Goal: Information Seeking & Learning: Compare options

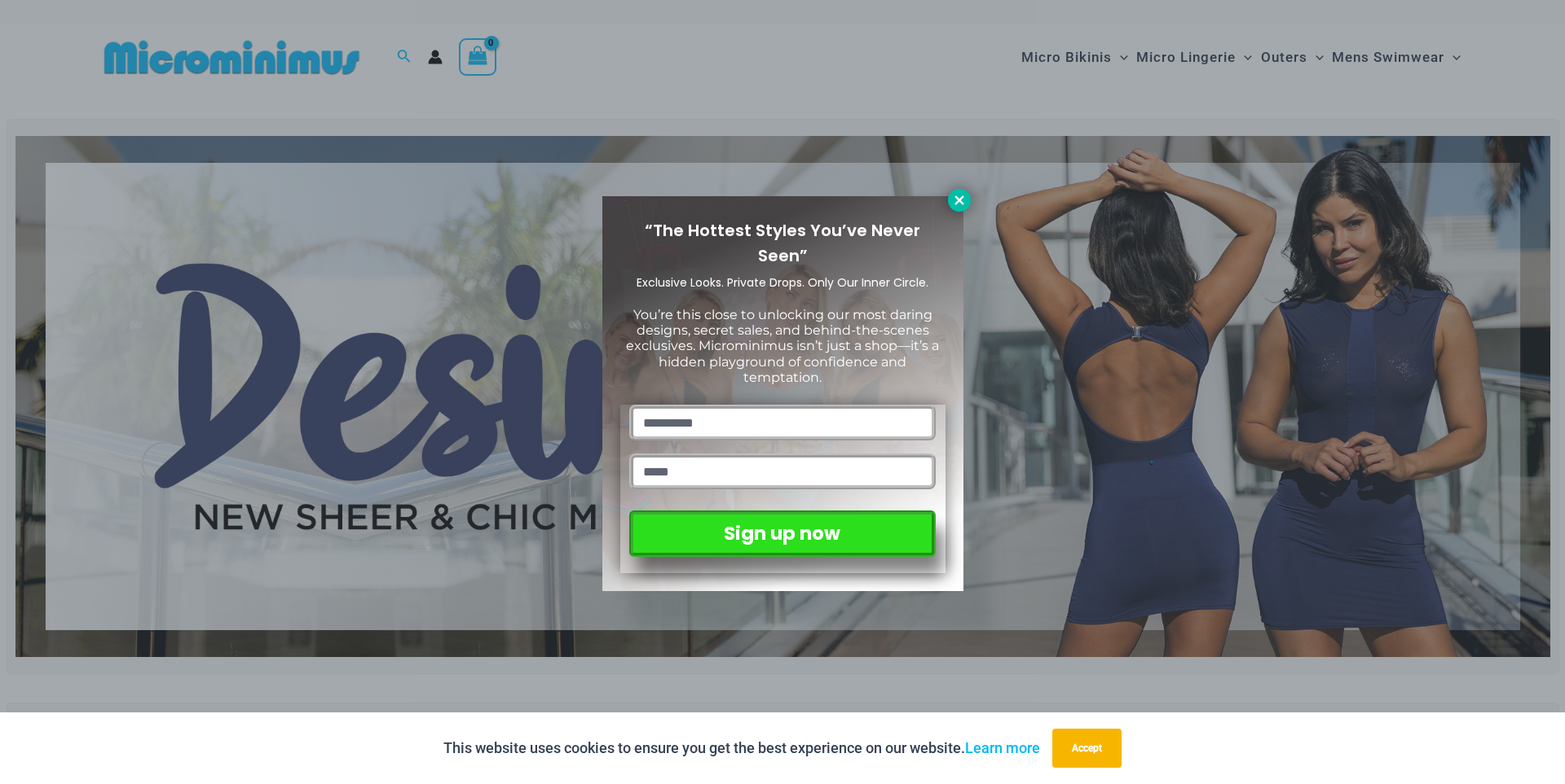
click at [956, 197] on icon at bounding box center [958, 199] width 9 height 9
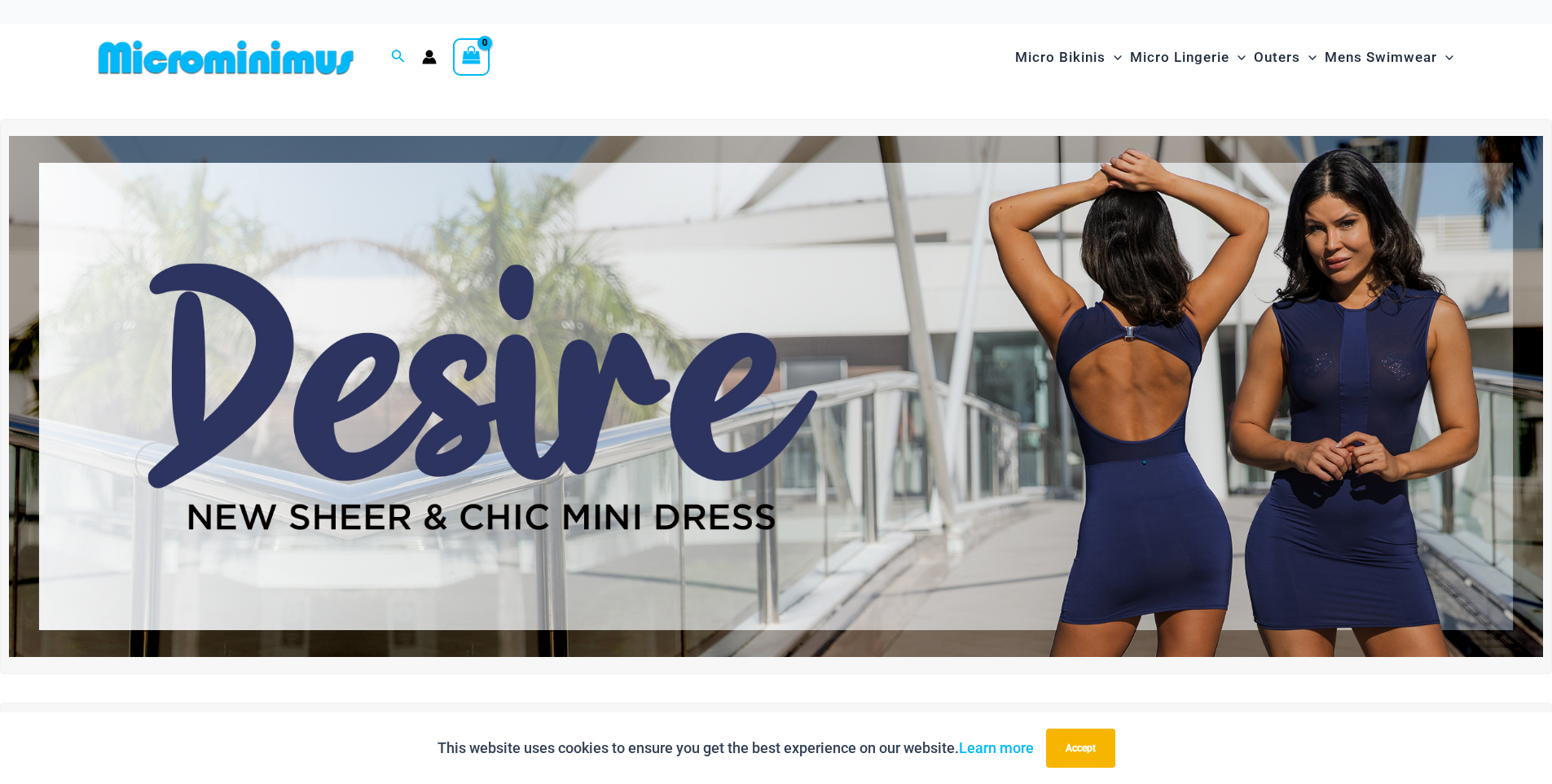
click at [511, 328] on img at bounding box center [776, 396] width 1534 height 521
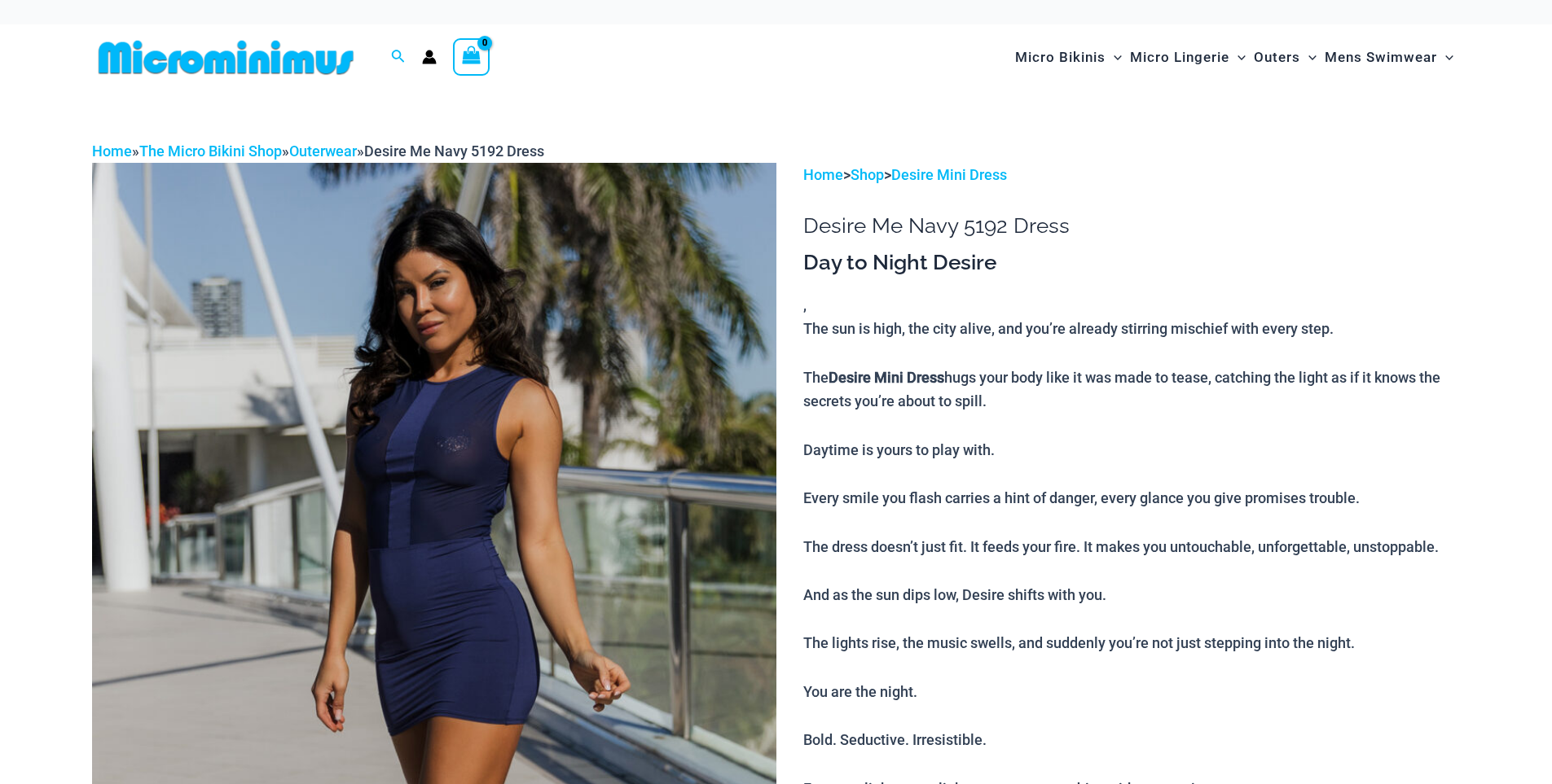
scroll to position [81, 0]
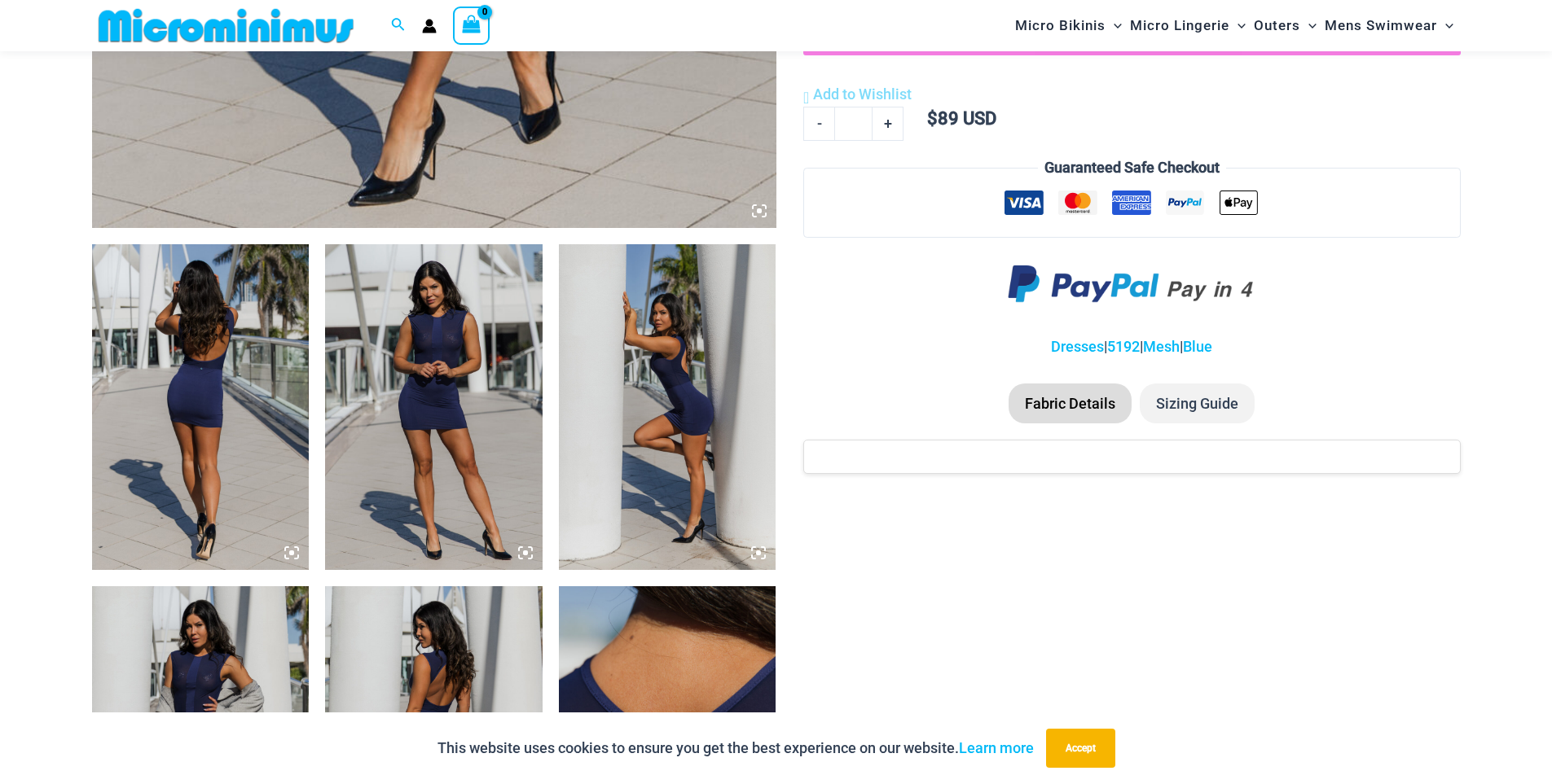
scroll to position [881, 0]
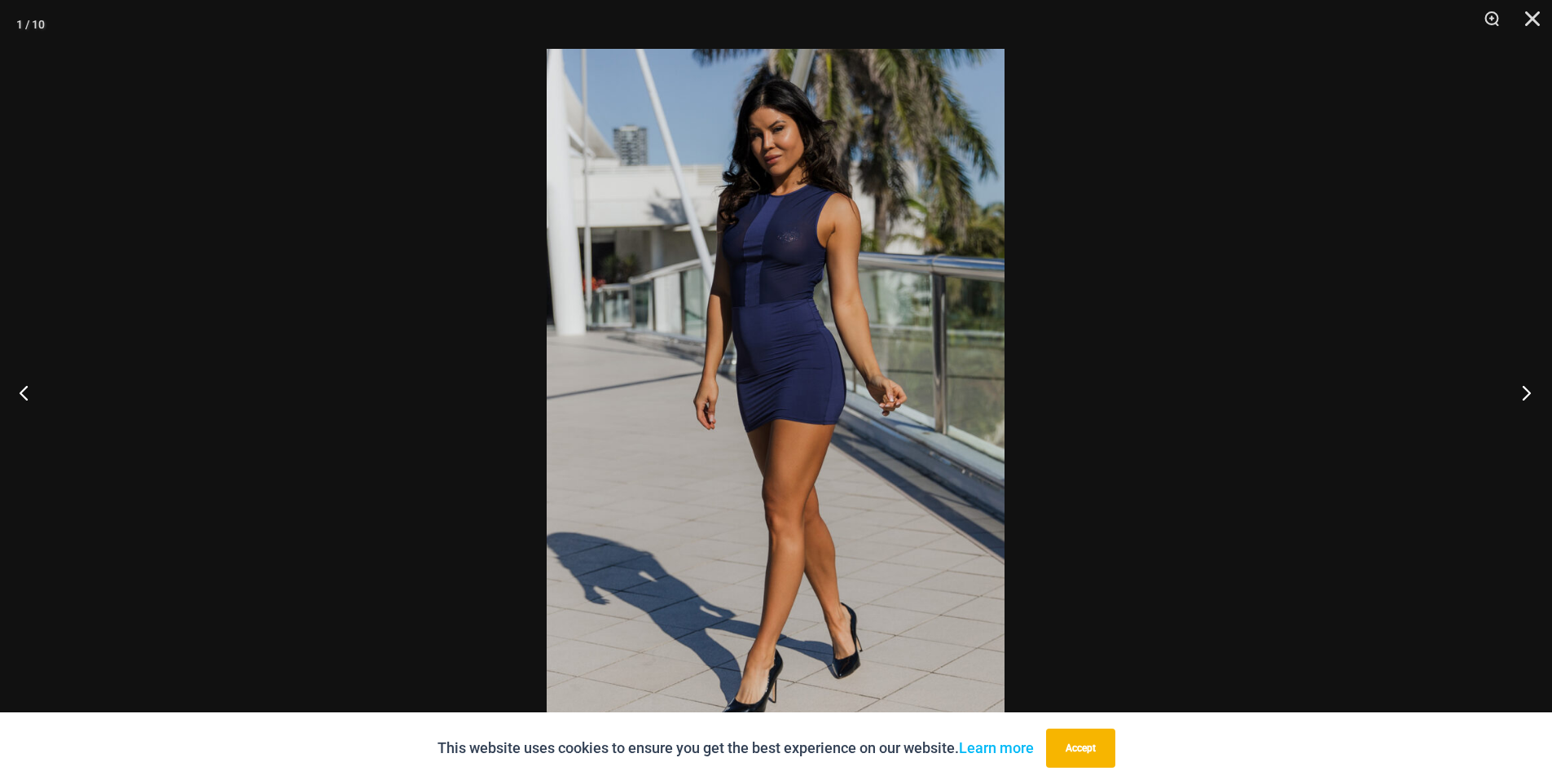
click at [1521, 394] on button "Next" at bounding box center [1522, 393] width 62 height 81
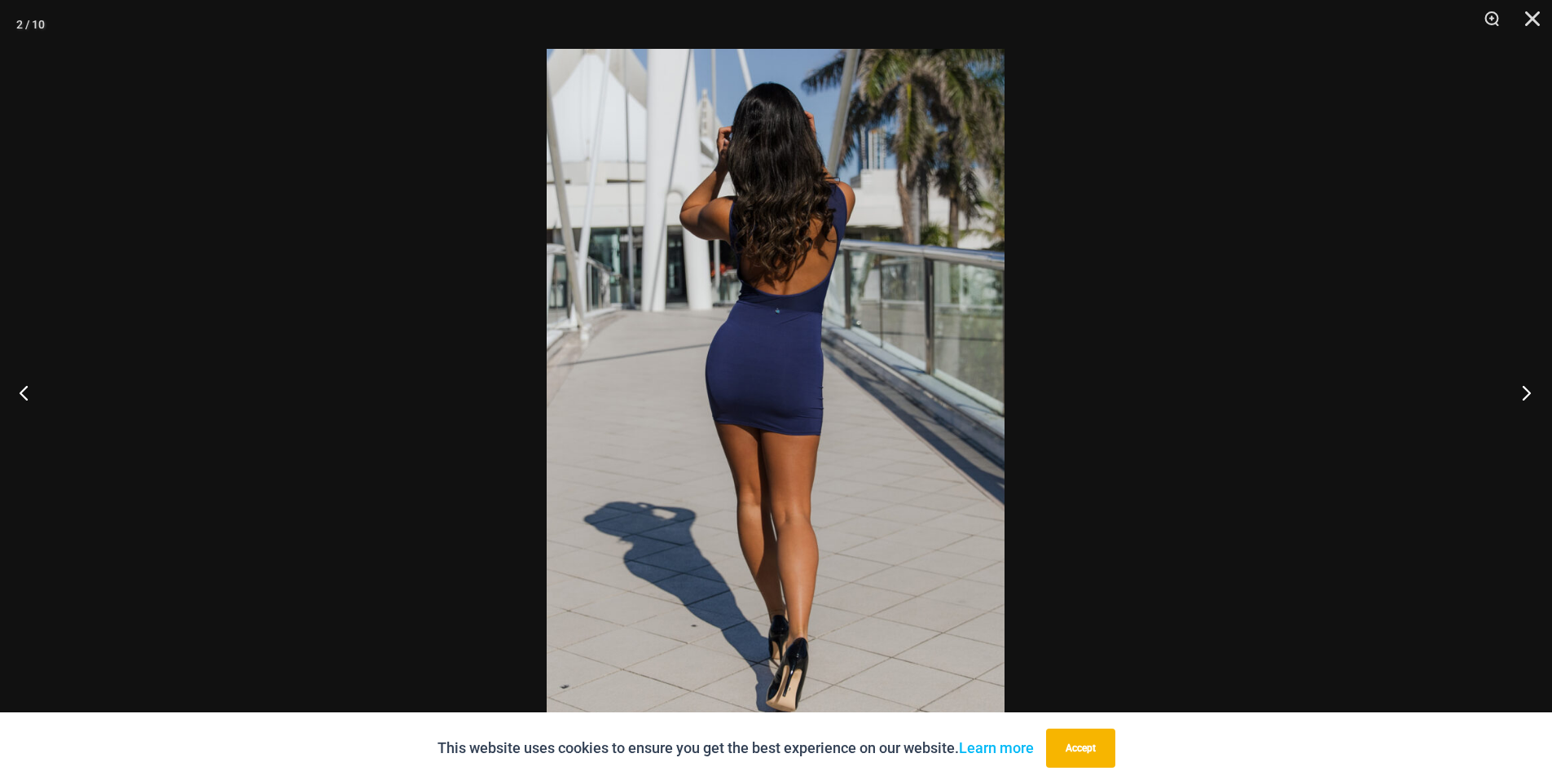
click at [1521, 394] on button "Next" at bounding box center [1522, 393] width 62 height 81
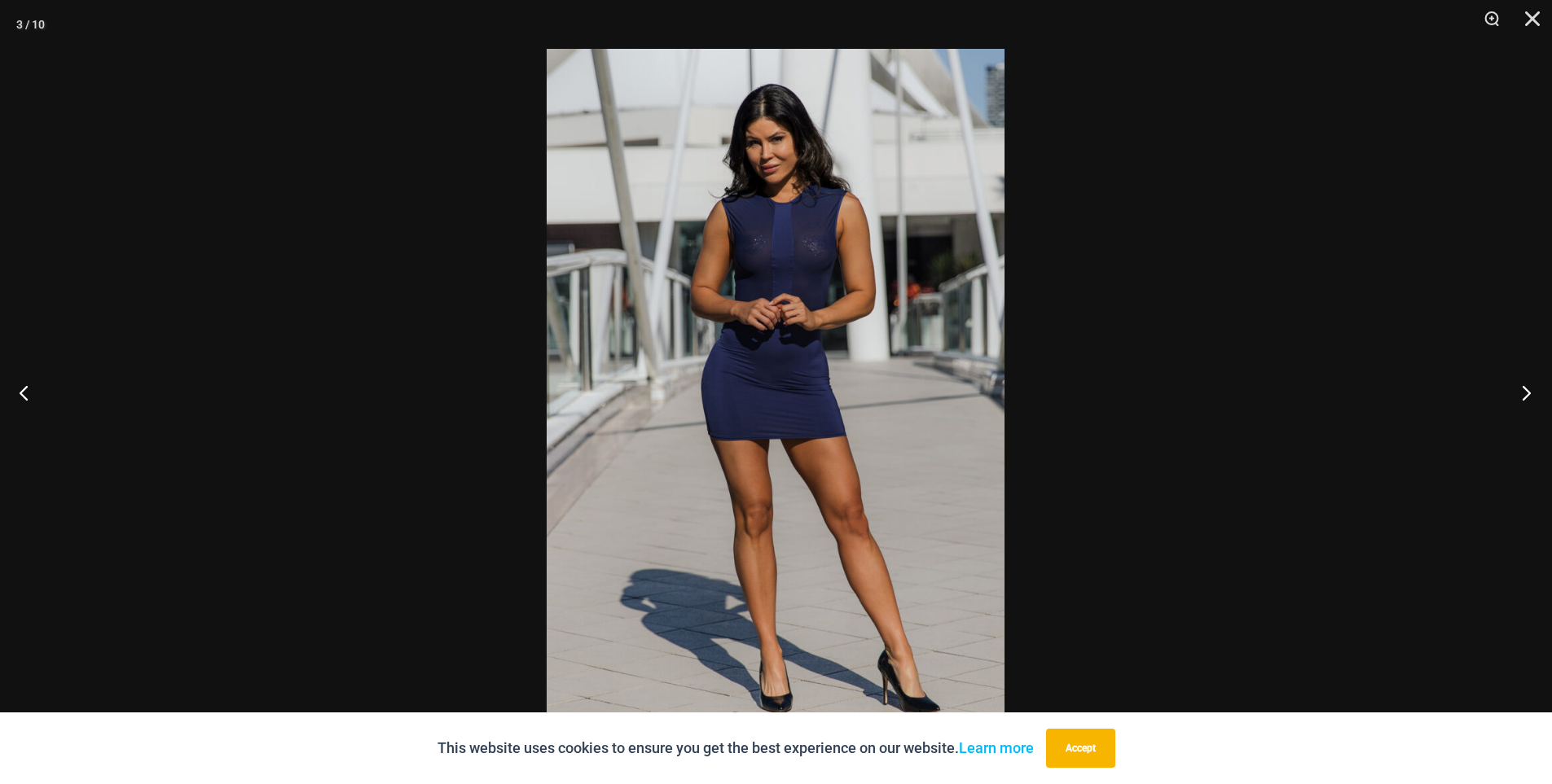
click at [1521, 394] on button "Next" at bounding box center [1522, 393] width 62 height 81
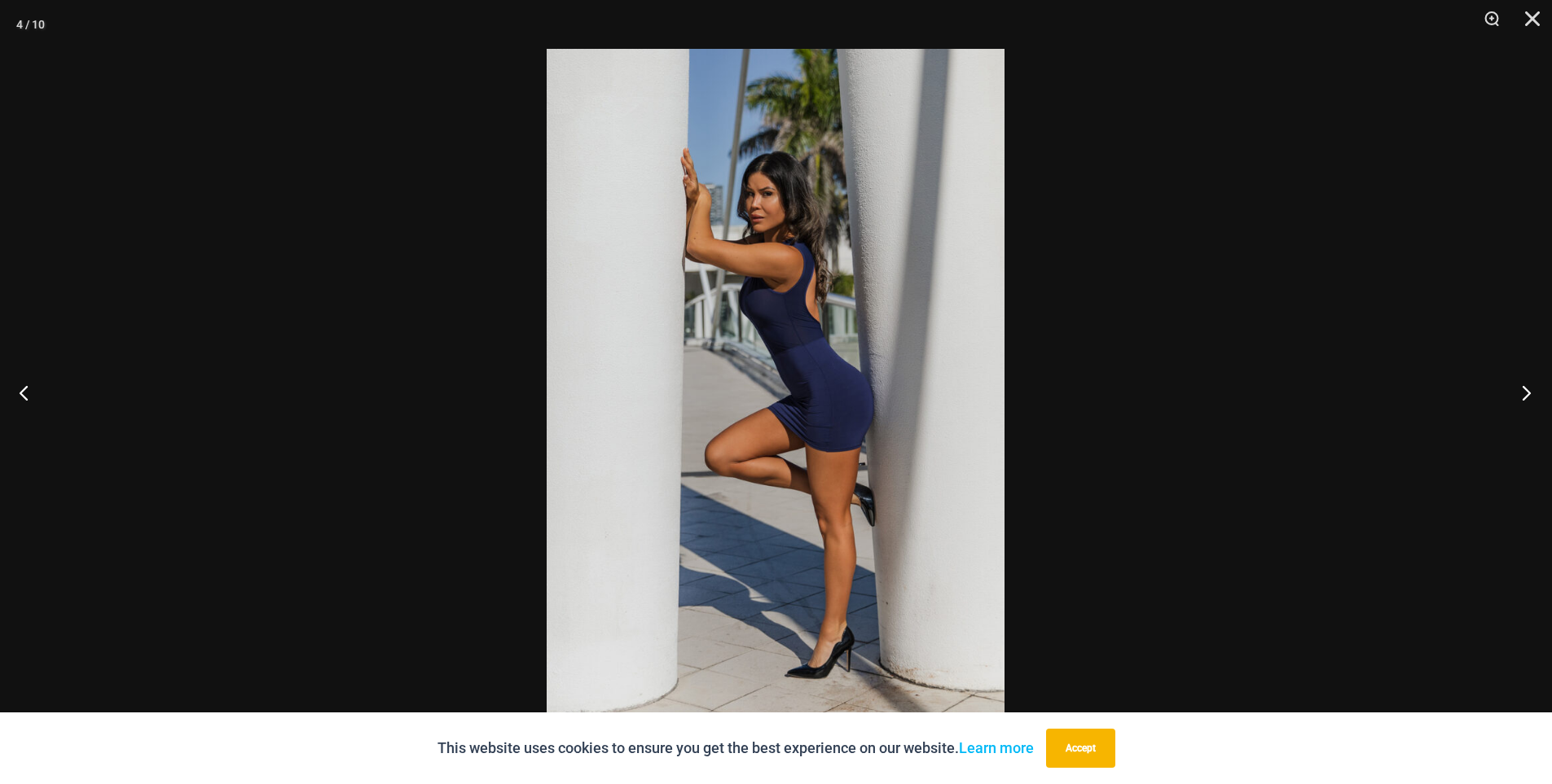
click at [1521, 394] on button "Next" at bounding box center [1522, 393] width 62 height 81
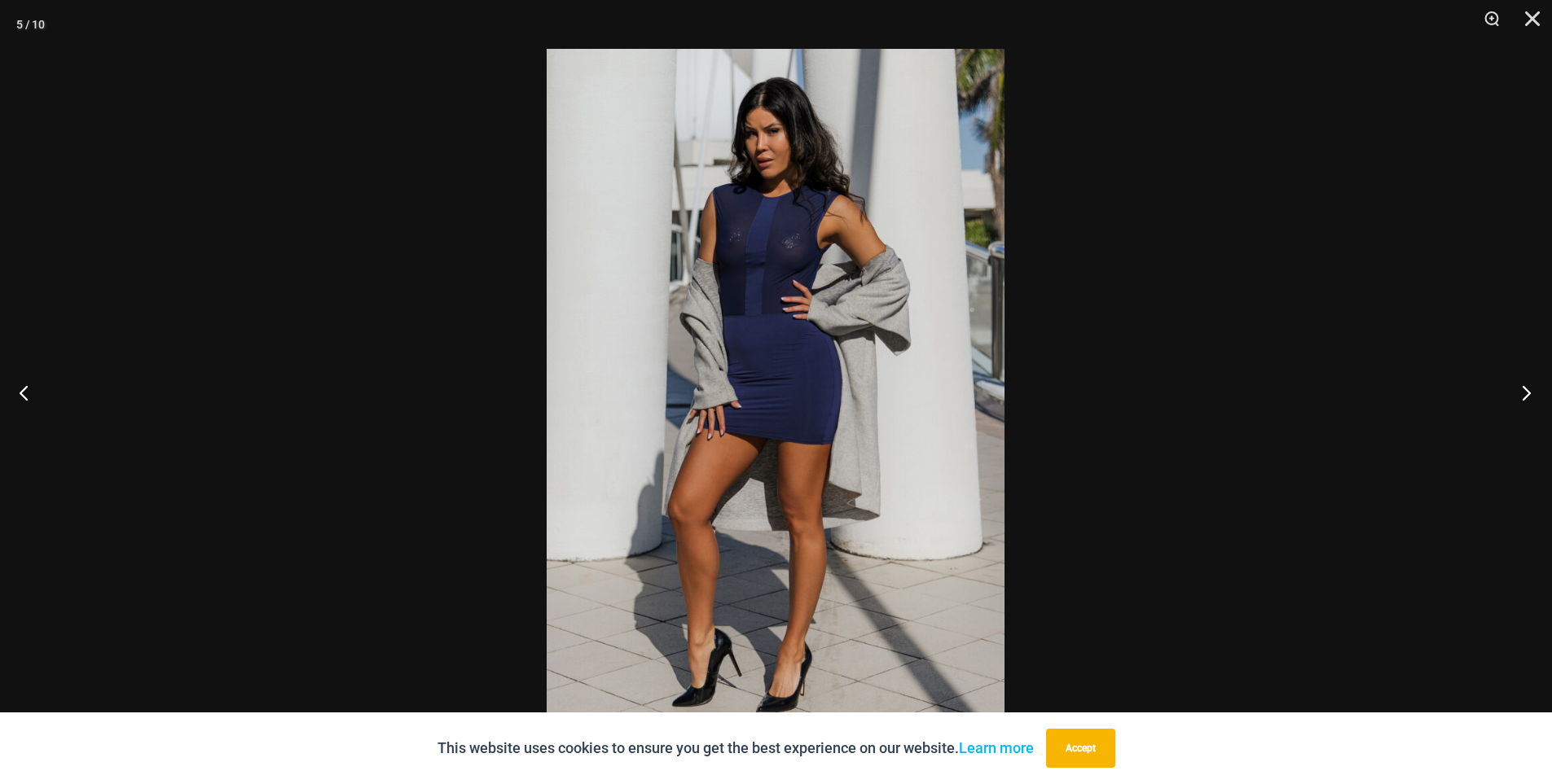
click at [1526, 396] on button "Next" at bounding box center [1522, 393] width 62 height 81
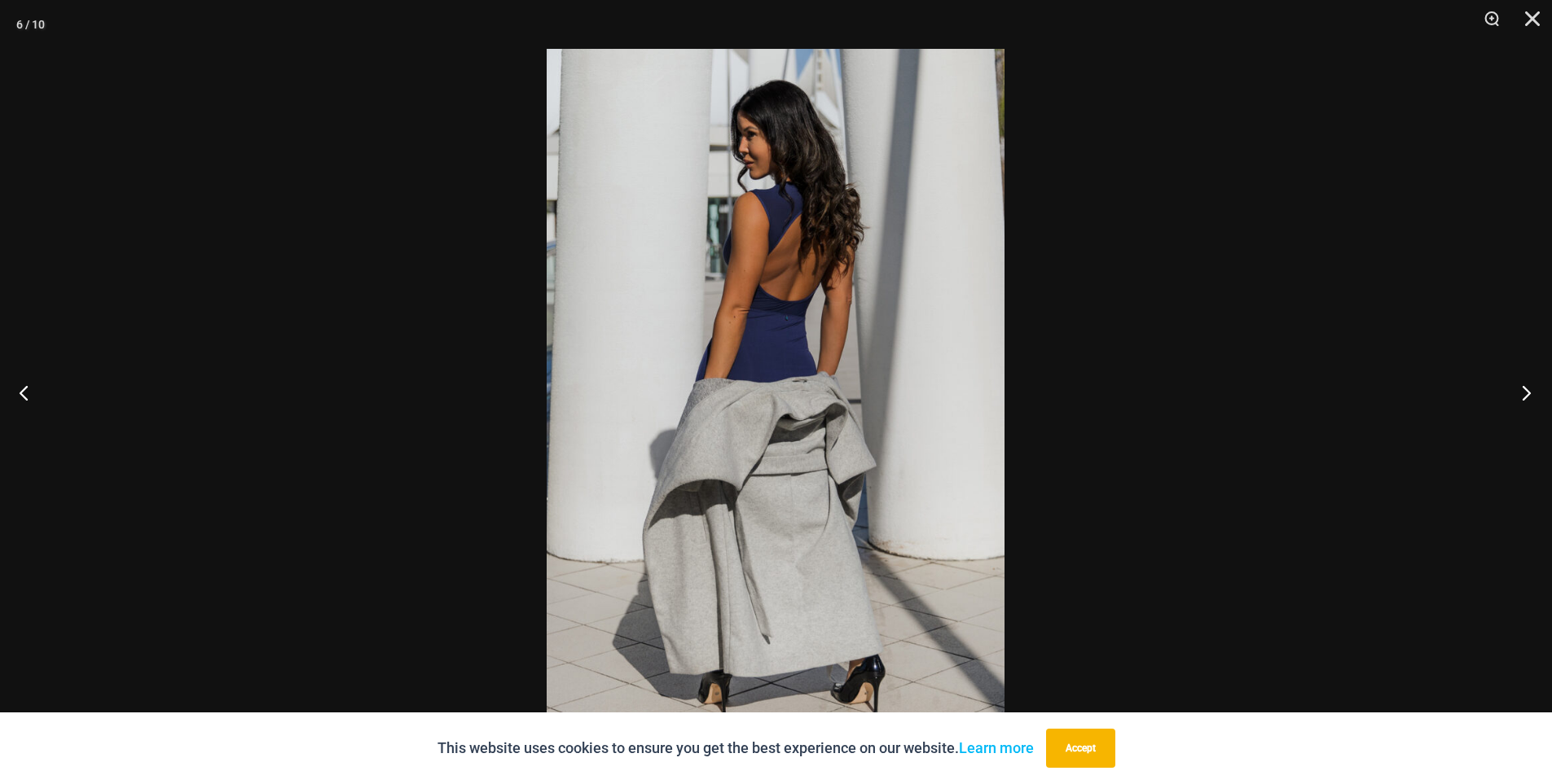
click at [1526, 396] on button "Next" at bounding box center [1522, 393] width 62 height 81
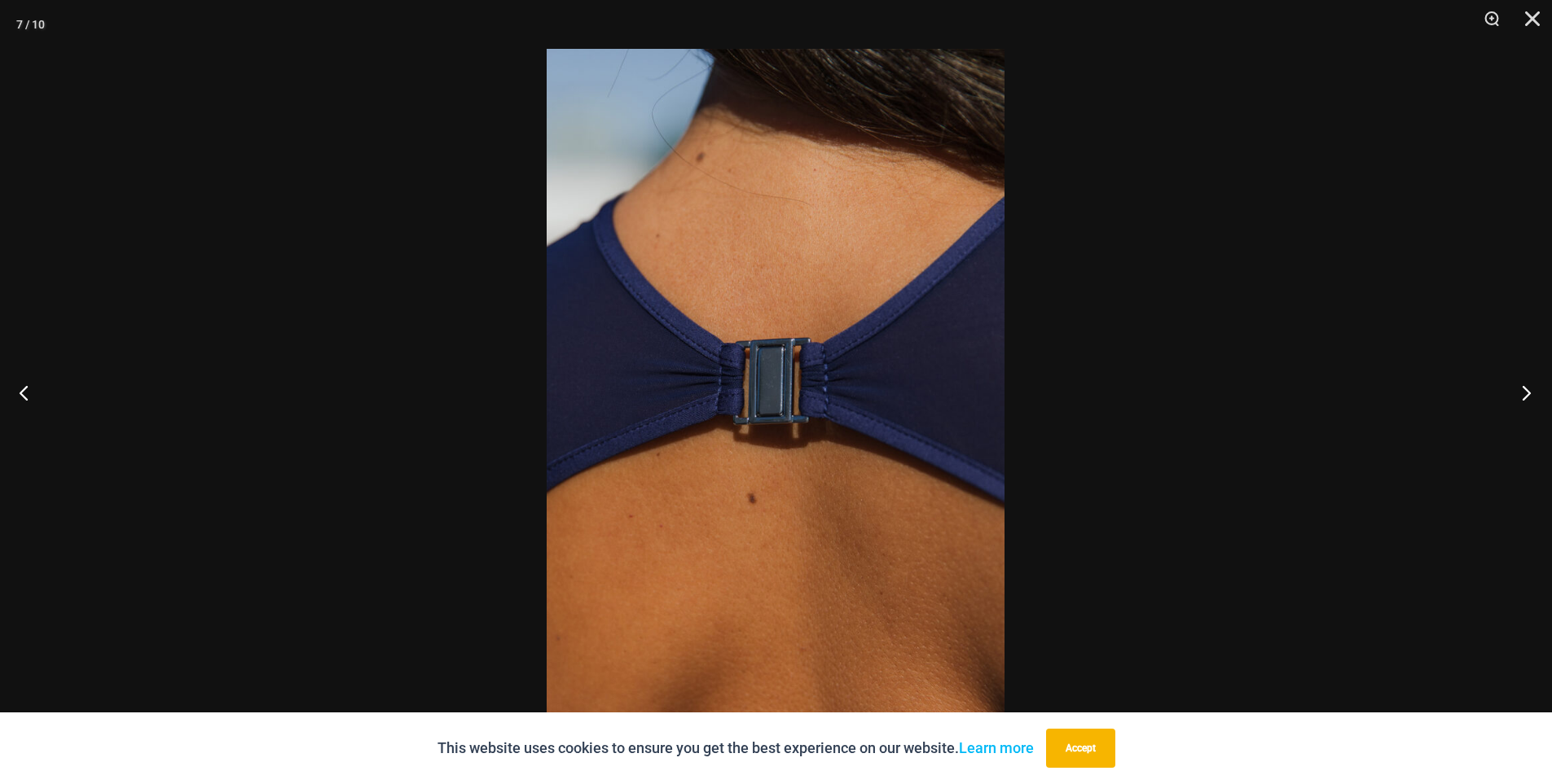
click at [1526, 396] on button "Next" at bounding box center [1522, 393] width 62 height 81
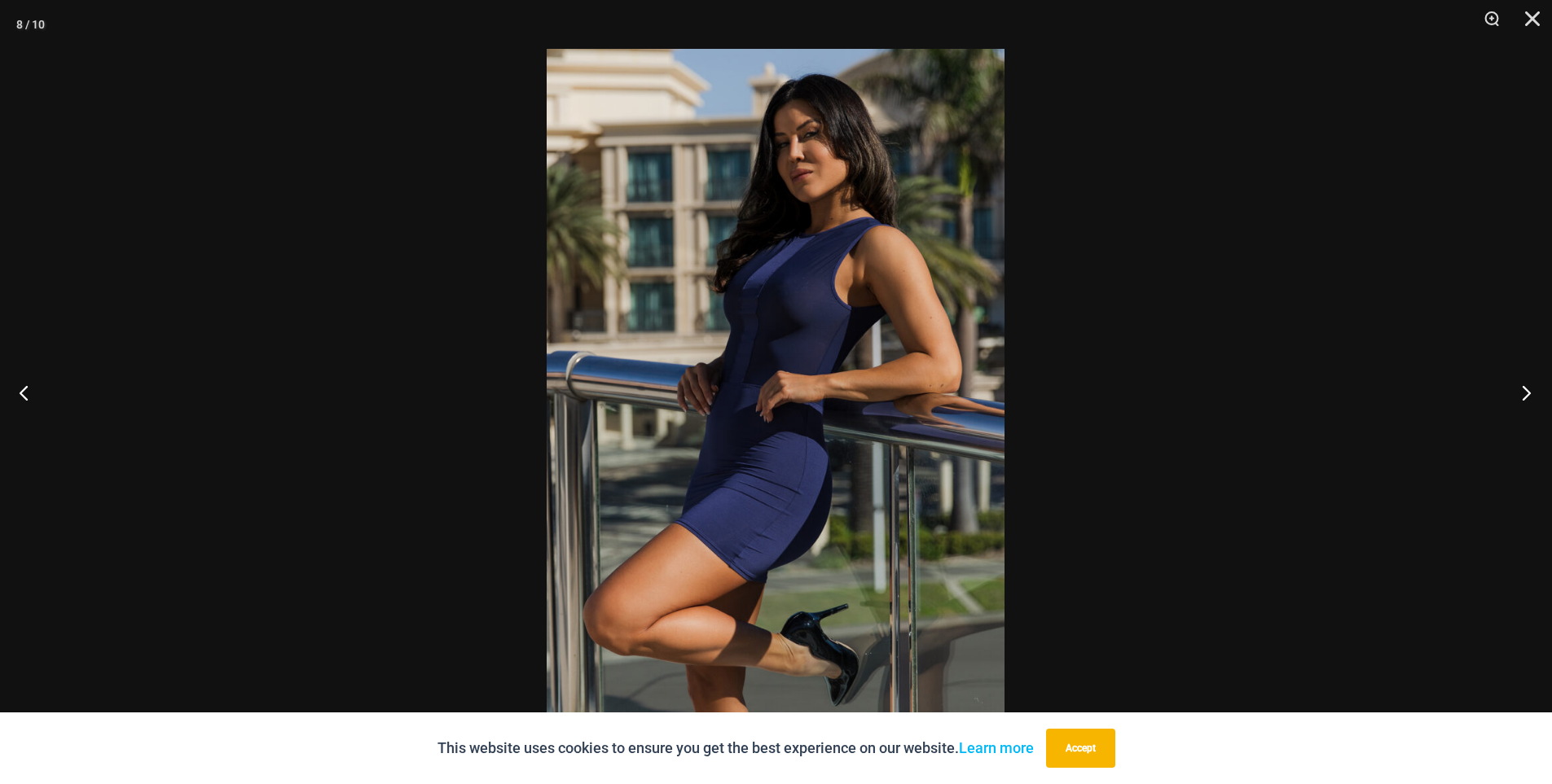
click at [1526, 396] on button "Next" at bounding box center [1522, 393] width 62 height 81
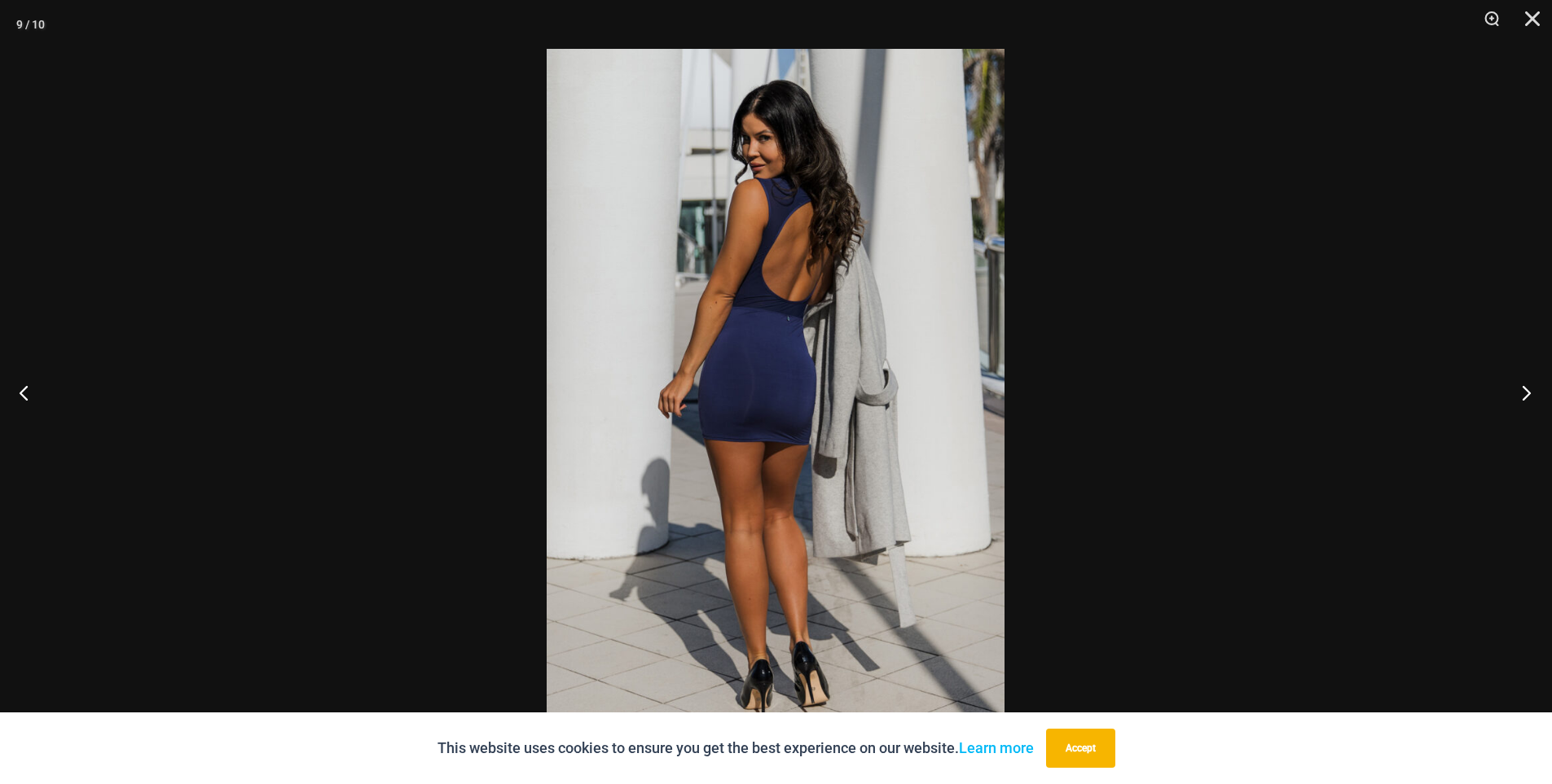
click at [1526, 396] on button "Next" at bounding box center [1522, 393] width 62 height 81
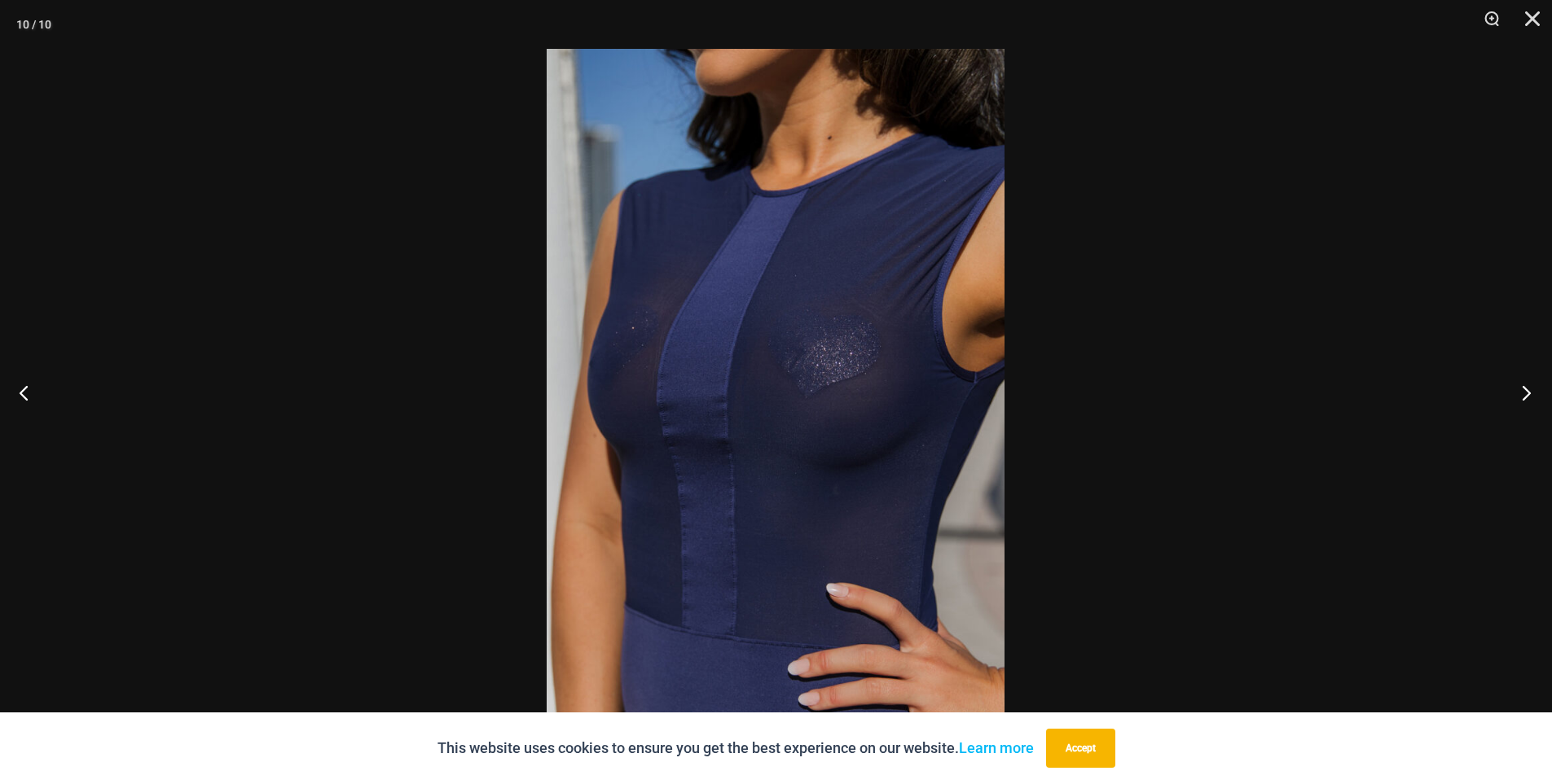
click at [1526, 396] on button "Next" at bounding box center [1522, 393] width 62 height 81
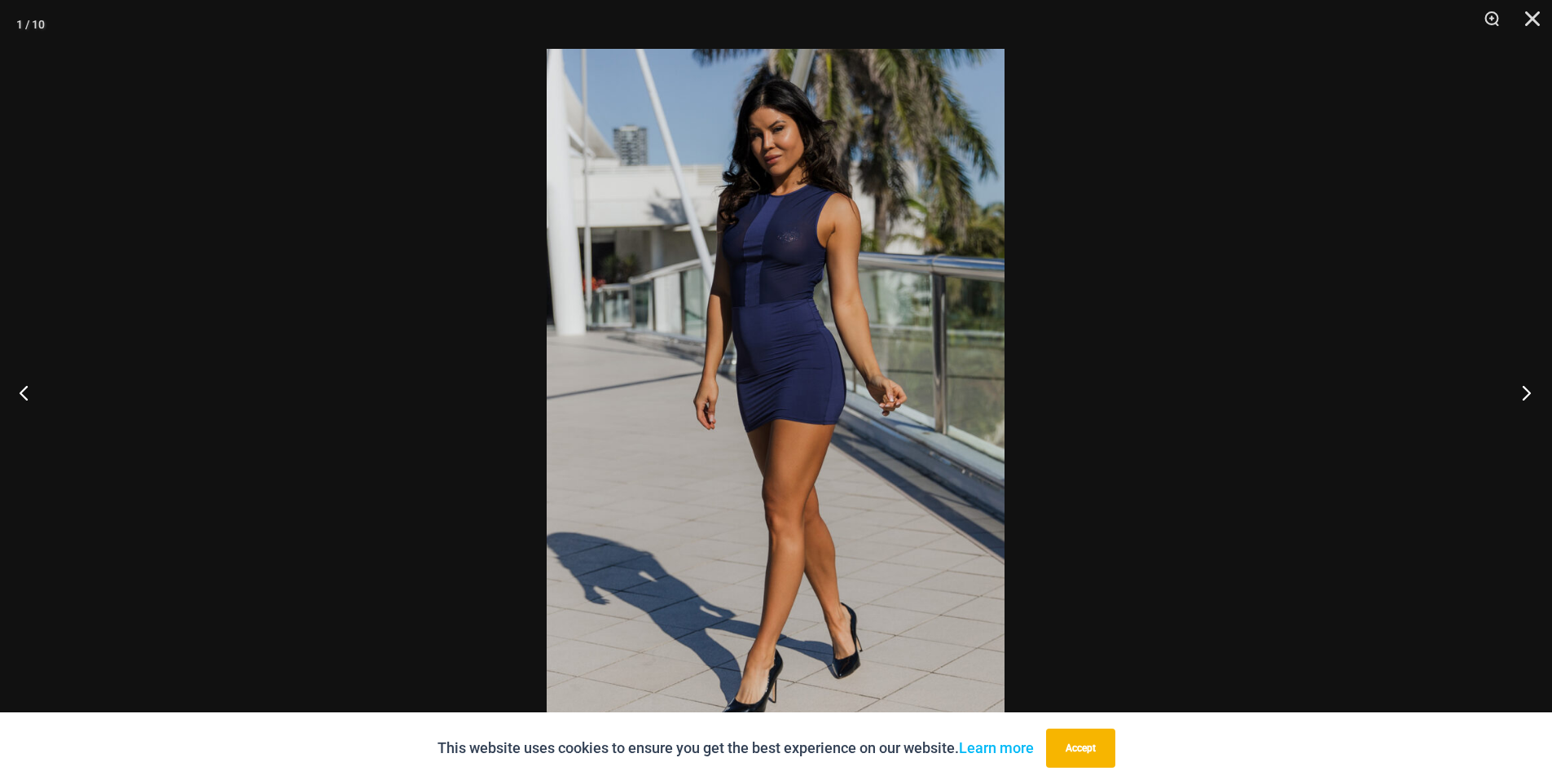
click at [1526, 396] on button "Next" at bounding box center [1522, 393] width 62 height 81
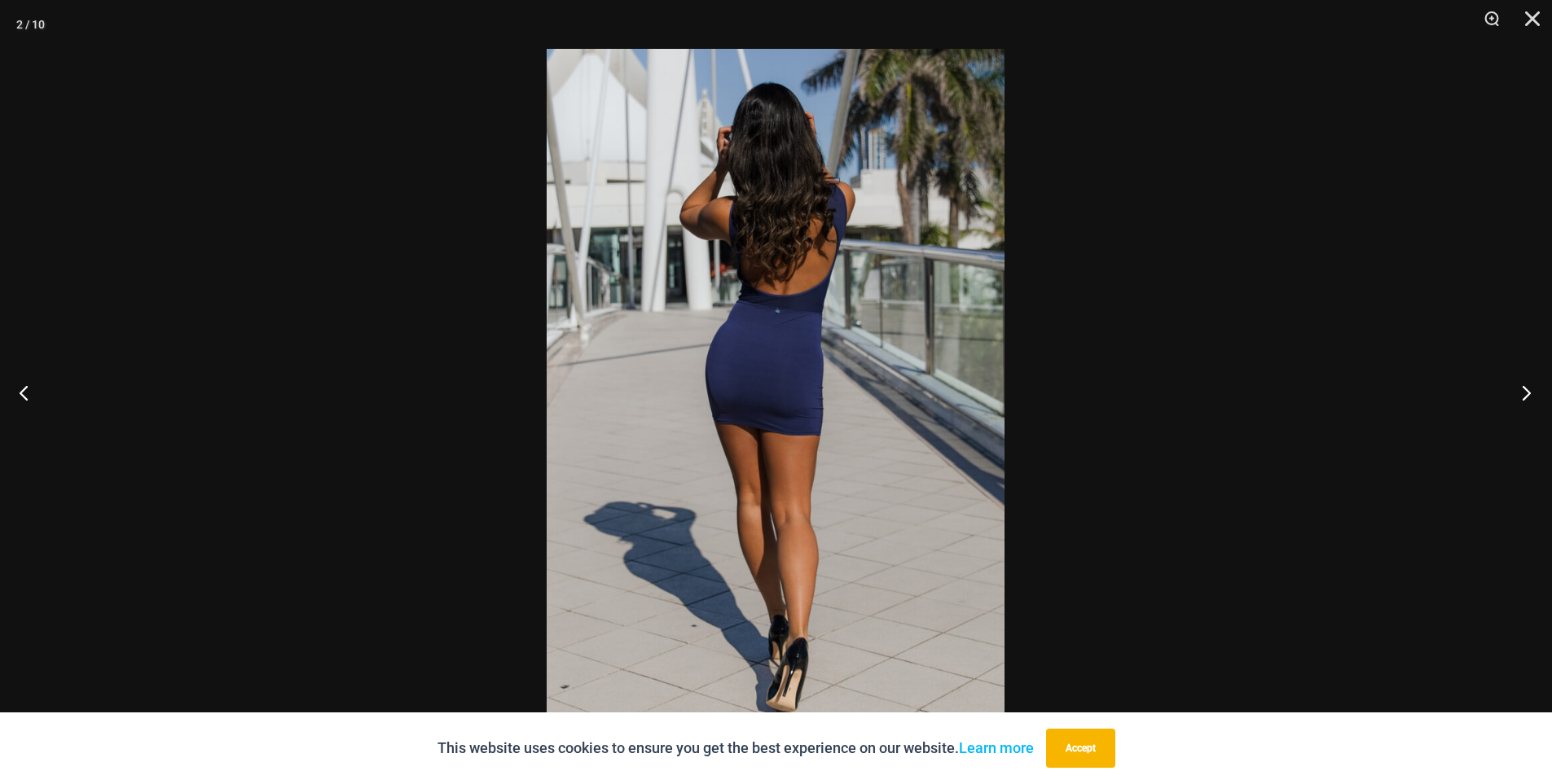
click at [1526, 396] on button "Next" at bounding box center [1522, 393] width 62 height 81
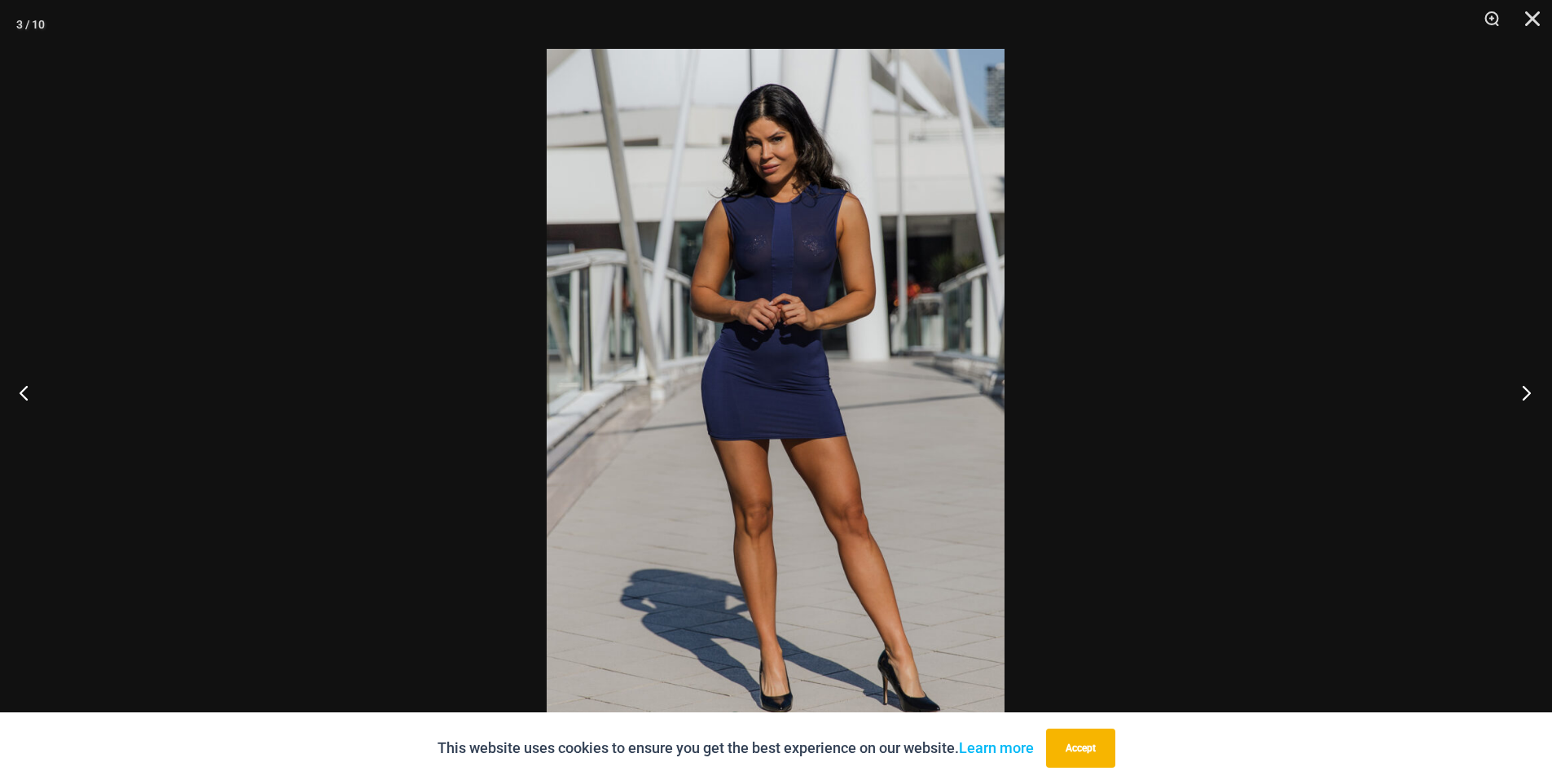
click at [1526, 396] on button "Next" at bounding box center [1522, 393] width 62 height 81
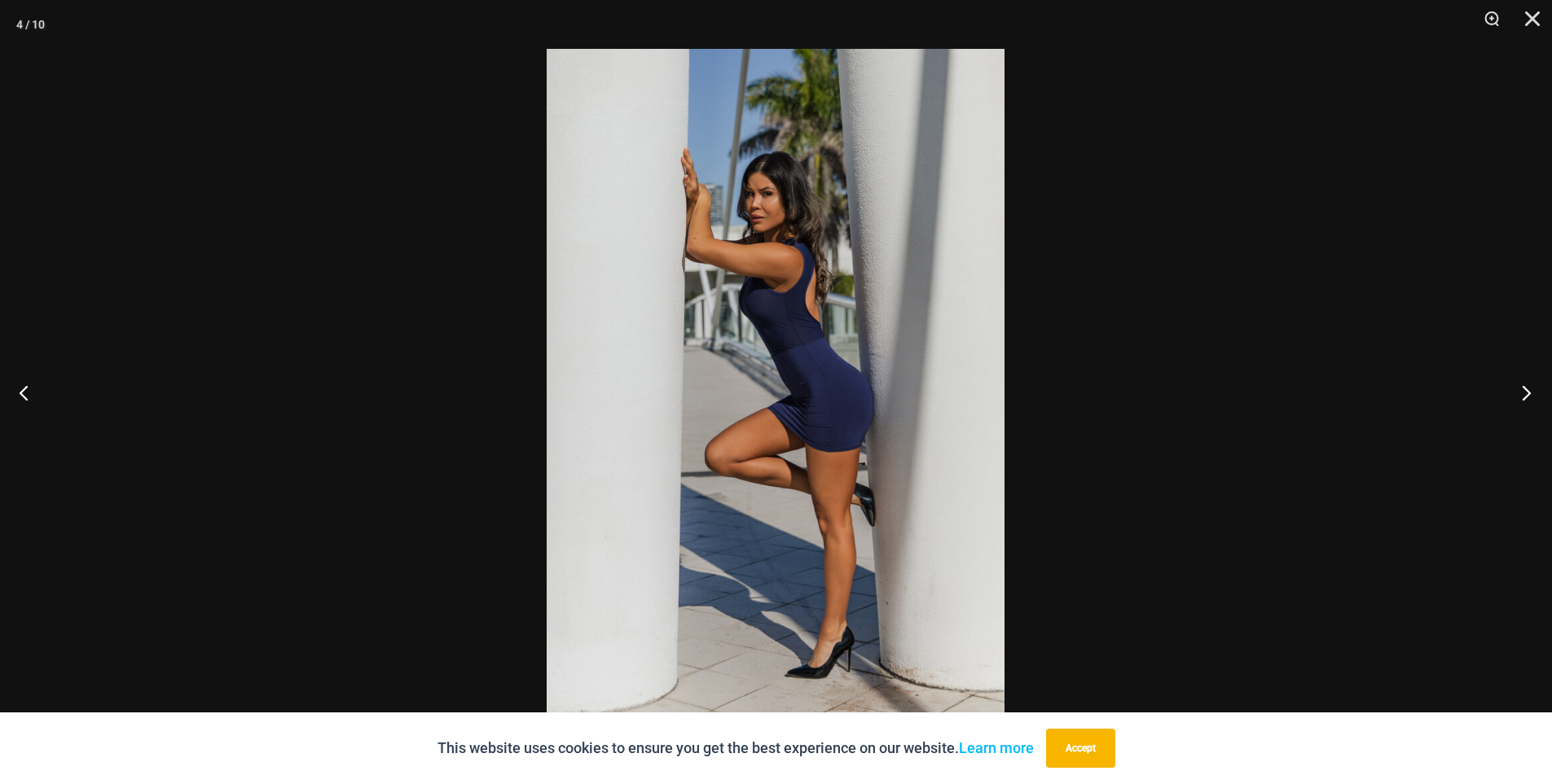
click at [1526, 396] on button "Next" at bounding box center [1522, 393] width 62 height 81
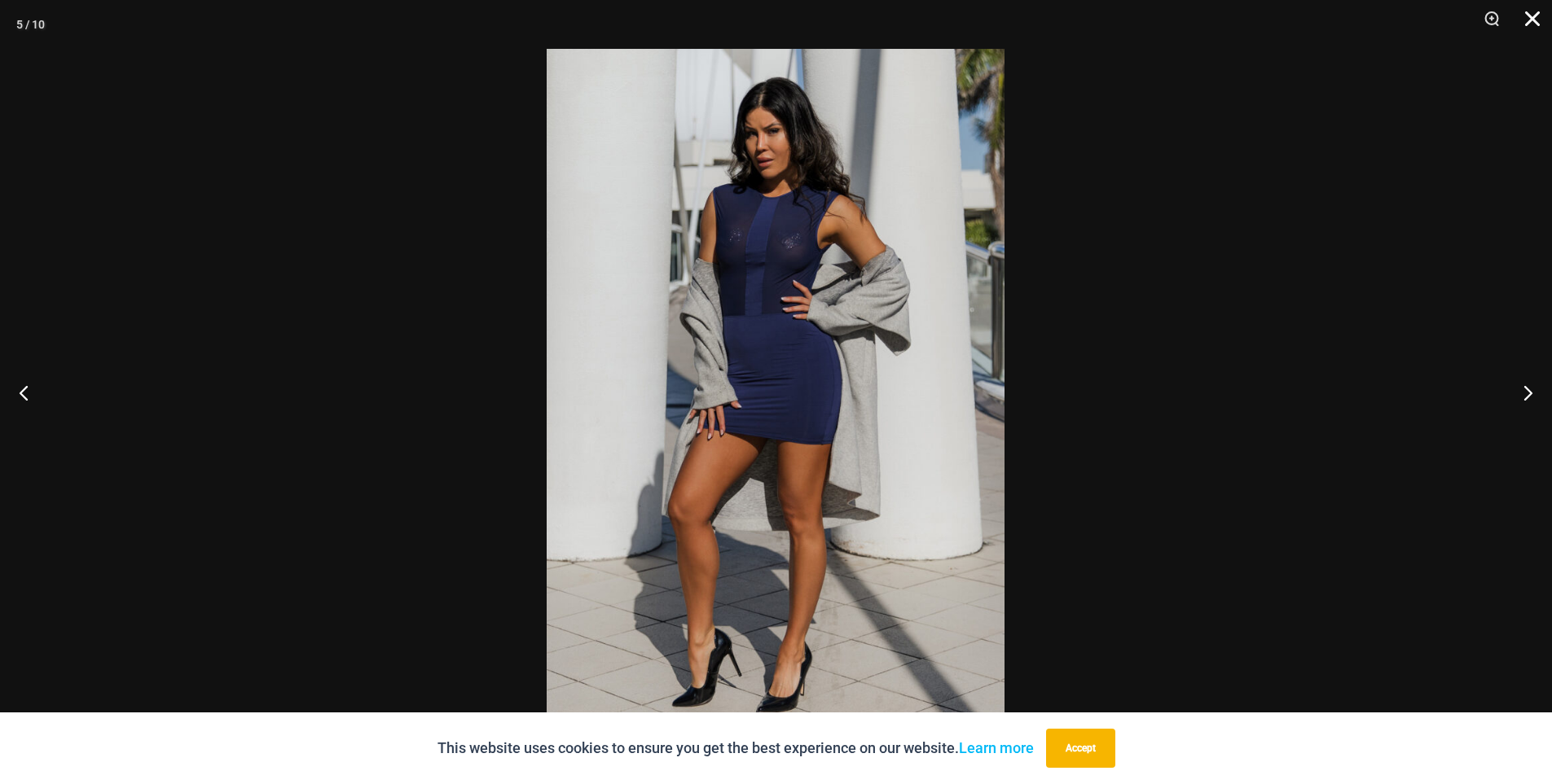
click at [1533, 20] on button "Close" at bounding box center [1526, 24] width 41 height 49
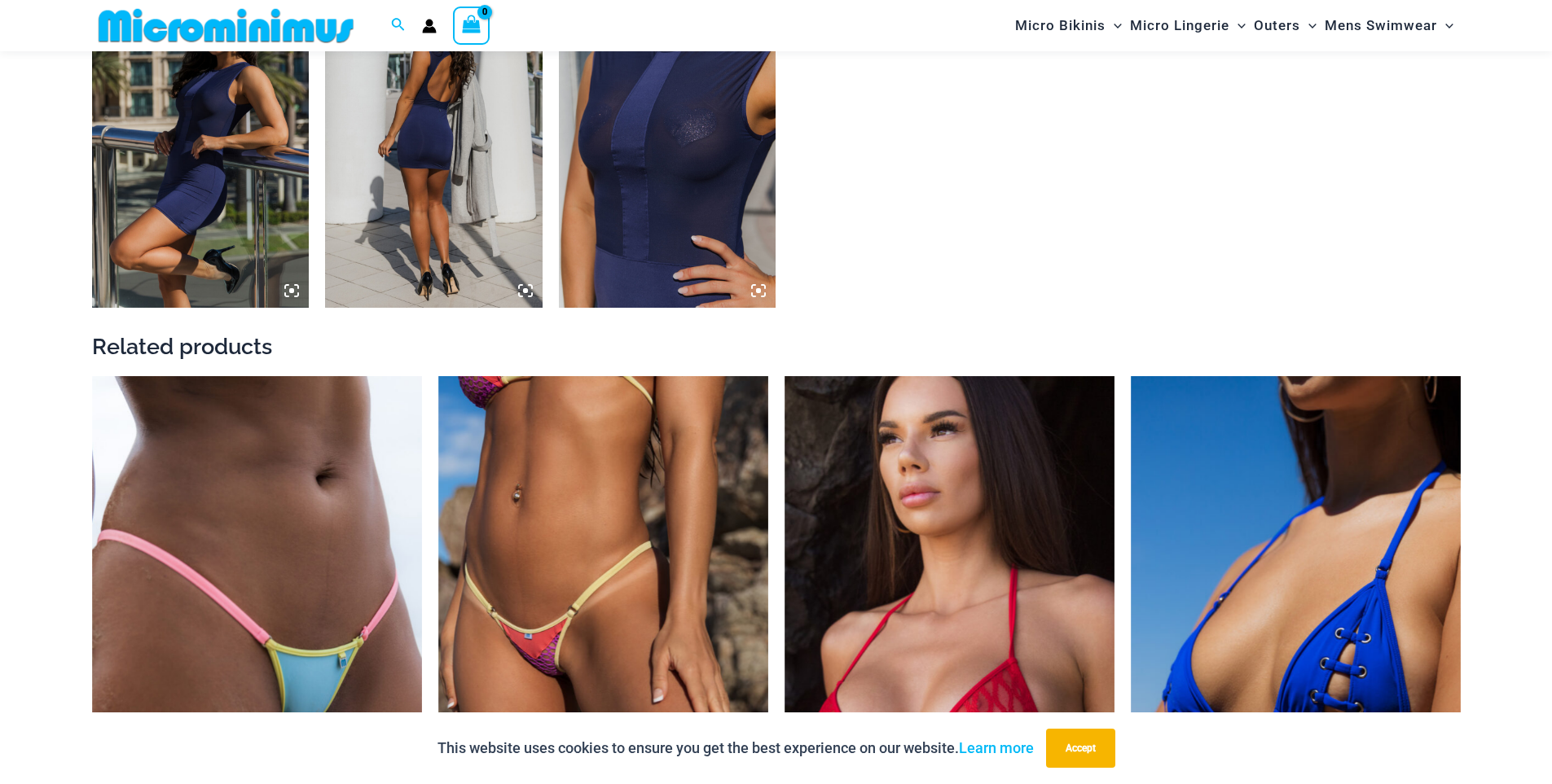
scroll to position [2103, 0]
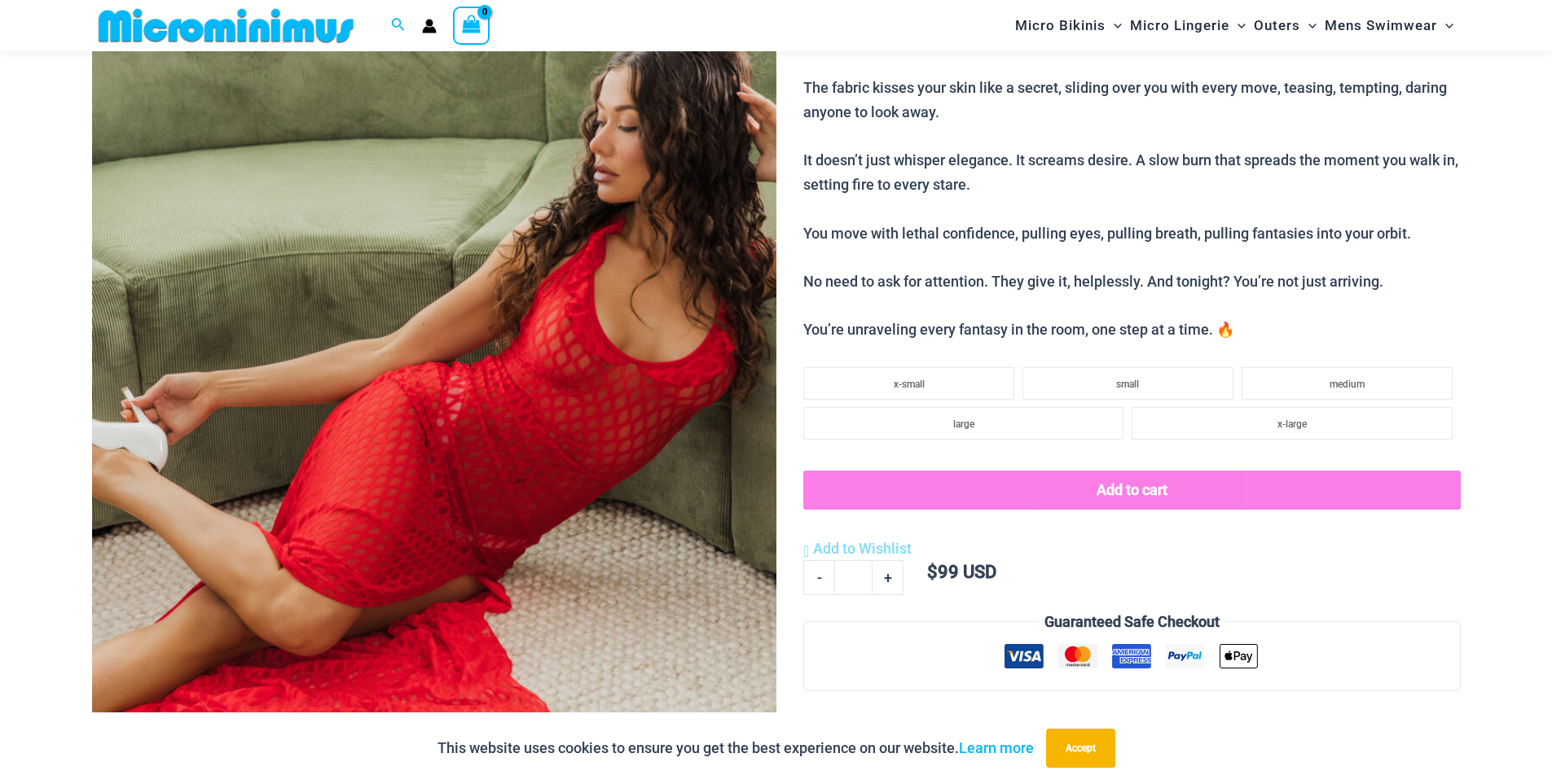
scroll to position [311, 0]
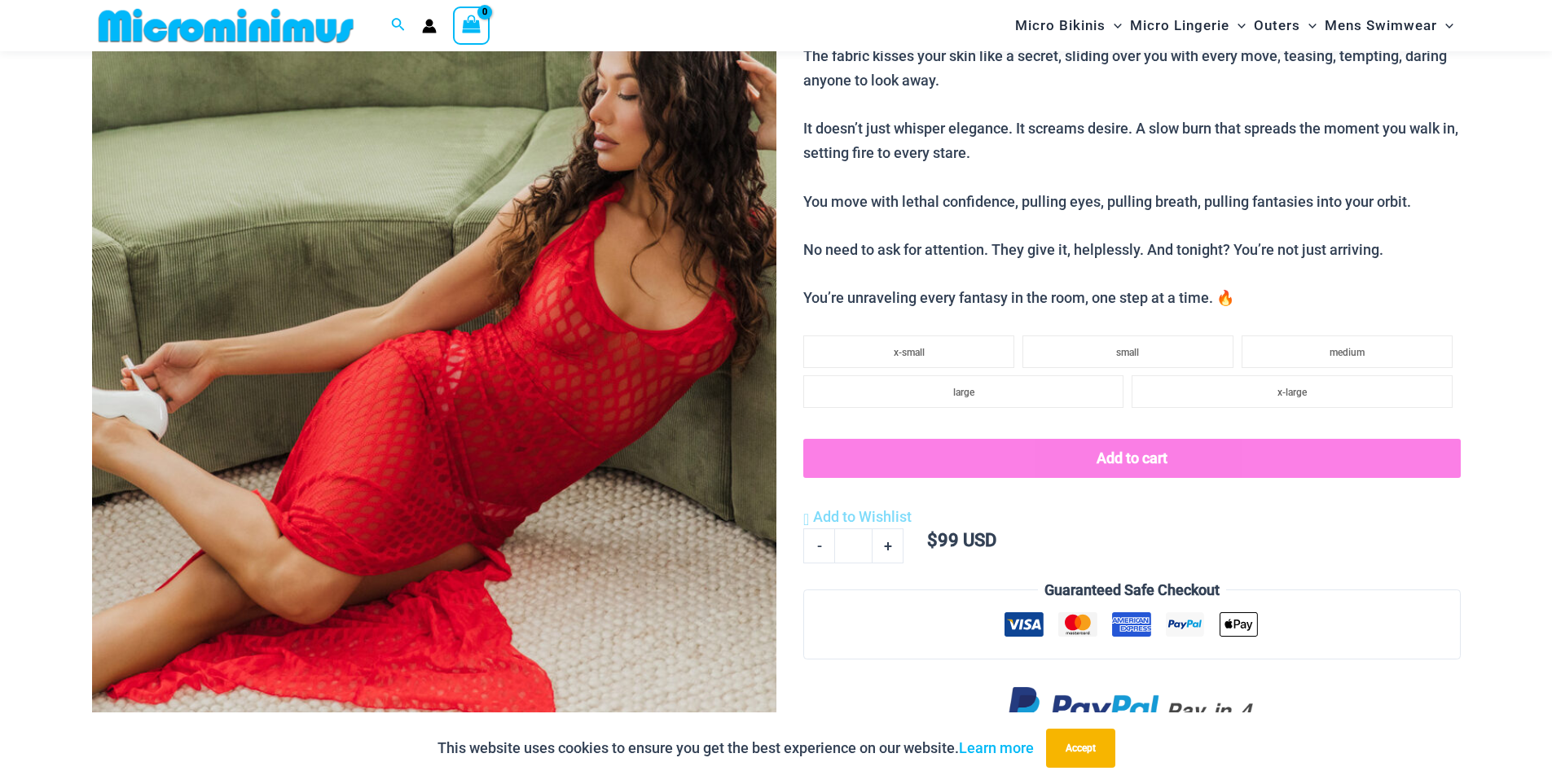
click at [557, 298] on img at bounding box center [434, 350] width 684 height 1026
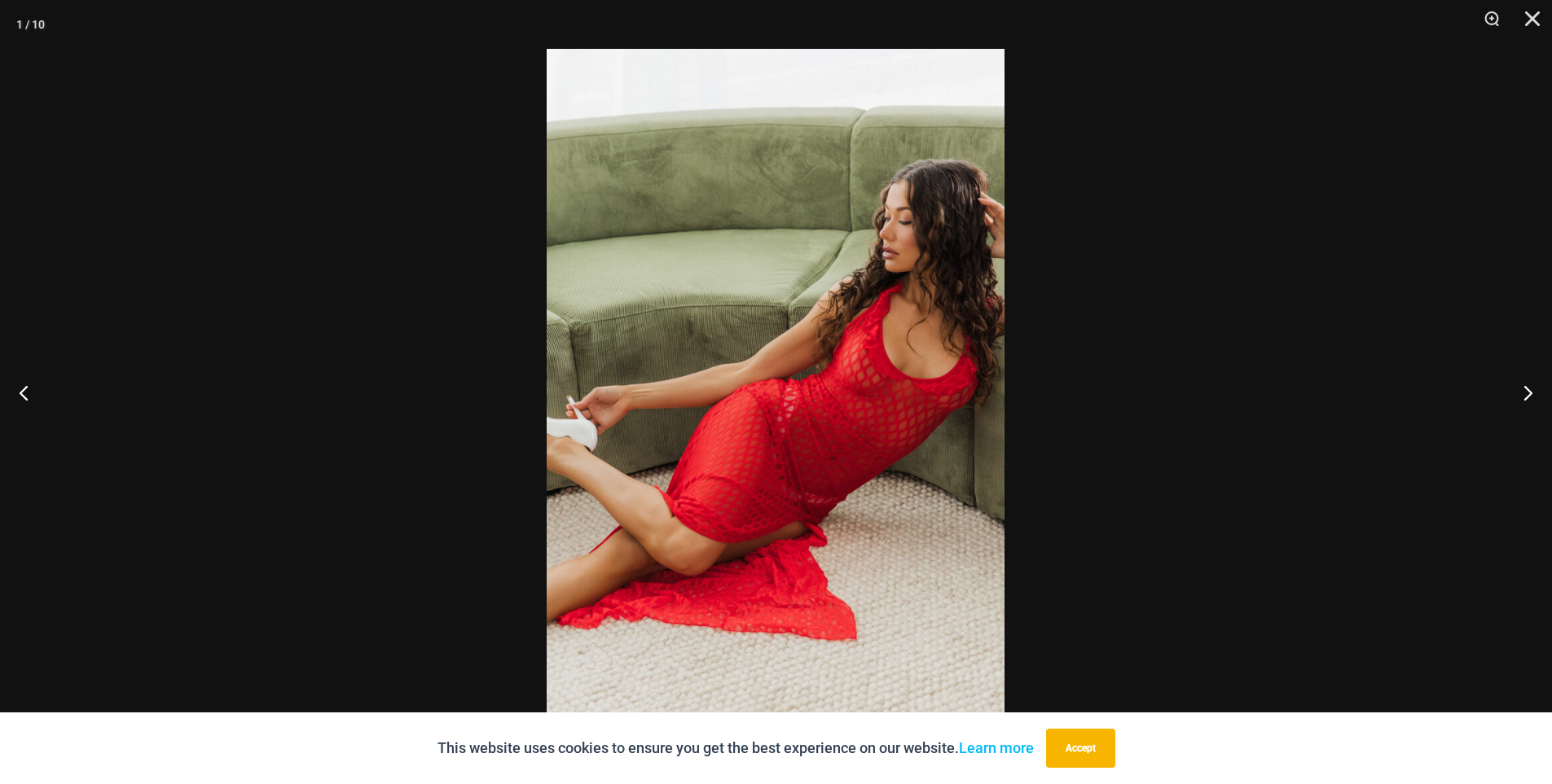
click at [811, 325] on img at bounding box center [776, 392] width 458 height 687
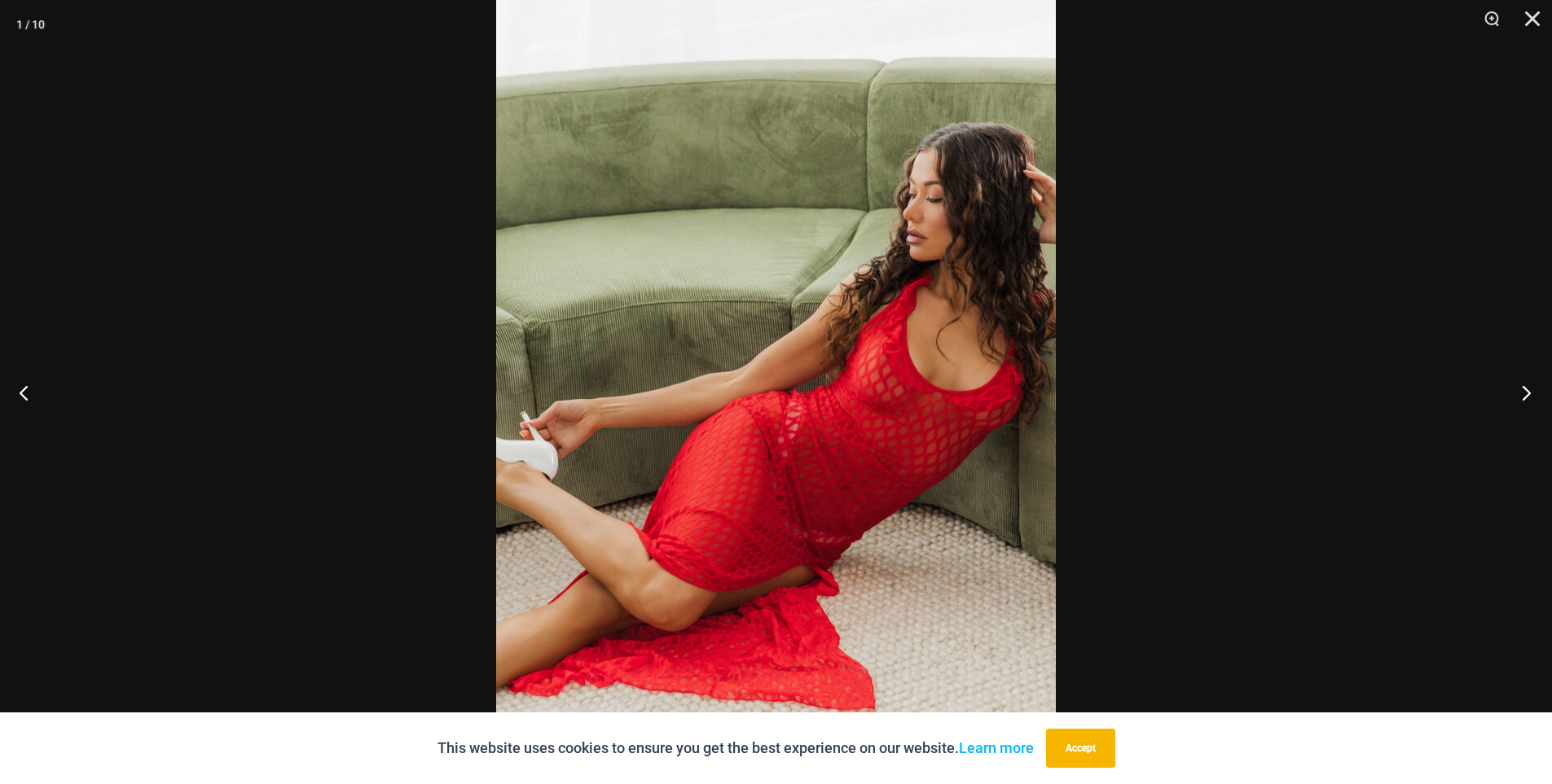
click at [1524, 397] on button "Next" at bounding box center [1522, 393] width 62 height 81
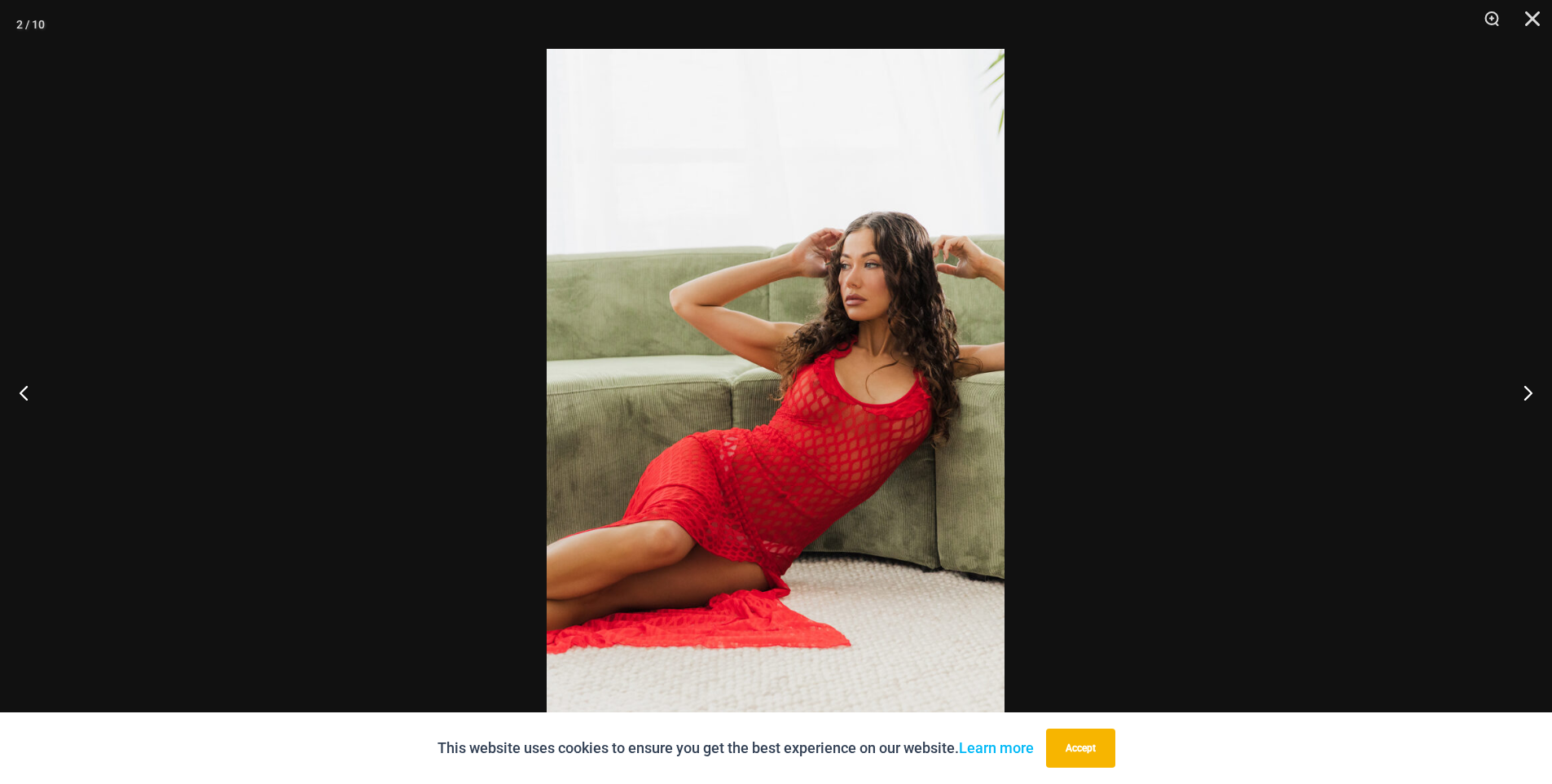
click at [976, 274] on img at bounding box center [776, 392] width 458 height 687
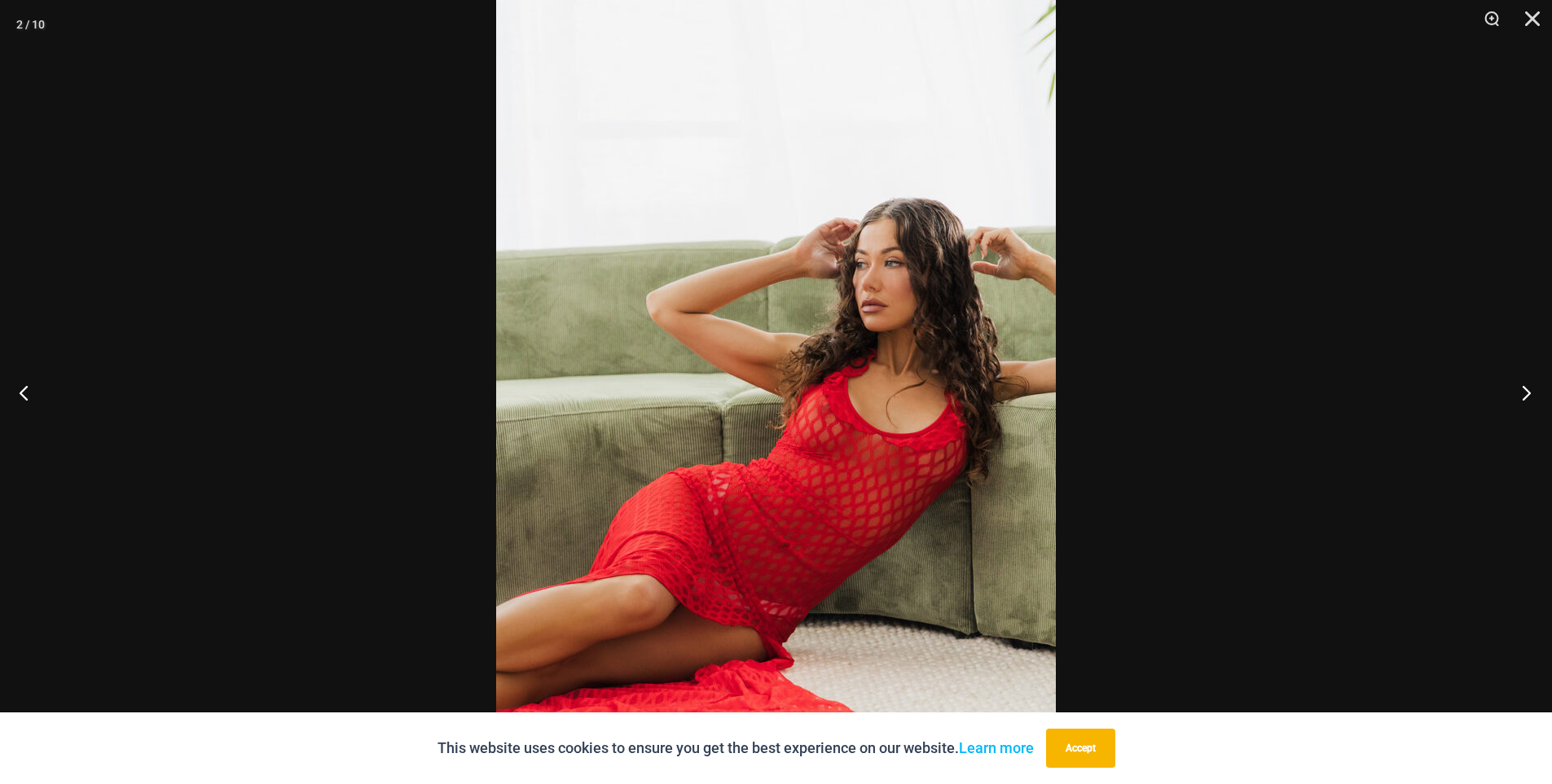
click at [1526, 396] on button "Next" at bounding box center [1522, 393] width 62 height 81
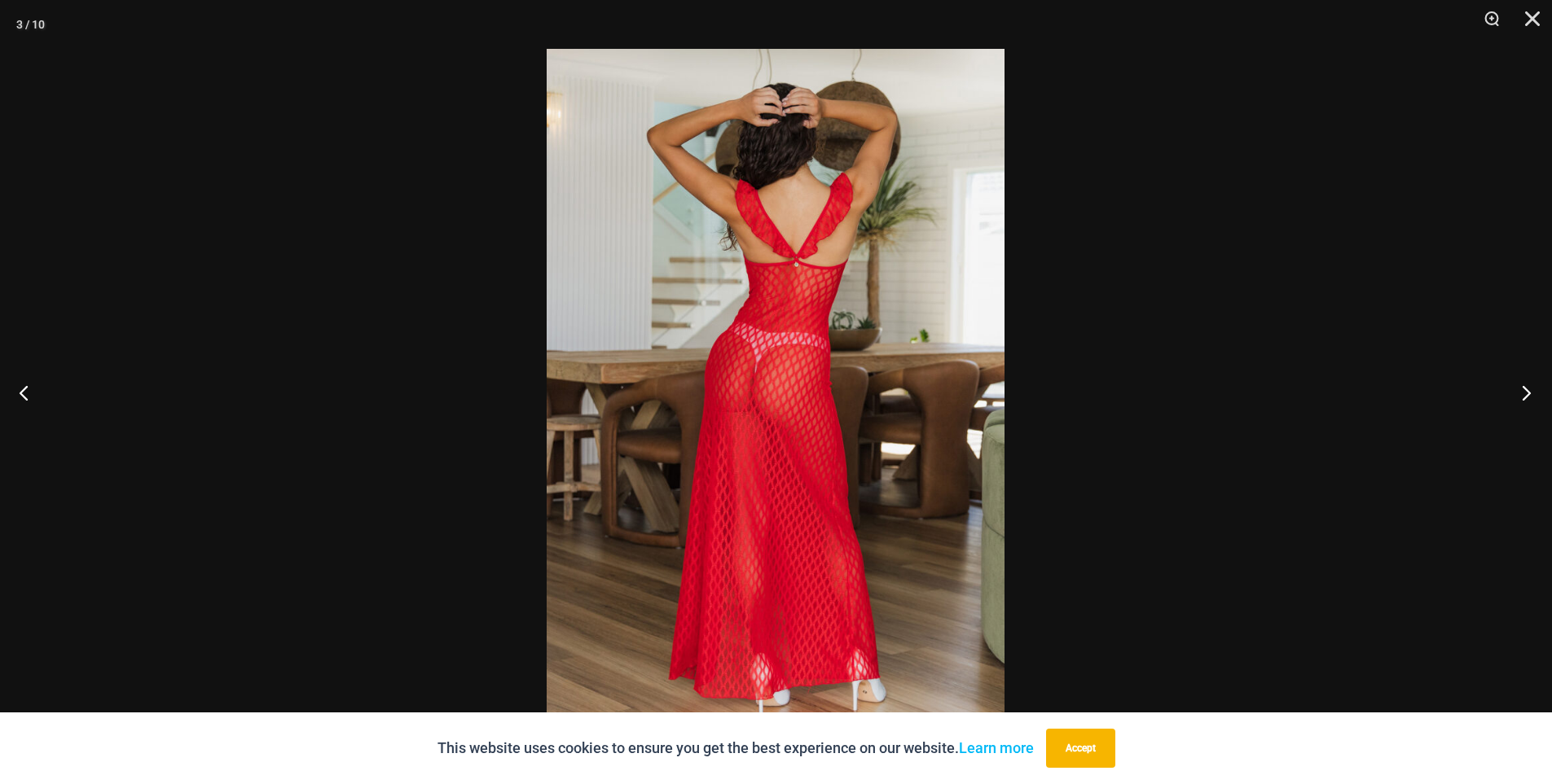
click at [1526, 396] on button "Next" at bounding box center [1522, 393] width 62 height 81
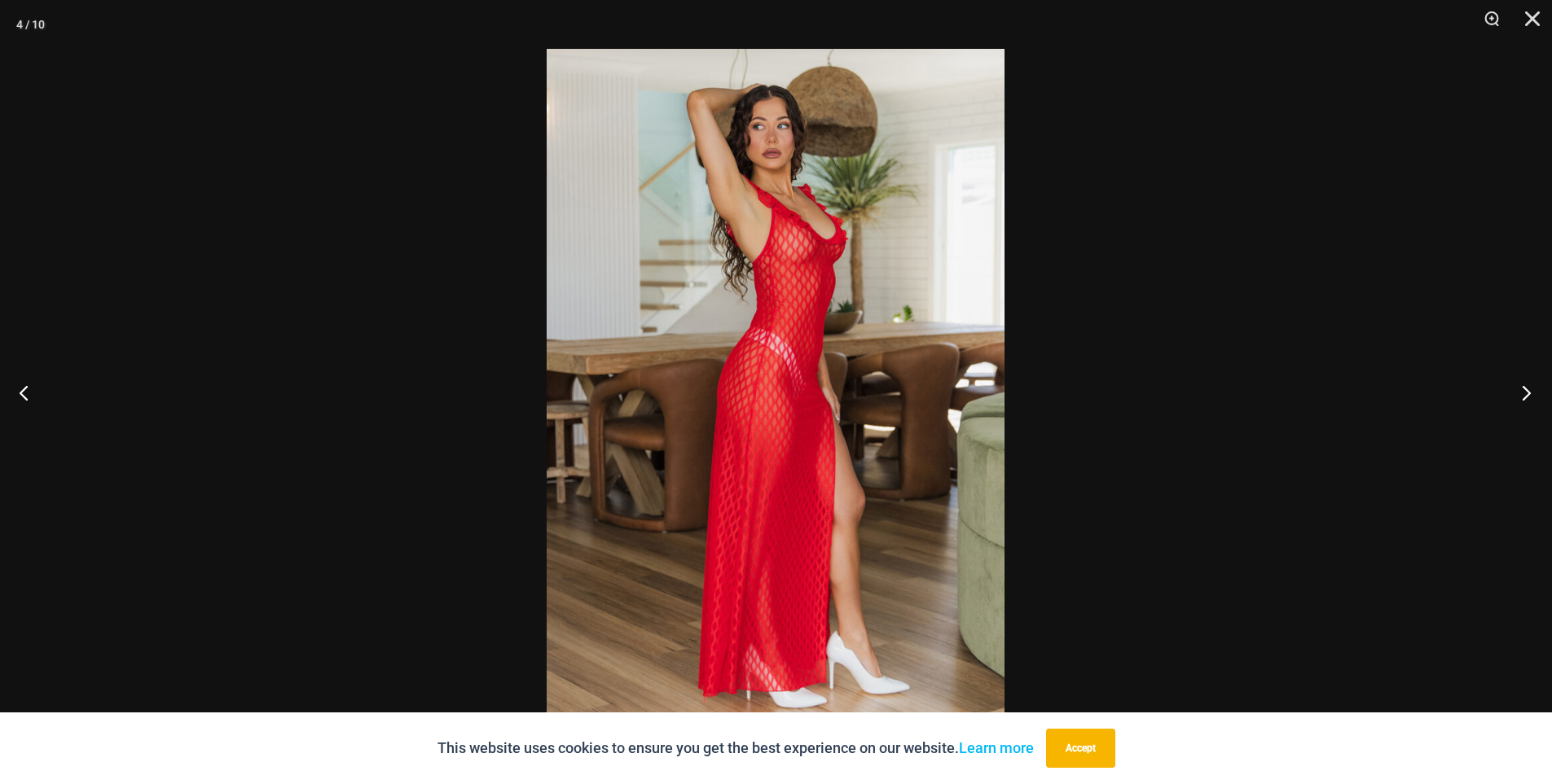
click at [1526, 396] on button "Next" at bounding box center [1522, 393] width 62 height 81
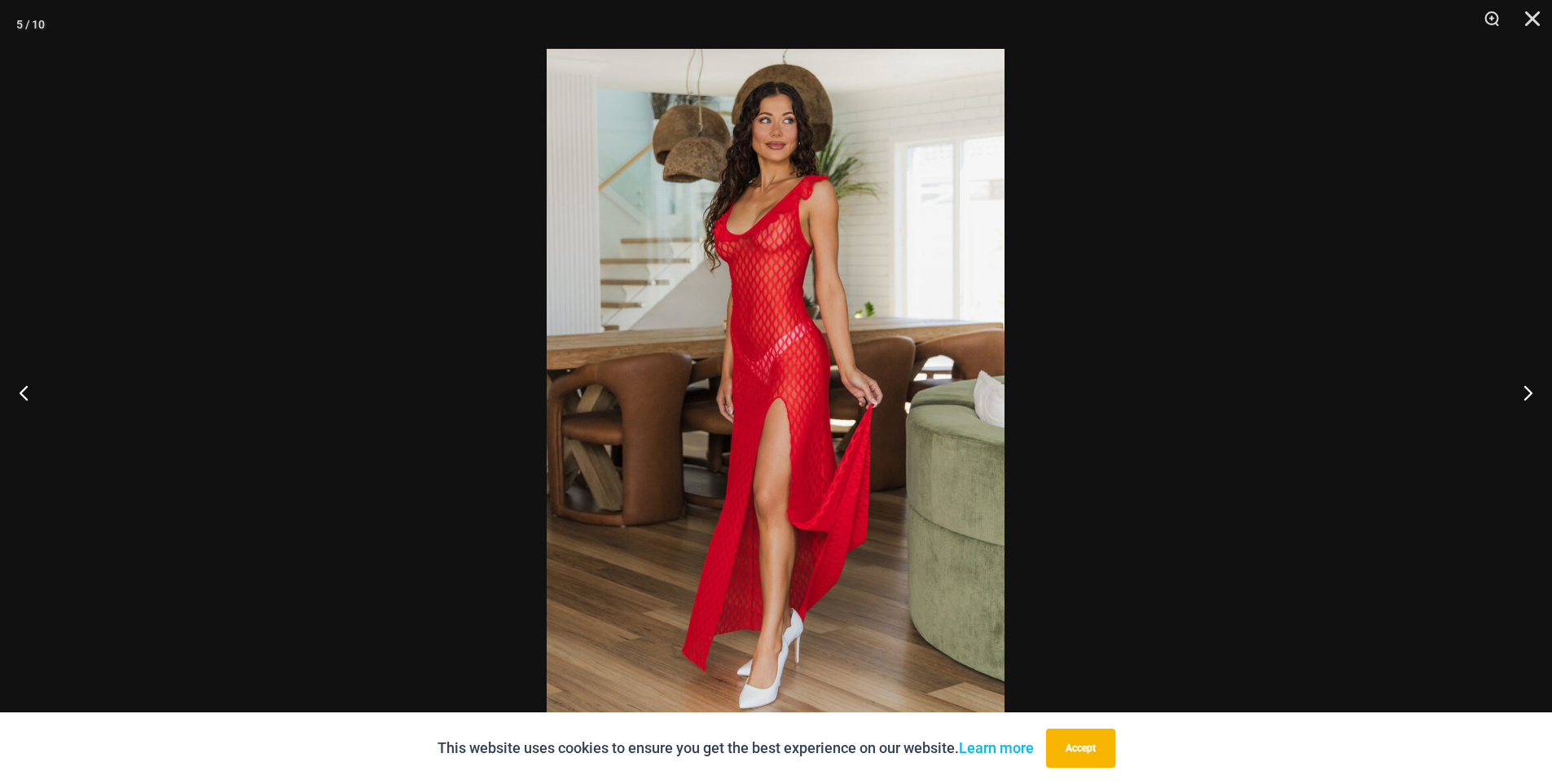
click at [950, 258] on img at bounding box center [776, 392] width 458 height 687
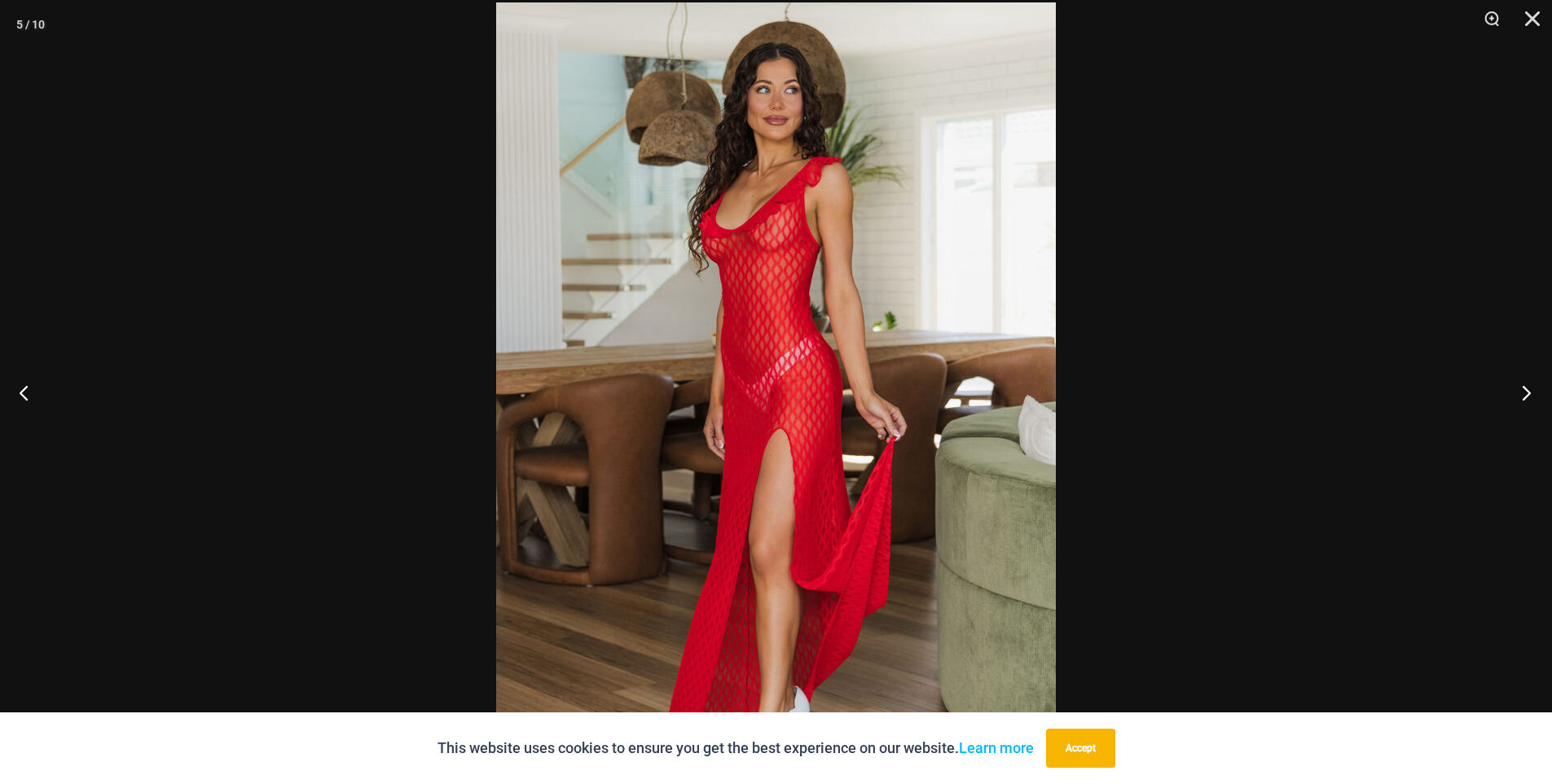
click at [1528, 394] on button "Next" at bounding box center [1522, 393] width 62 height 81
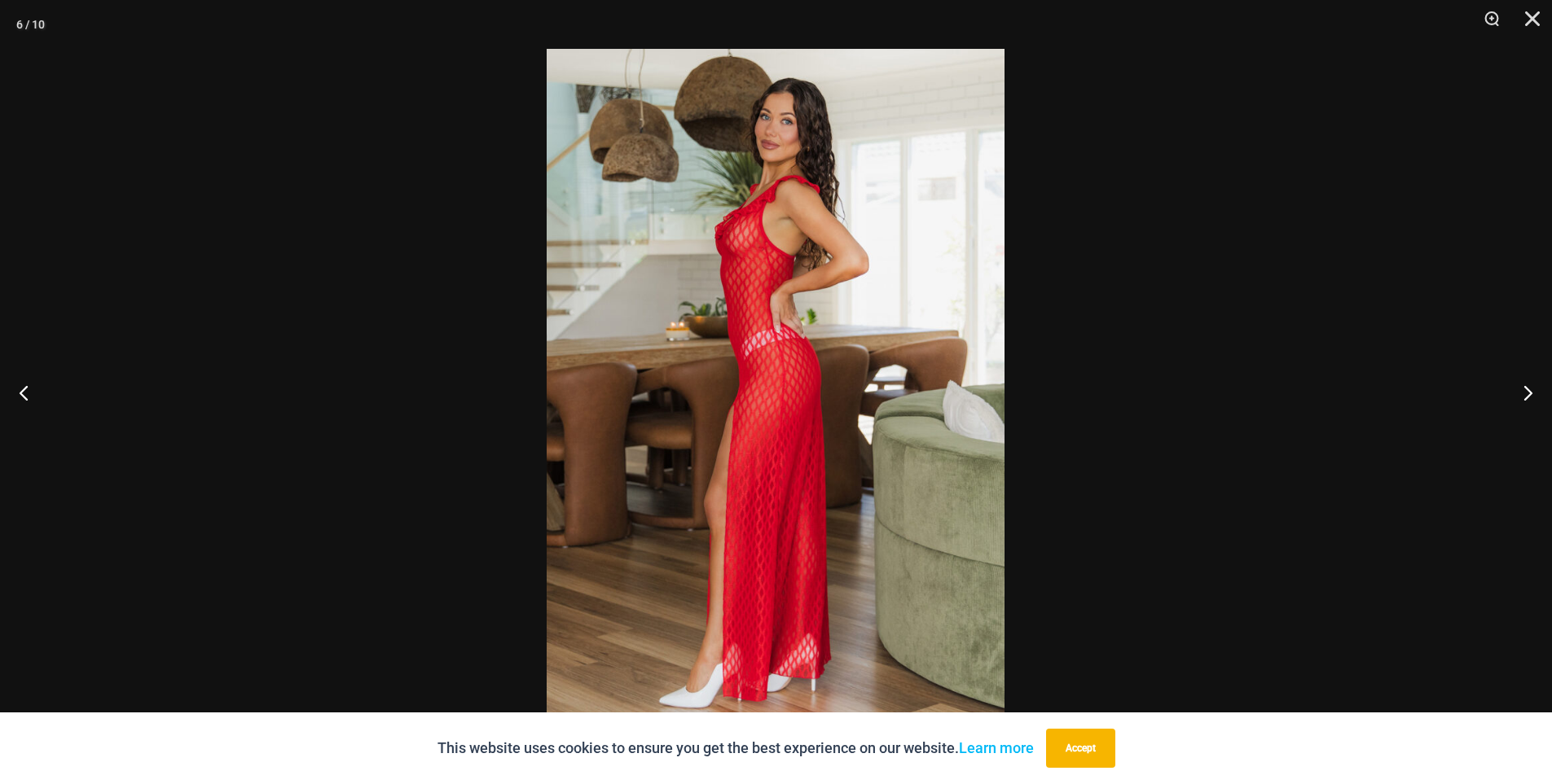
click at [747, 202] on img at bounding box center [776, 392] width 458 height 687
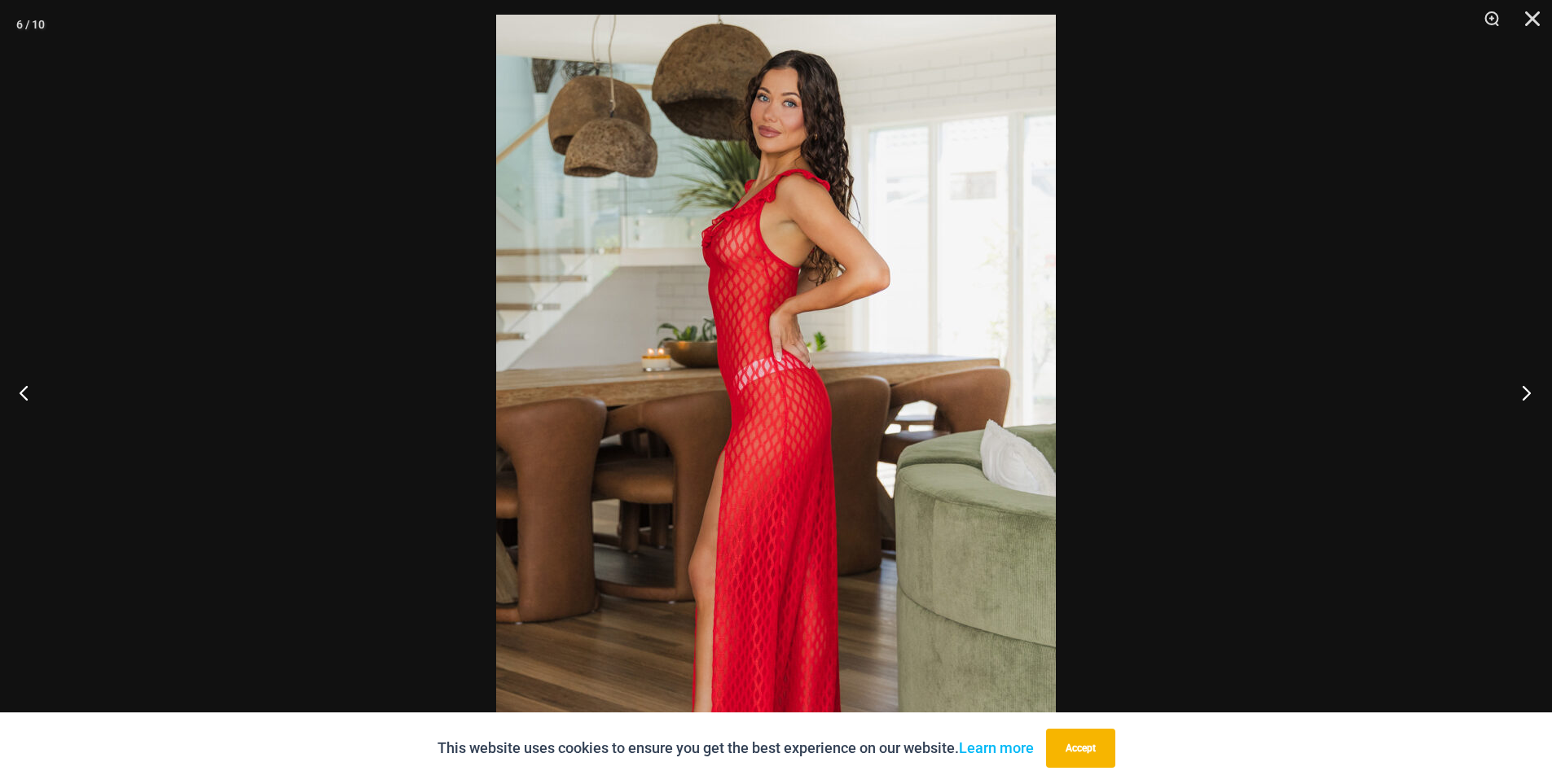
click at [1516, 388] on button "Next" at bounding box center [1522, 393] width 62 height 81
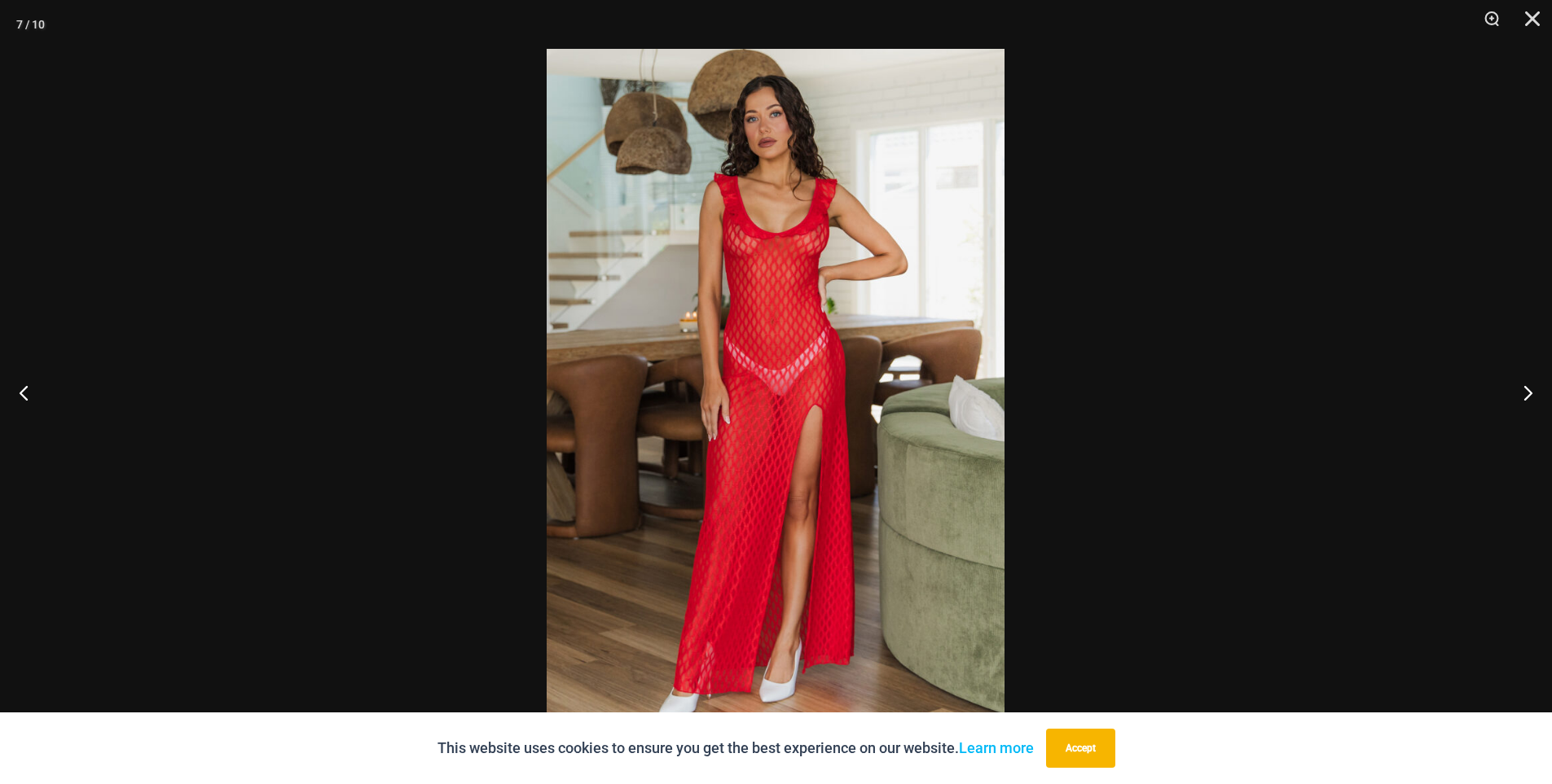
click at [842, 254] on img at bounding box center [776, 392] width 458 height 687
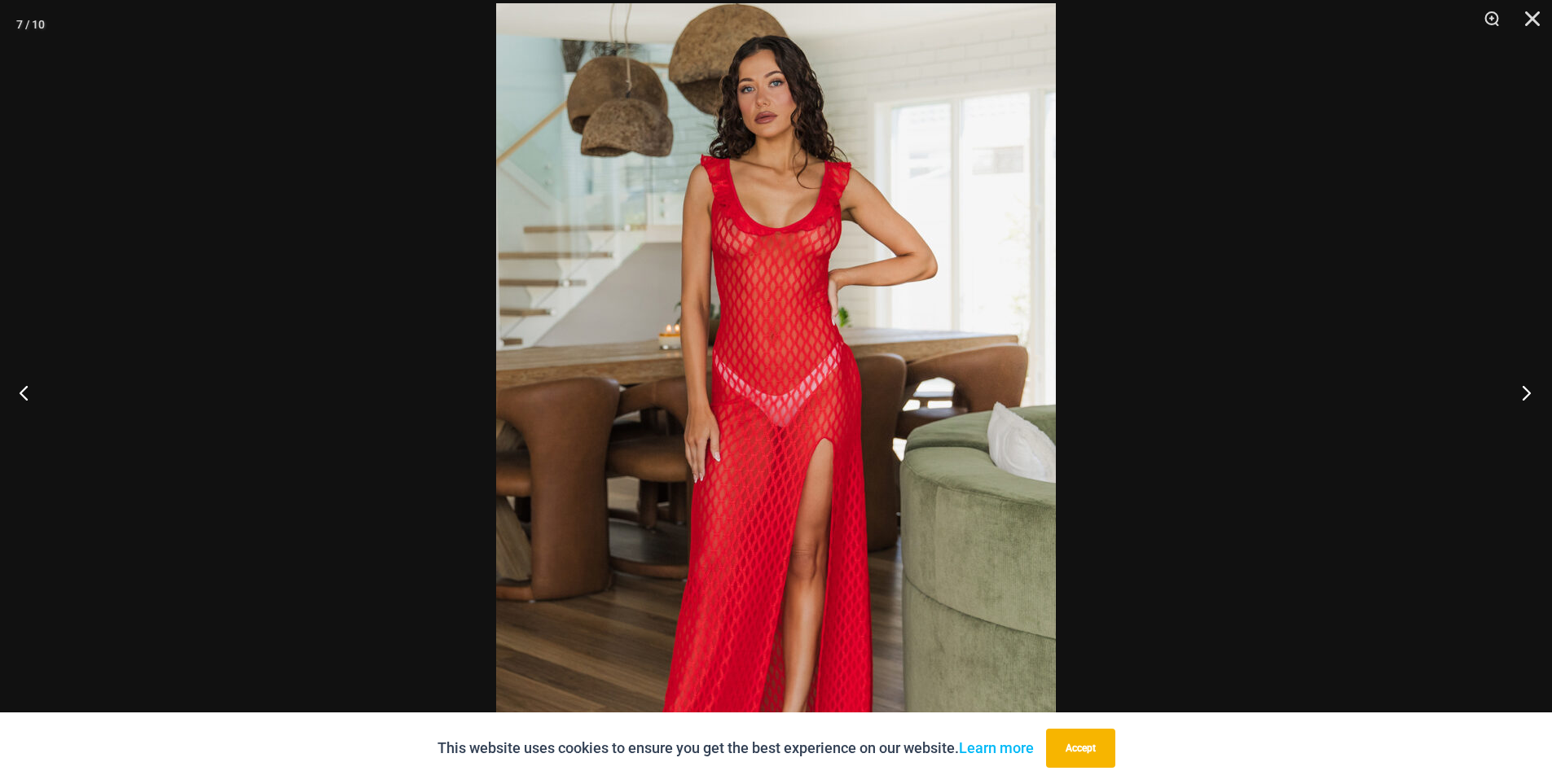
click at [1514, 396] on button "Next" at bounding box center [1522, 393] width 62 height 81
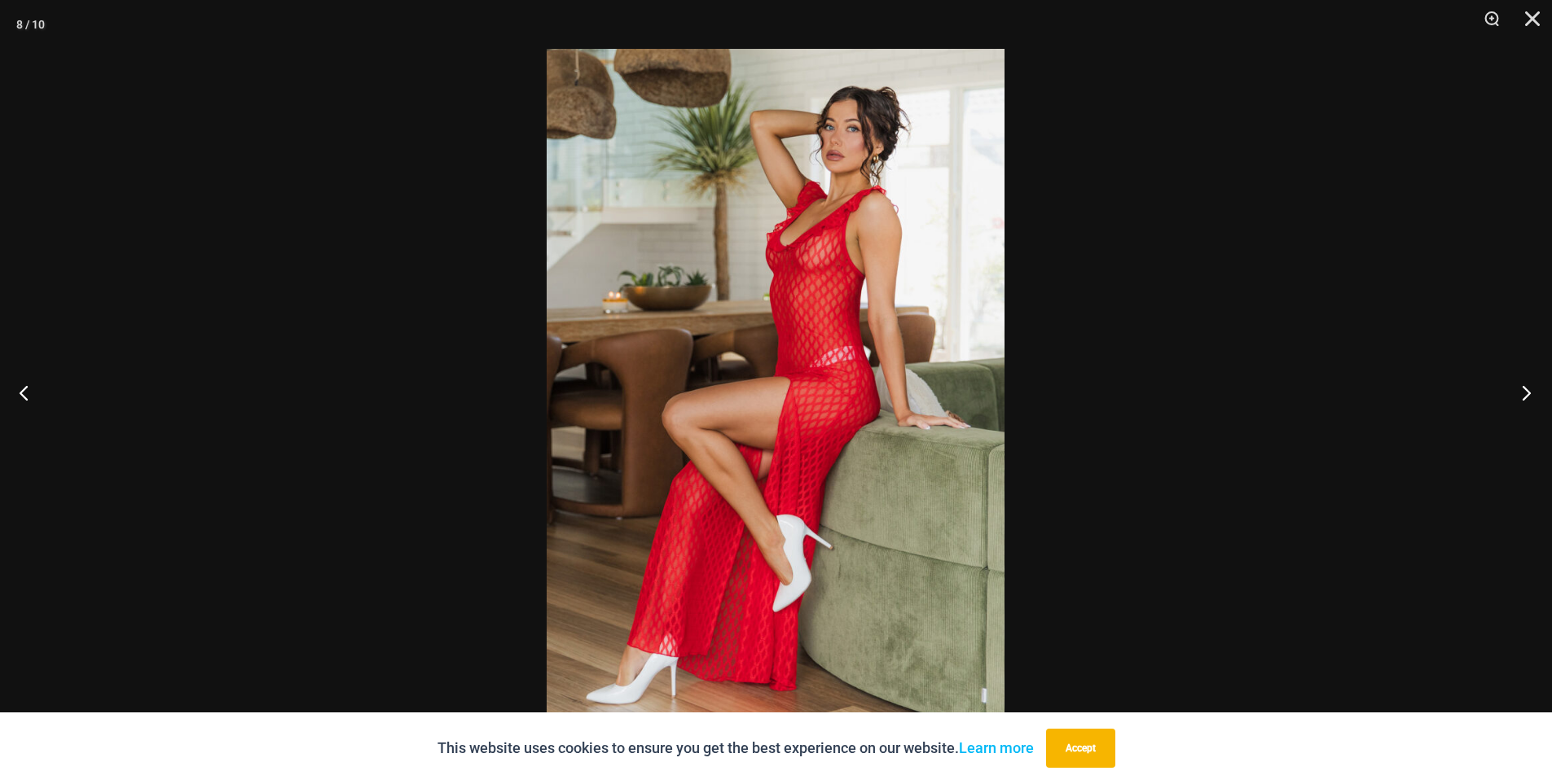
click at [1518, 397] on button "Next" at bounding box center [1522, 393] width 62 height 81
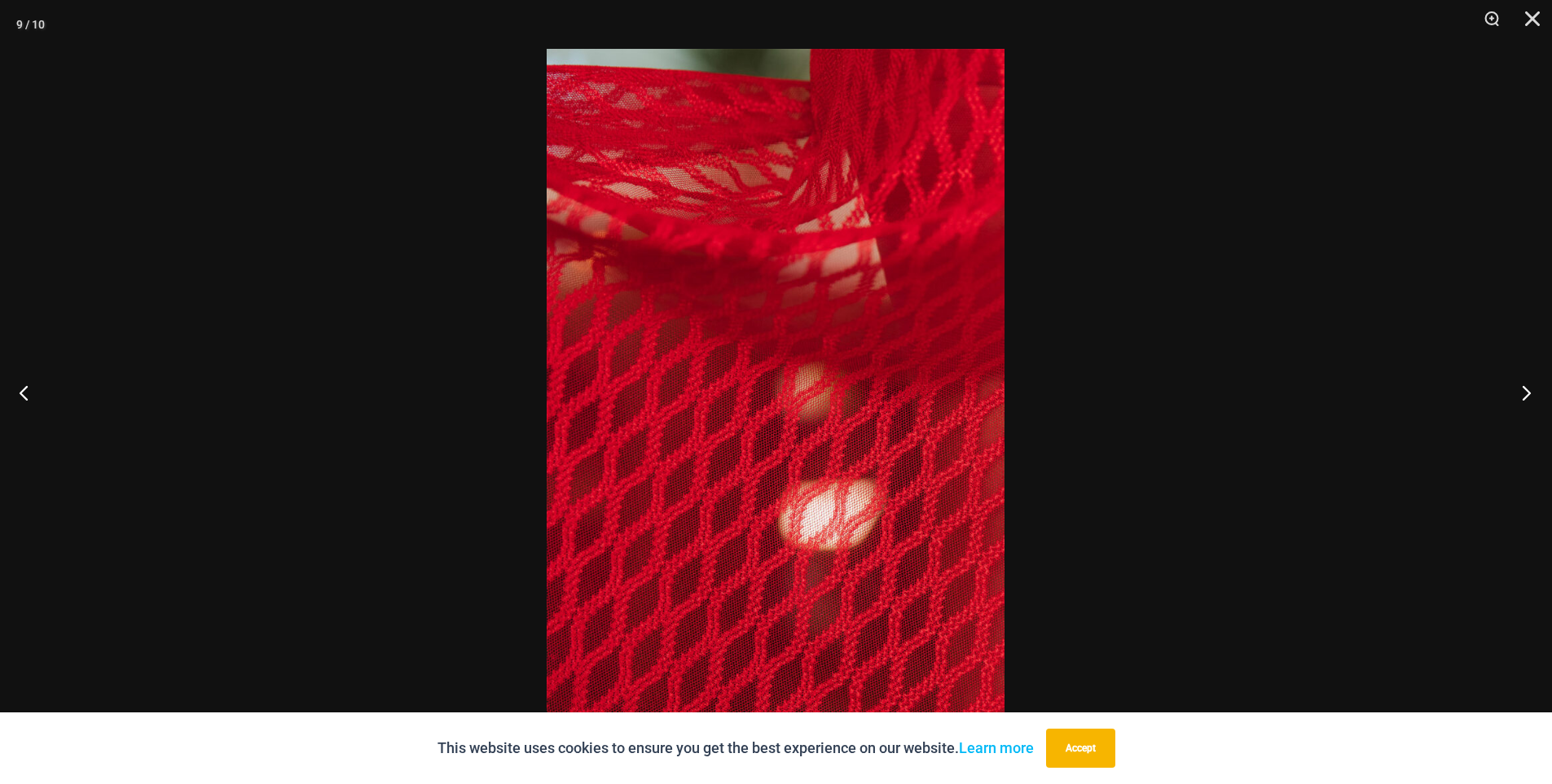
click at [1519, 398] on button "Next" at bounding box center [1522, 393] width 62 height 81
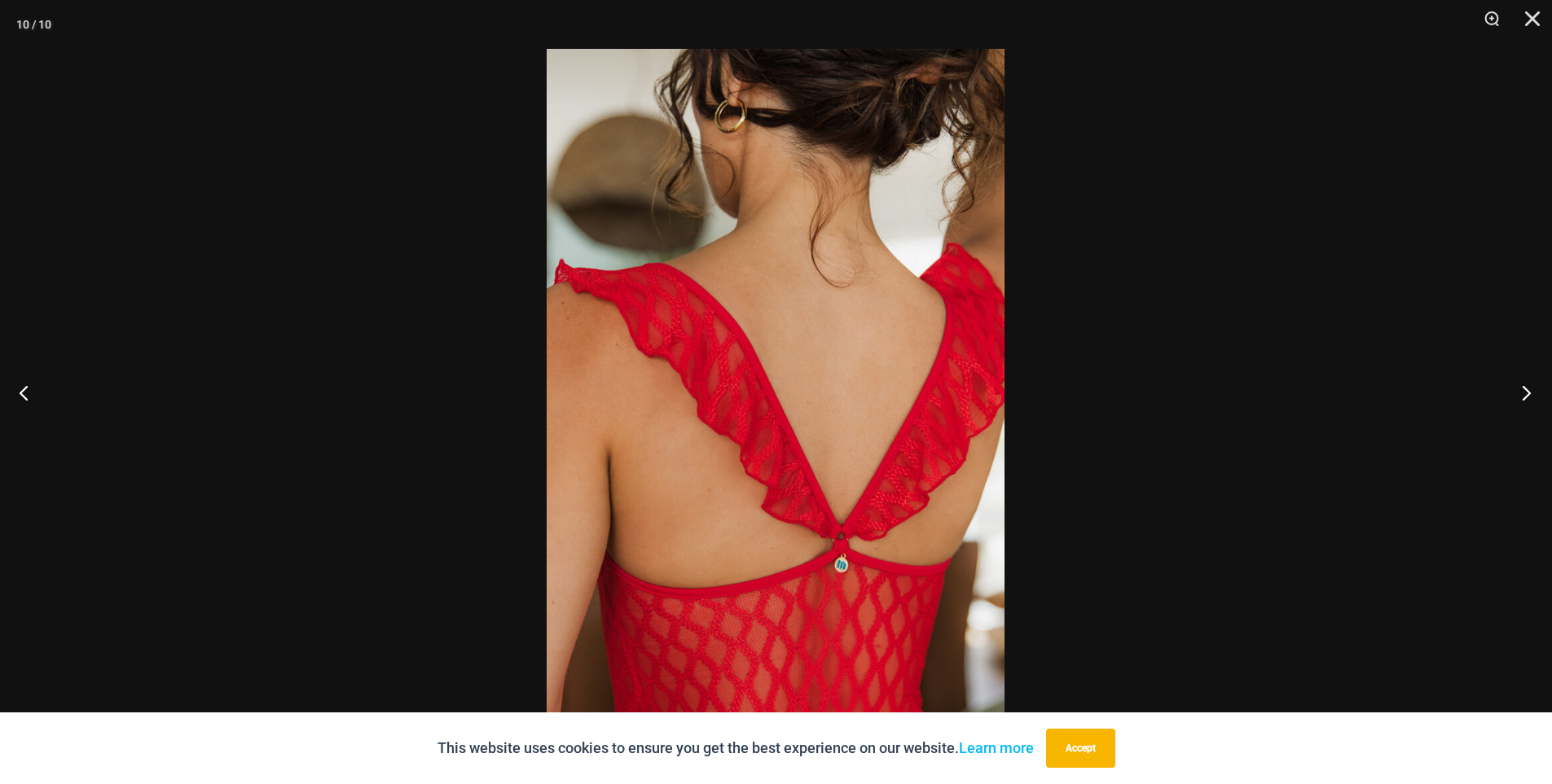
click at [1519, 398] on button "Next" at bounding box center [1522, 393] width 62 height 81
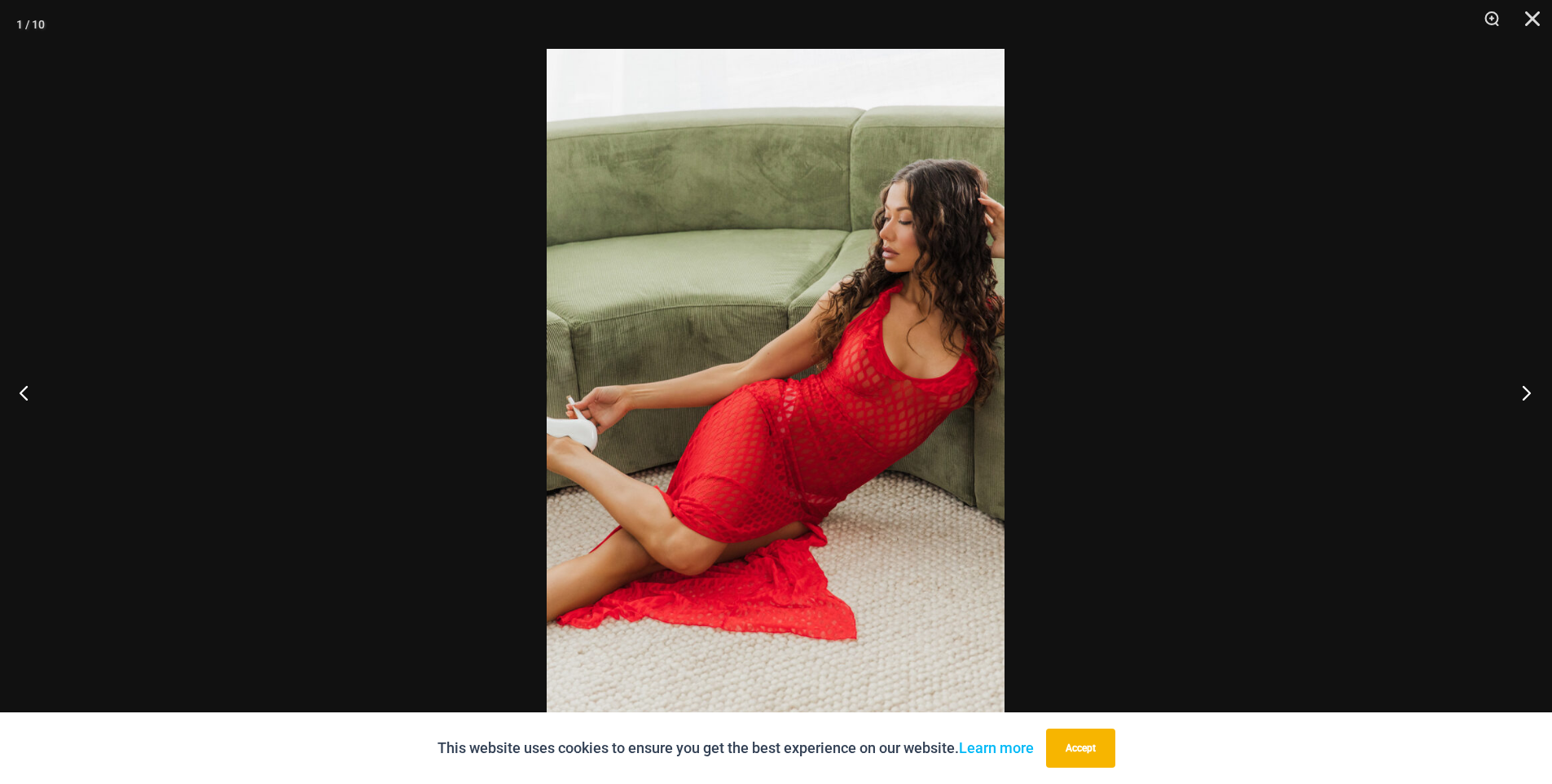
click at [1519, 398] on button "Next" at bounding box center [1522, 393] width 62 height 81
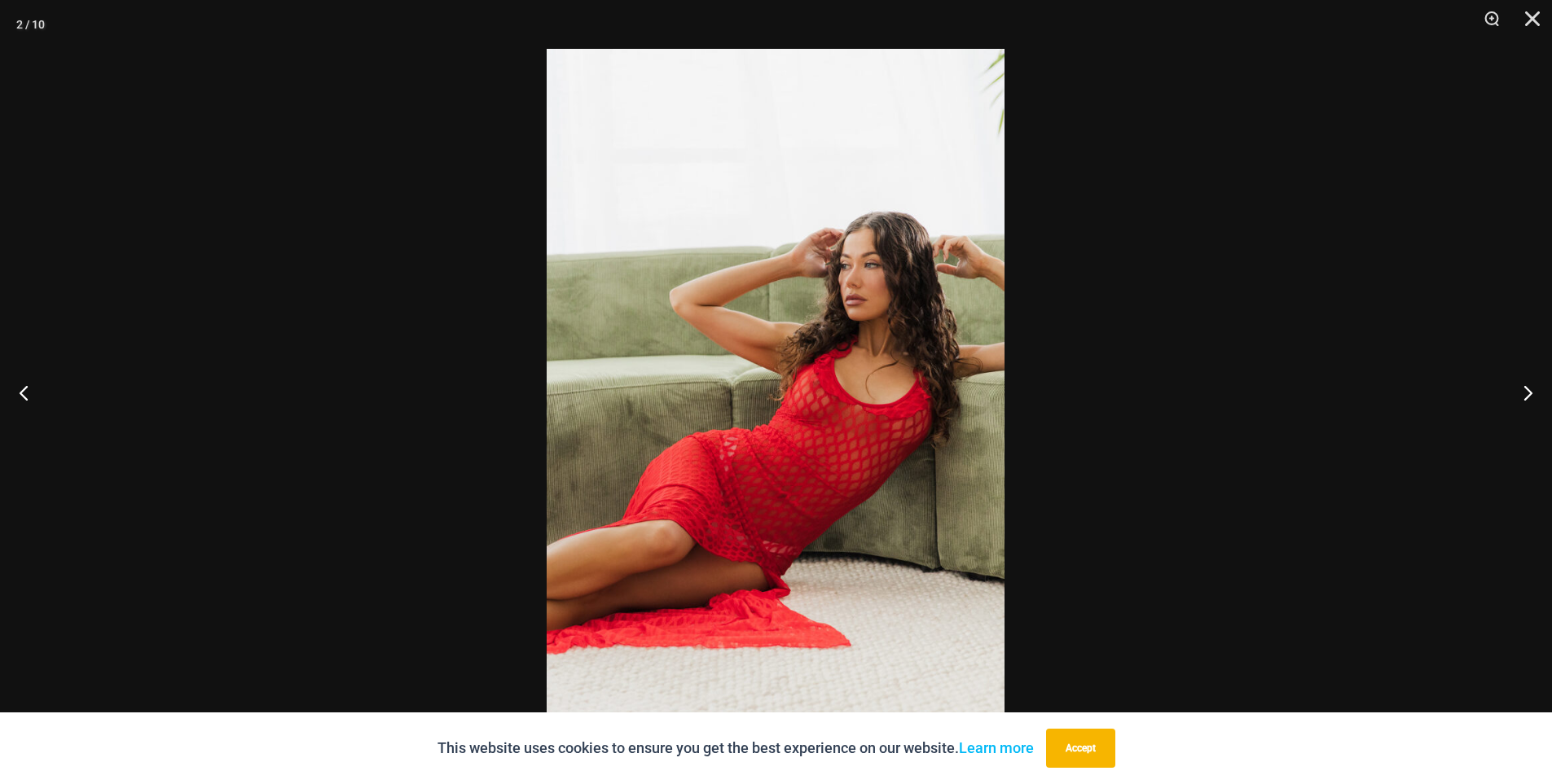
click at [831, 266] on img at bounding box center [776, 392] width 458 height 687
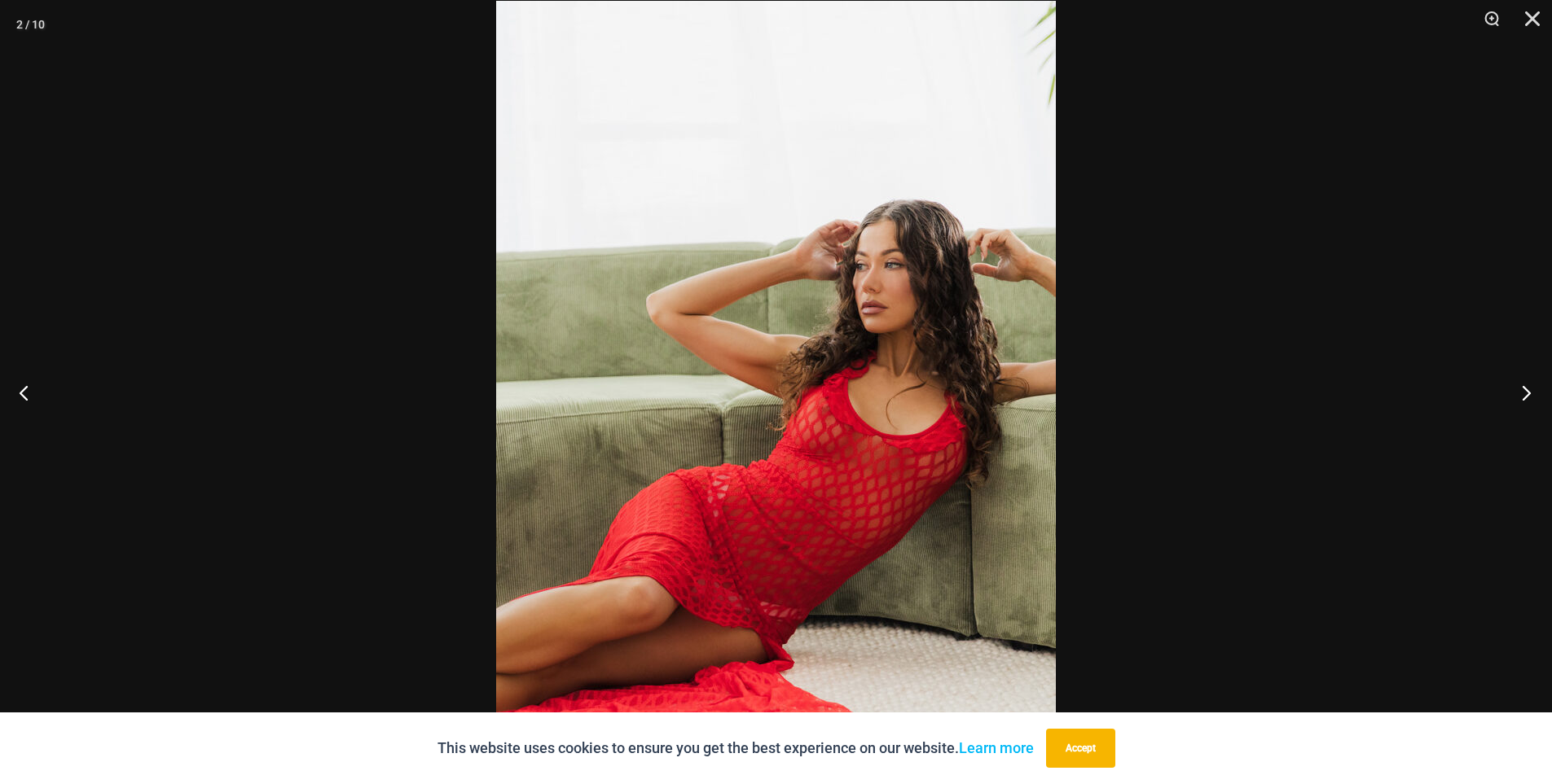
click at [1521, 392] on button "Next" at bounding box center [1522, 393] width 62 height 81
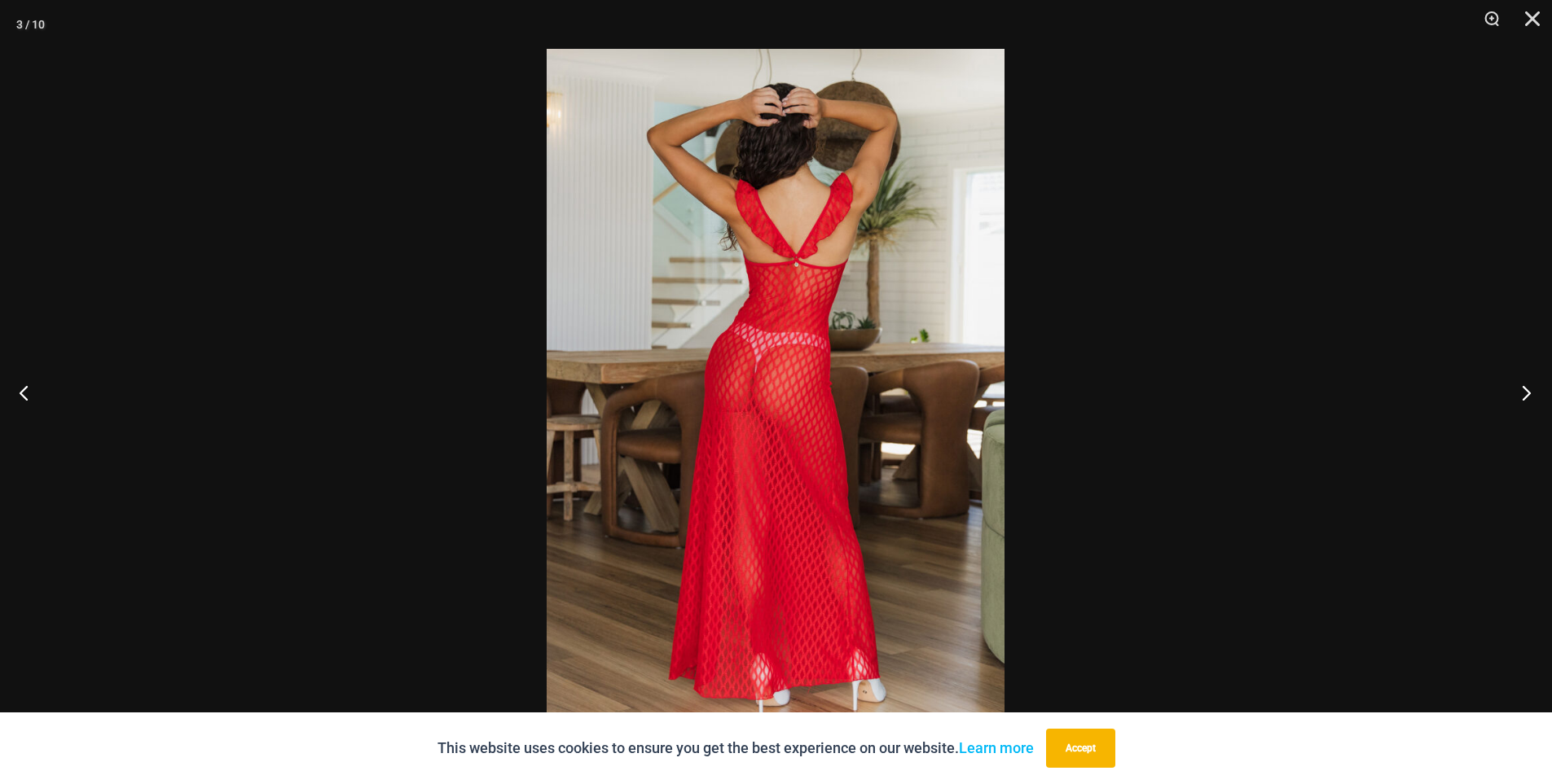
click at [1521, 392] on button "Next" at bounding box center [1522, 393] width 62 height 81
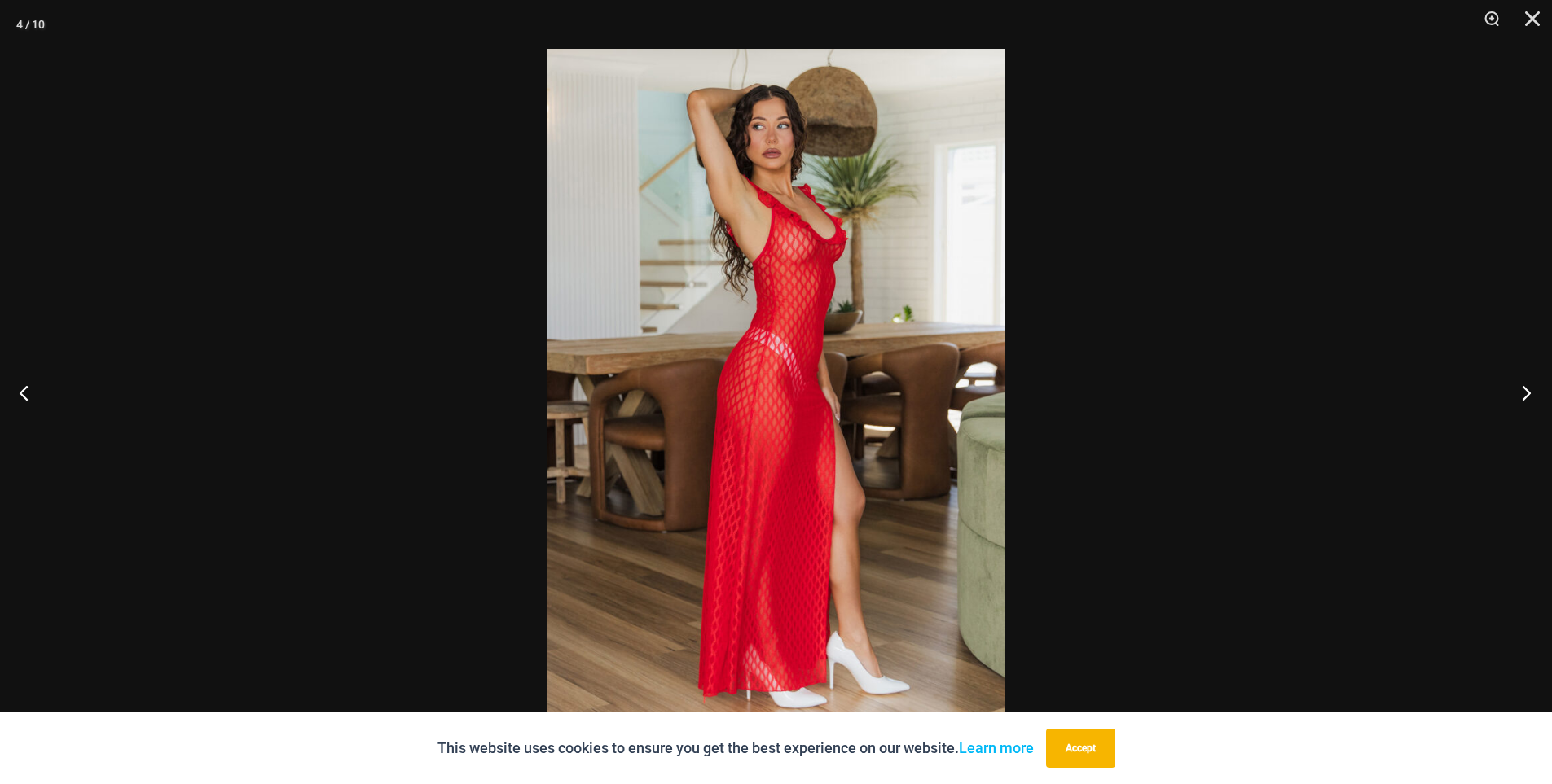
click at [1520, 392] on button "Next" at bounding box center [1522, 393] width 62 height 81
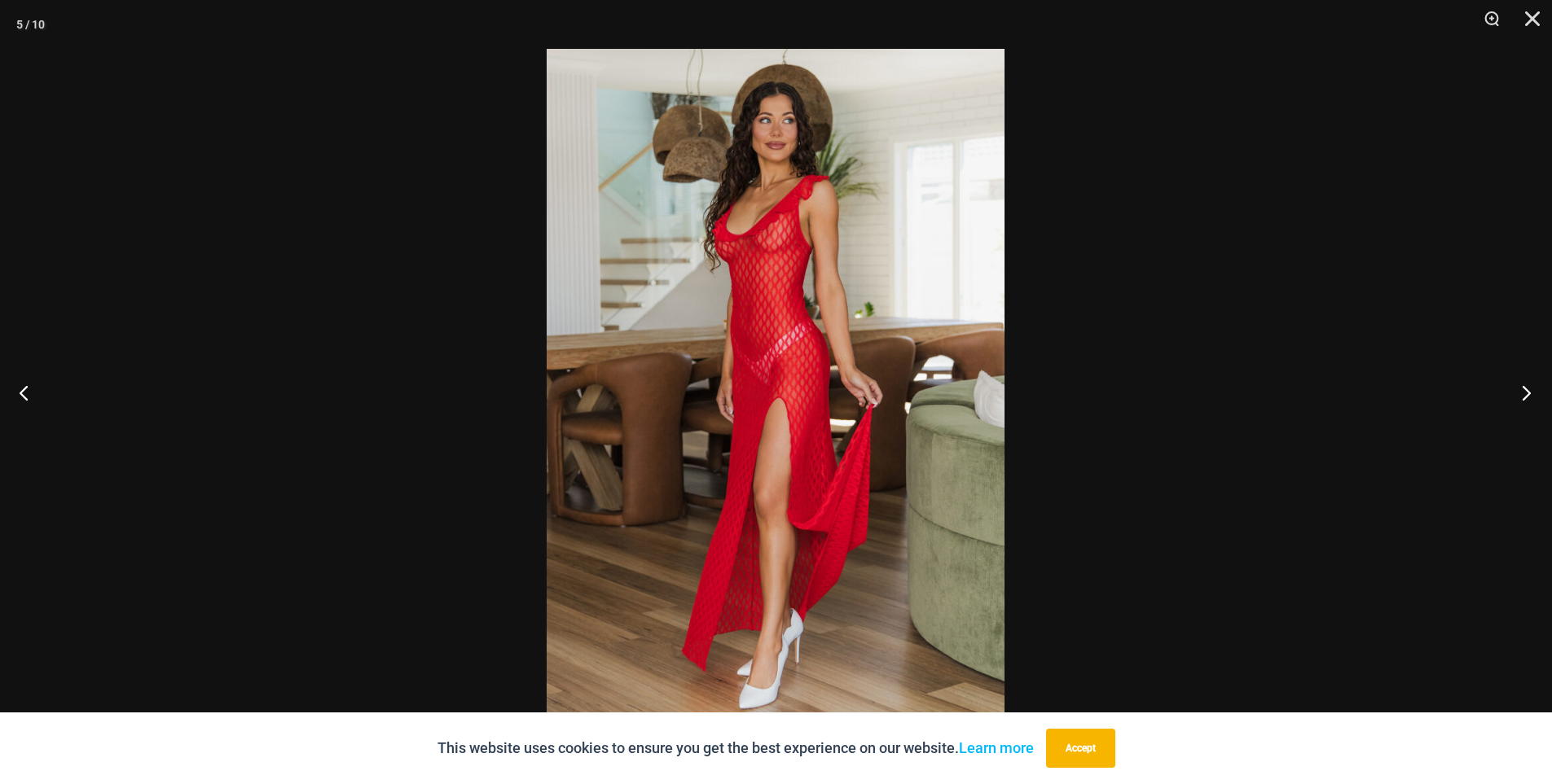
click at [1517, 393] on button "Next" at bounding box center [1522, 393] width 62 height 81
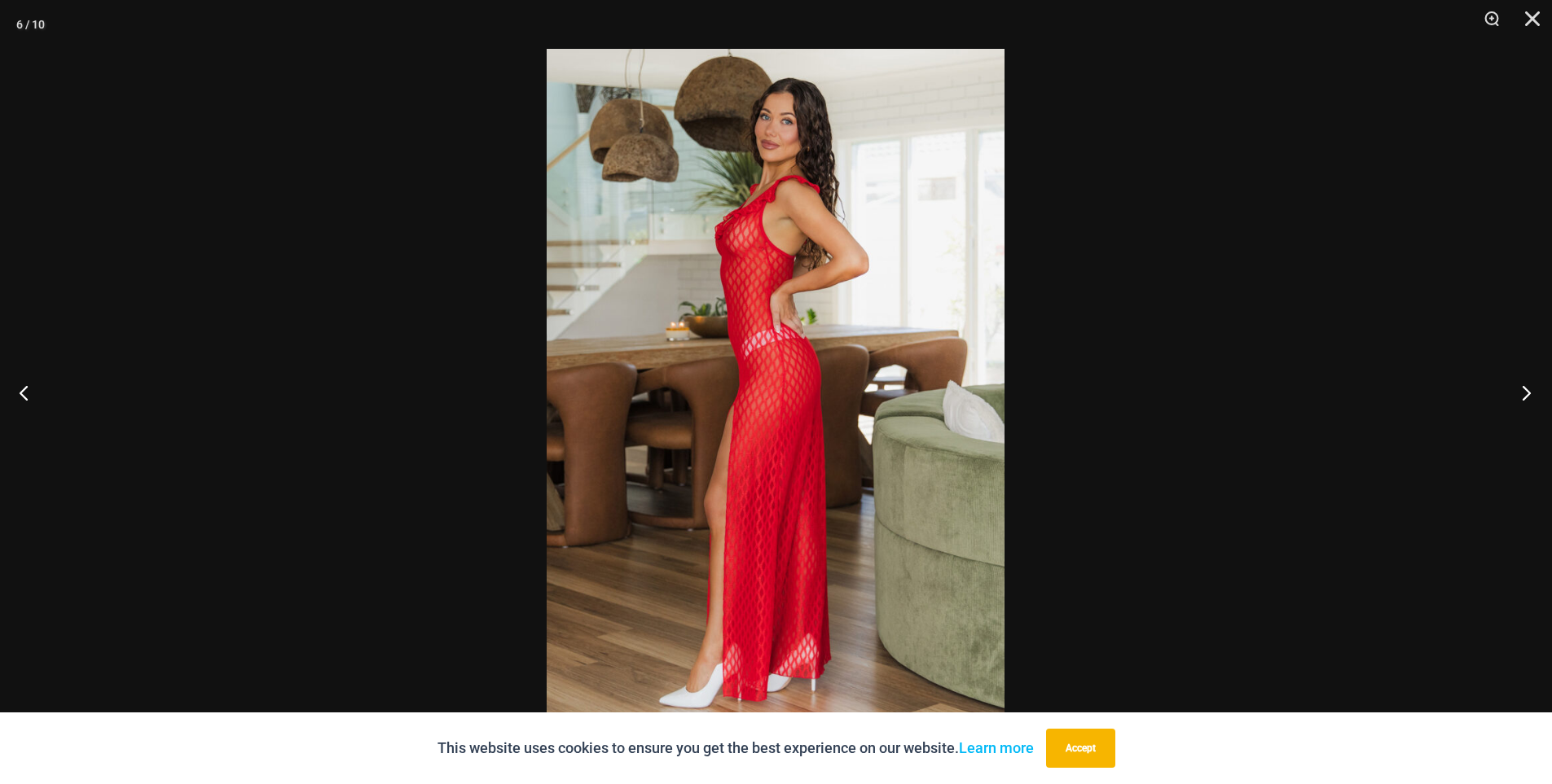
click at [1520, 393] on button "Next" at bounding box center [1522, 393] width 62 height 81
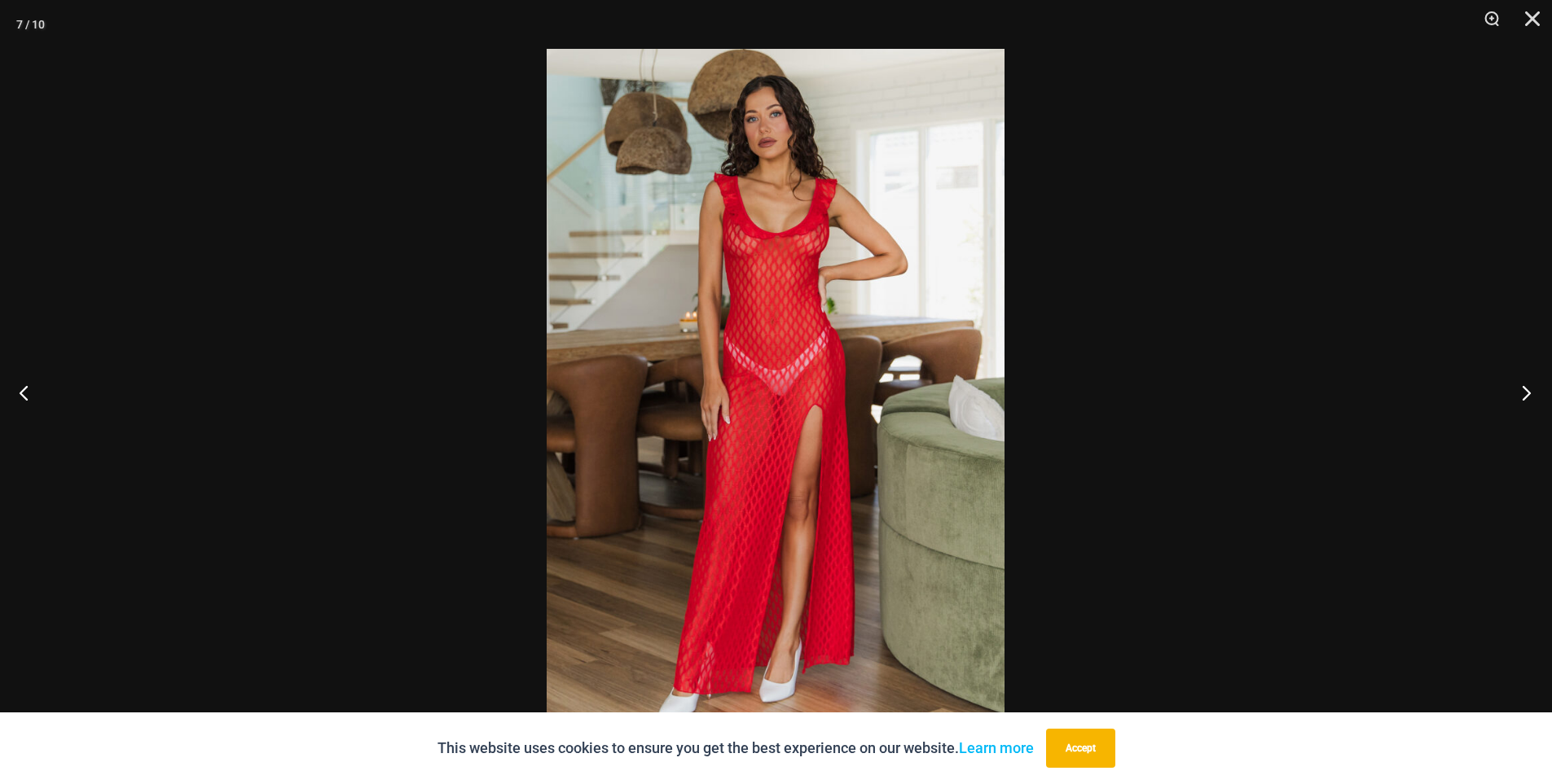
click at [1520, 393] on button "Next" at bounding box center [1522, 393] width 62 height 81
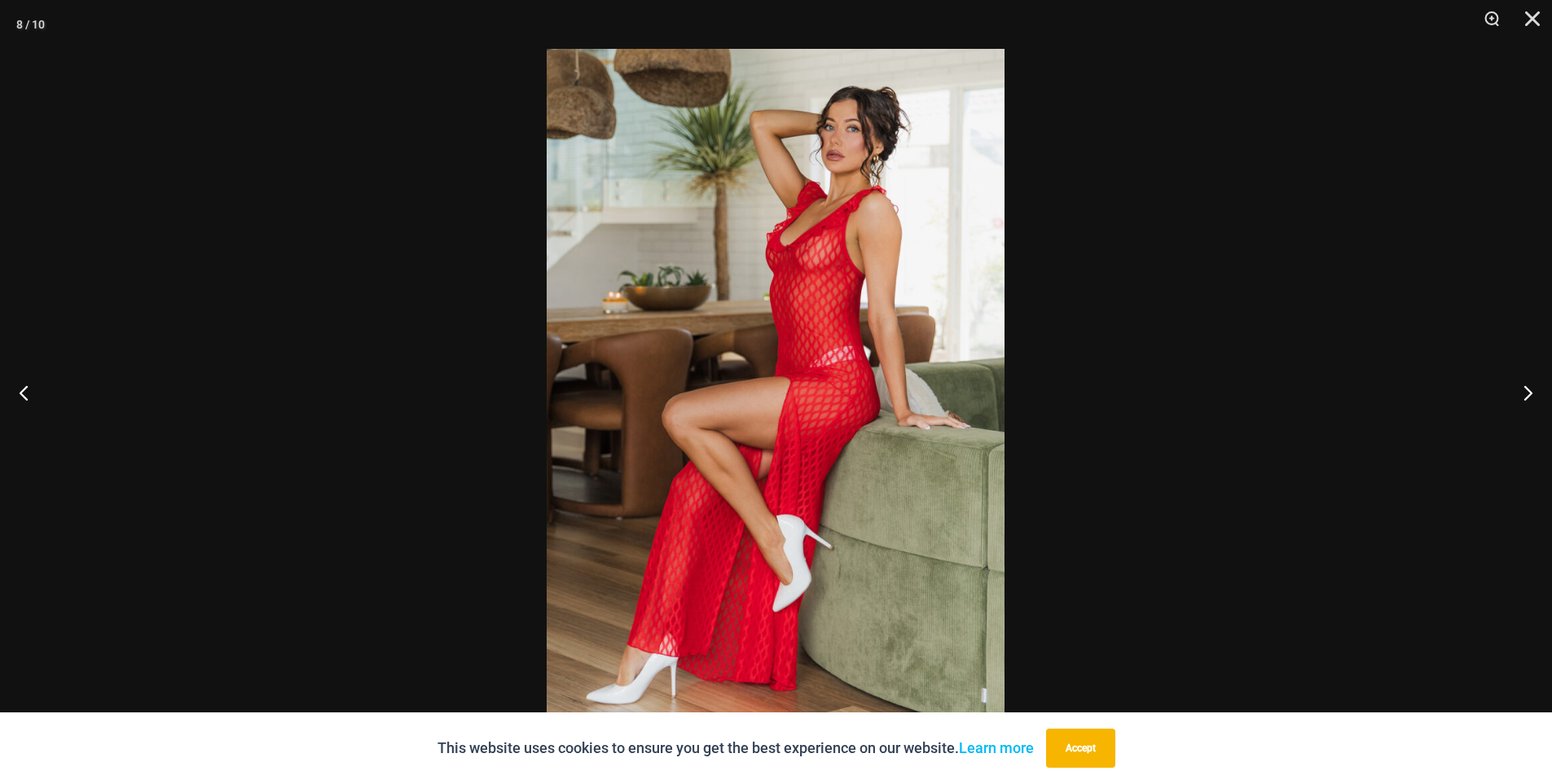
click at [1417, 296] on div at bounding box center [776, 392] width 1552 height 784
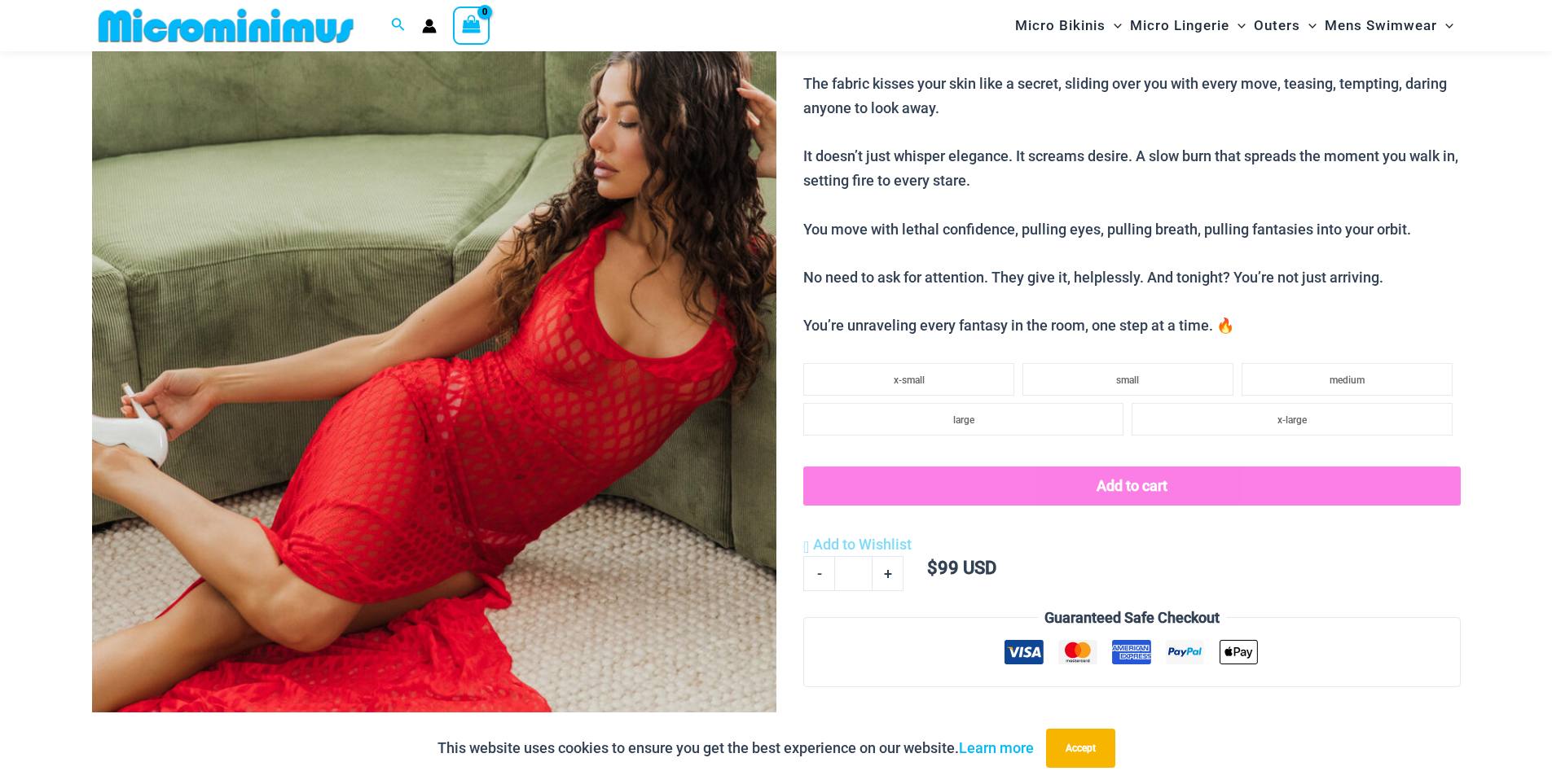
scroll to position [148, 0]
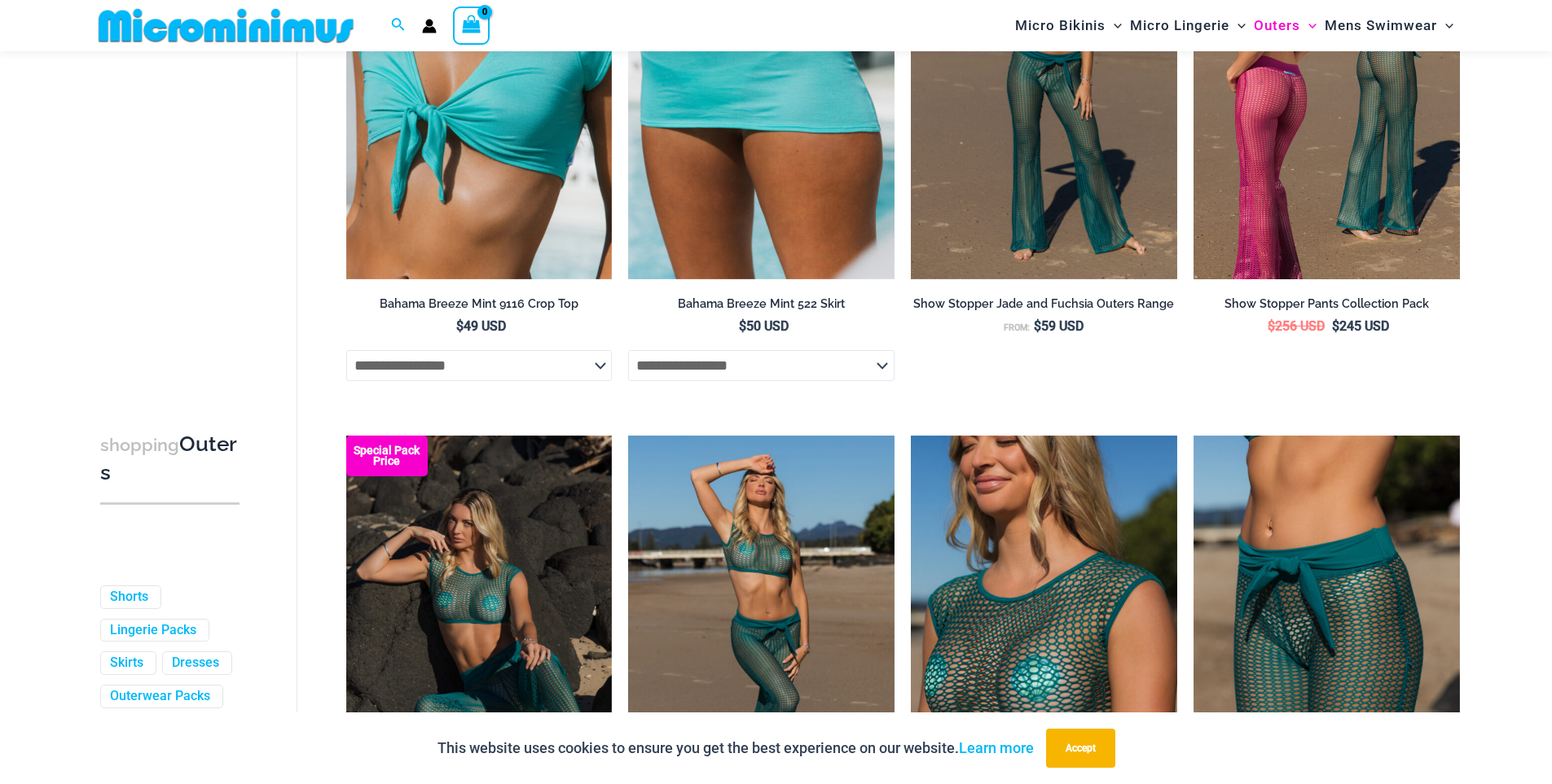
scroll to position [836, 0]
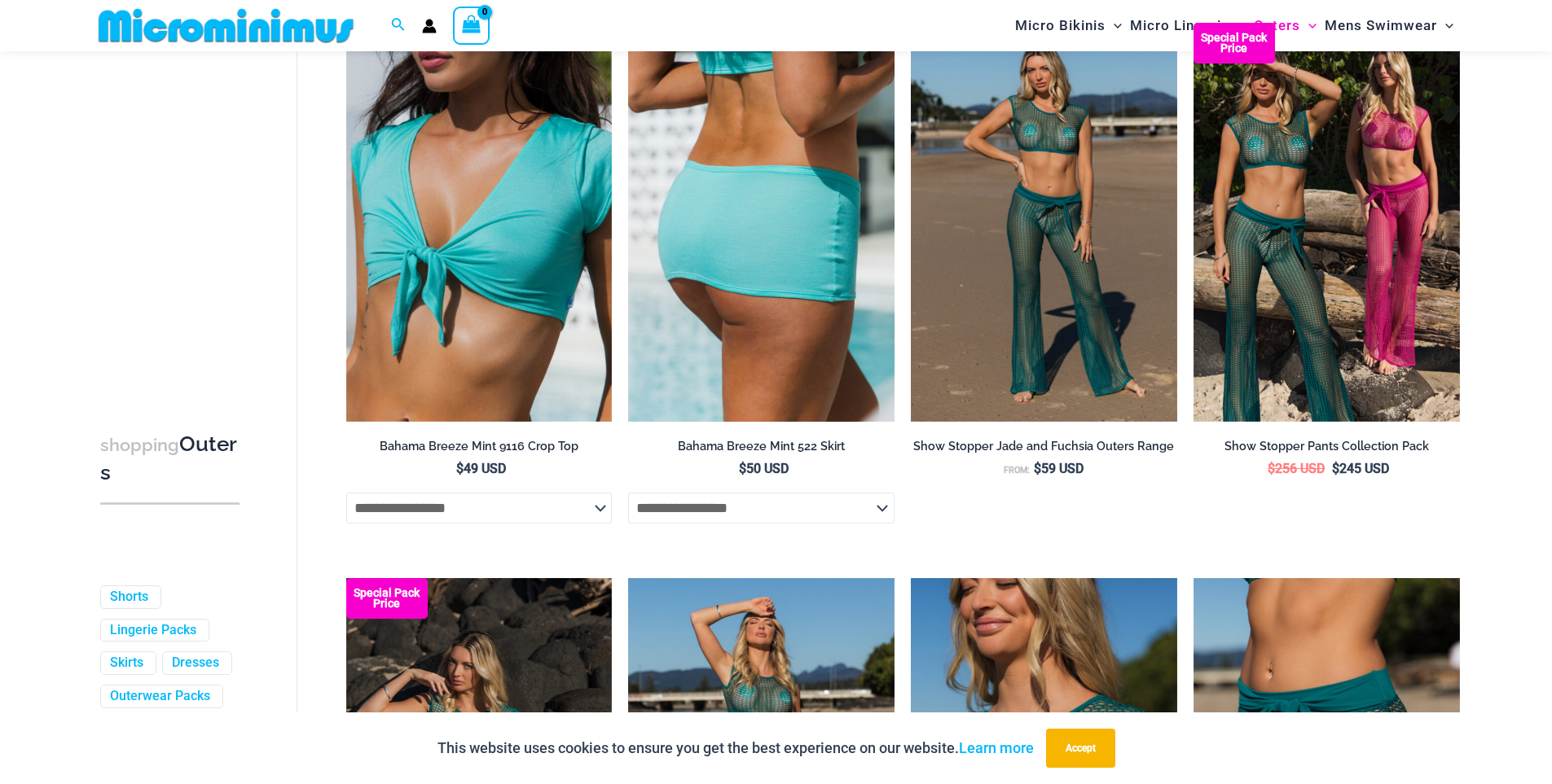
click at [721, 209] on img at bounding box center [762, 222] width 266 height 399
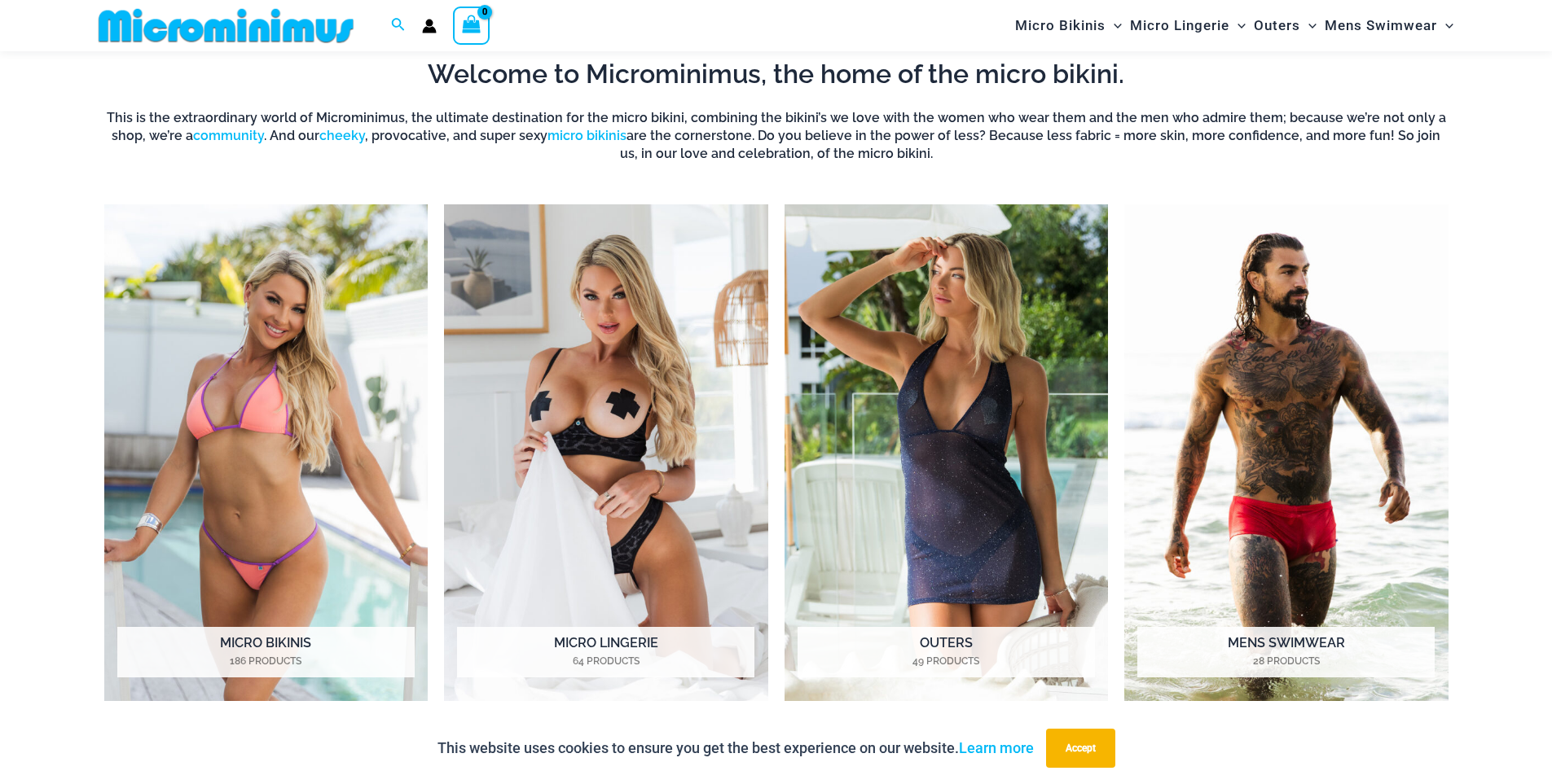
scroll to position [1532, 0]
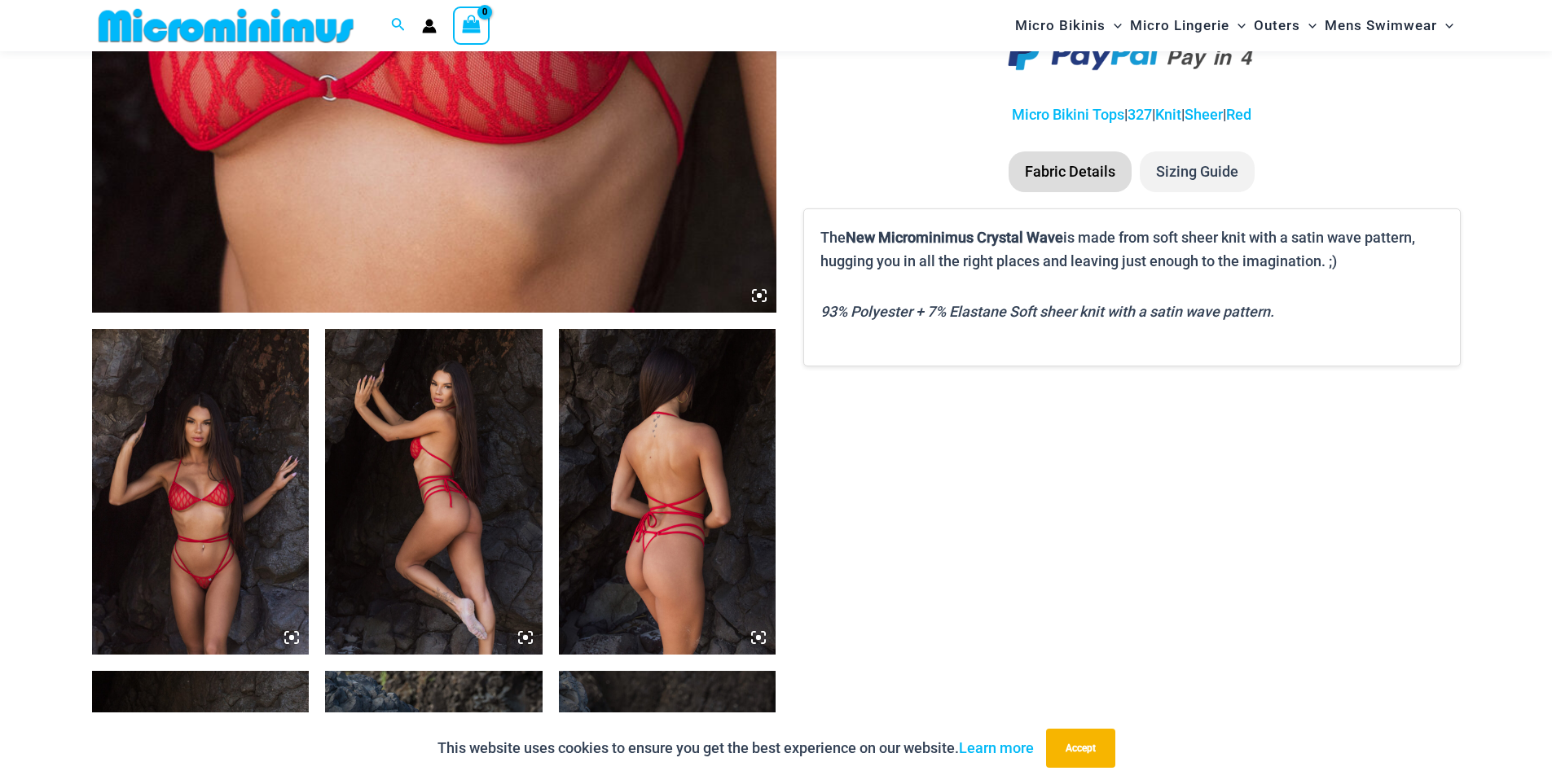
scroll to position [881, 0]
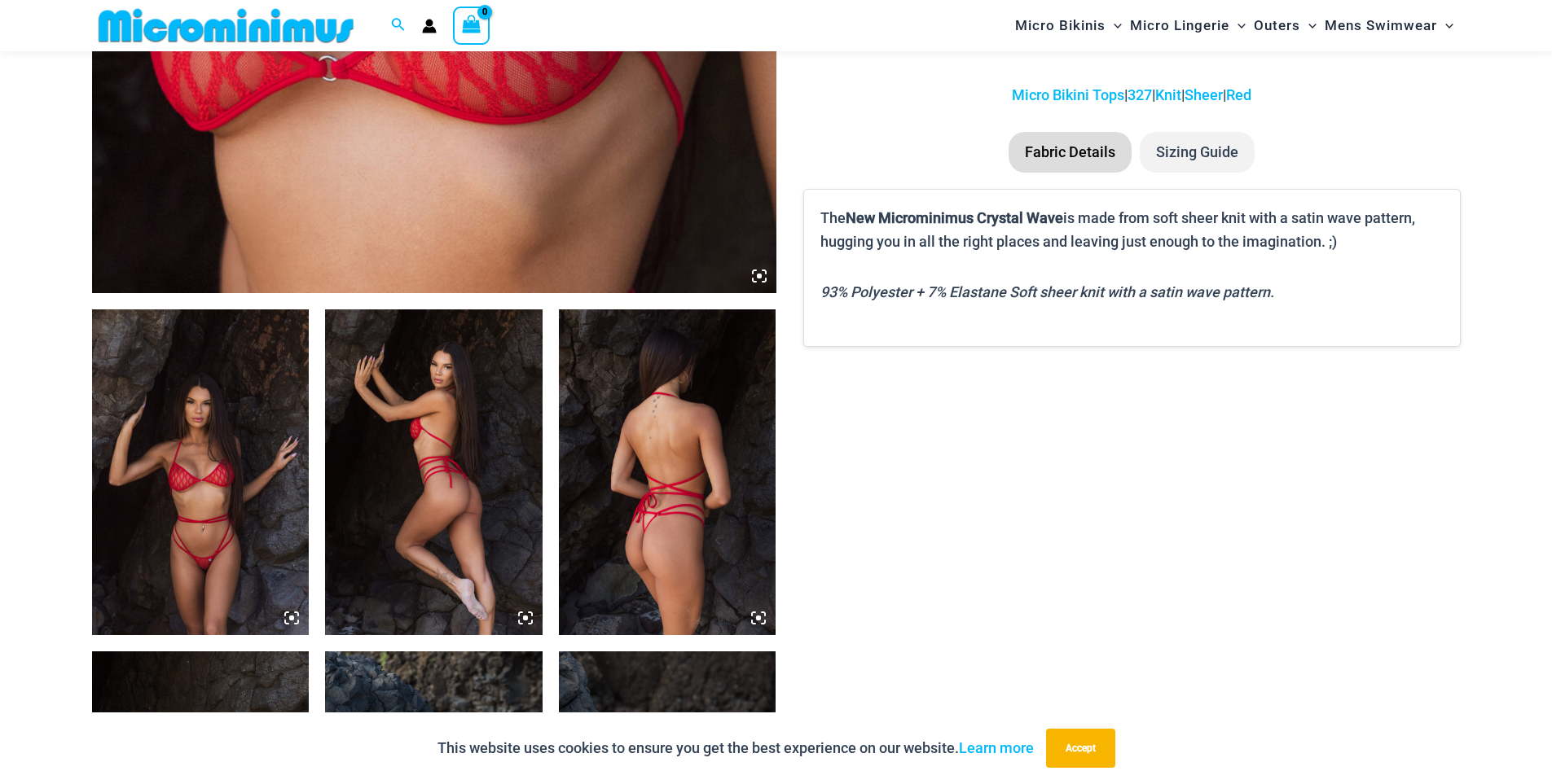
click at [267, 519] on img at bounding box center [201, 472] width 217 height 326
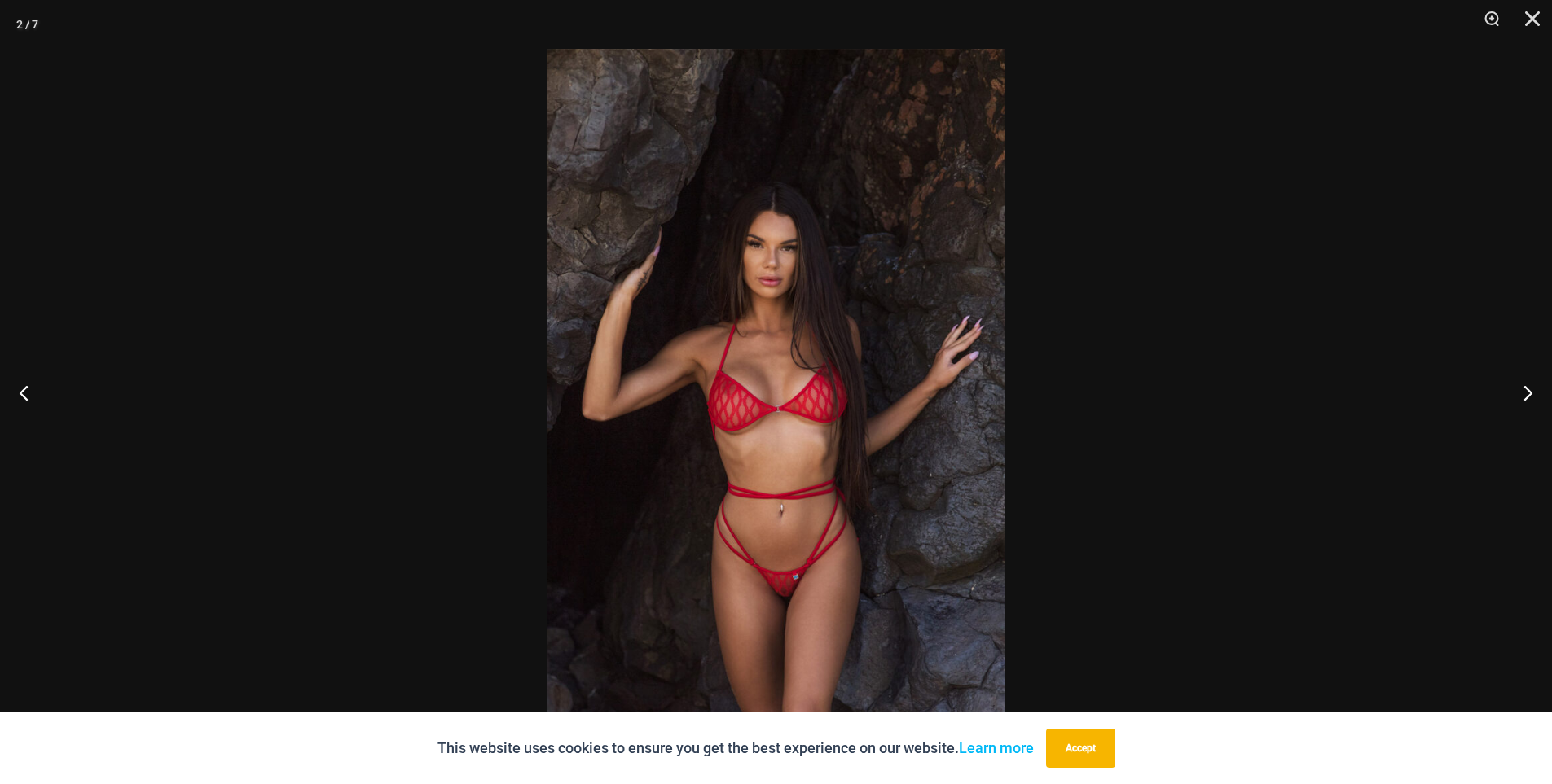
click at [789, 396] on img at bounding box center [776, 392] width 458 height 687
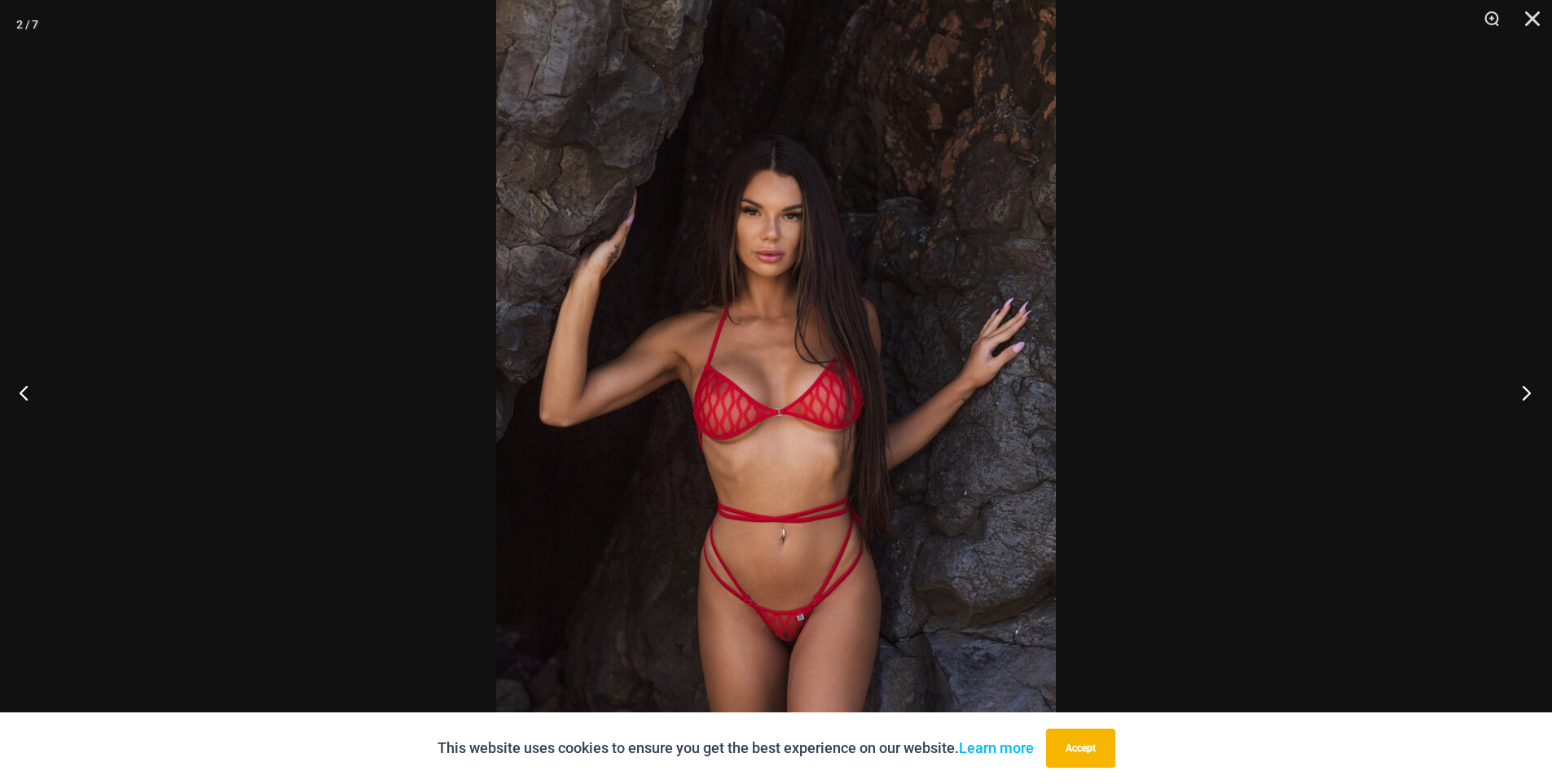
click at [1524, 395] on button "Next" at bounding box center [1522, 393] width 62 height 81
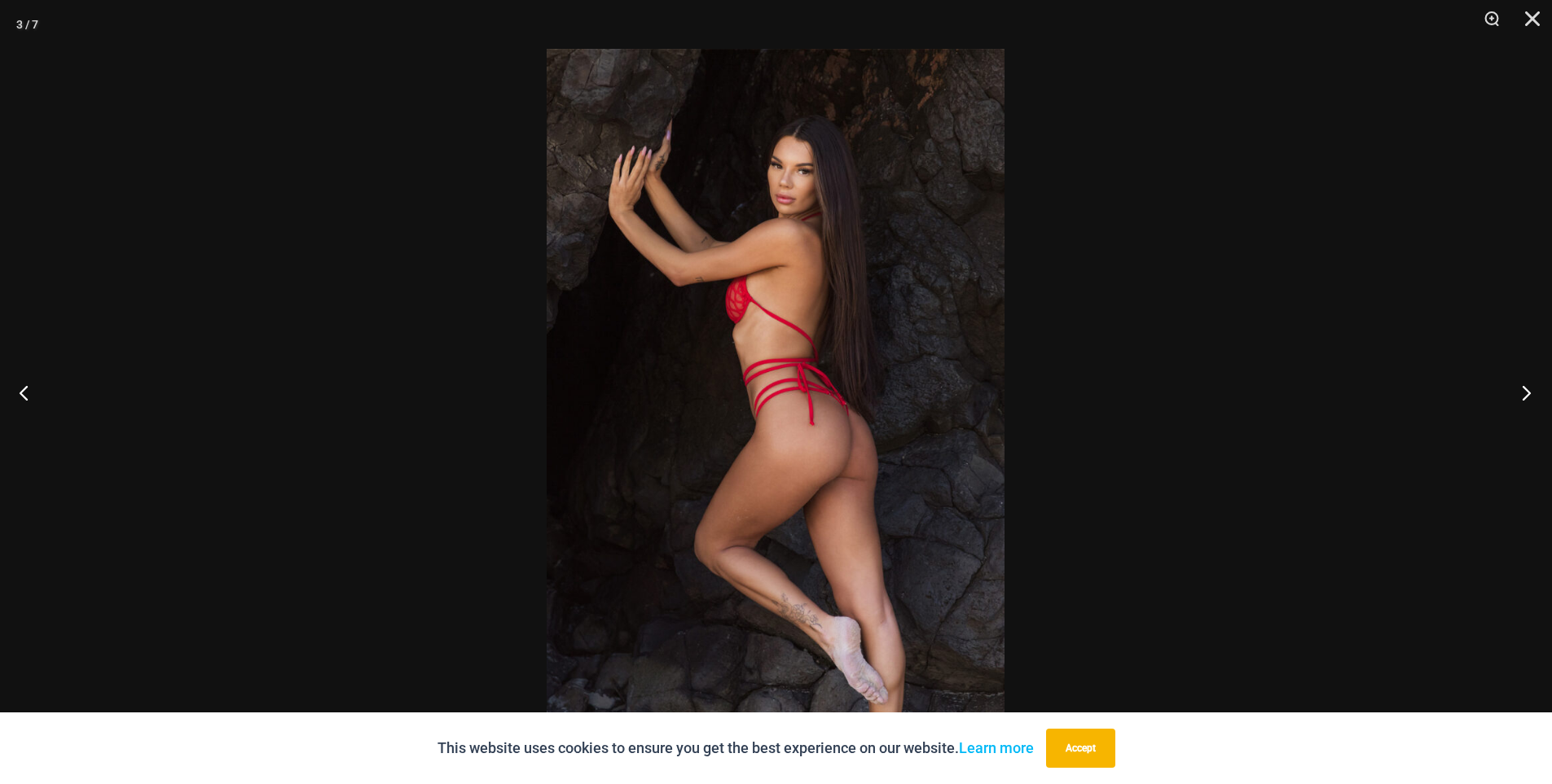
click at [1524, 395] on button "Next" at bounding box center [1522, 393] width 62 height 81
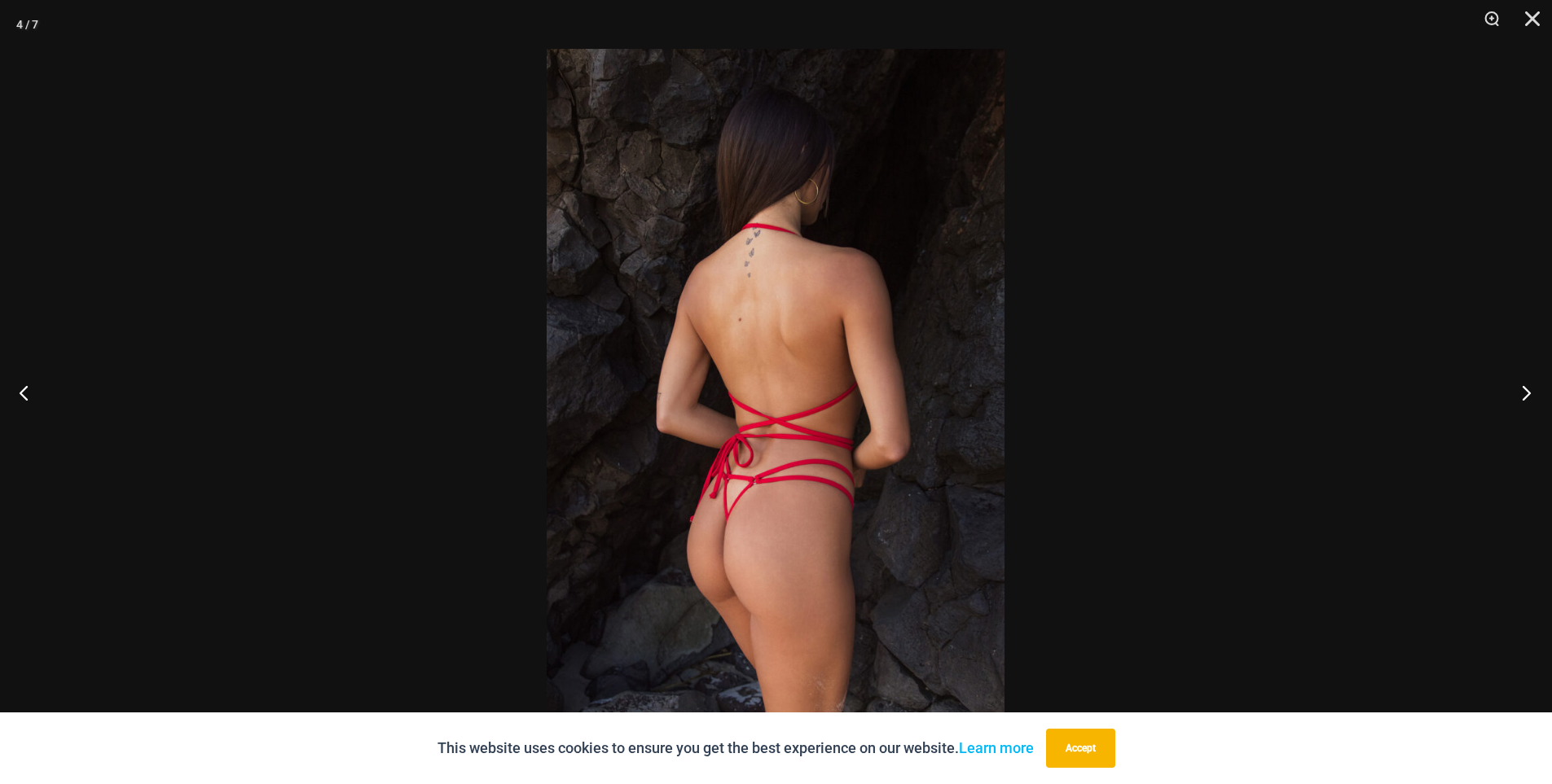
click at [1524, 395] on button "Next" at bounding box center [1522, 393] width 62 height 81
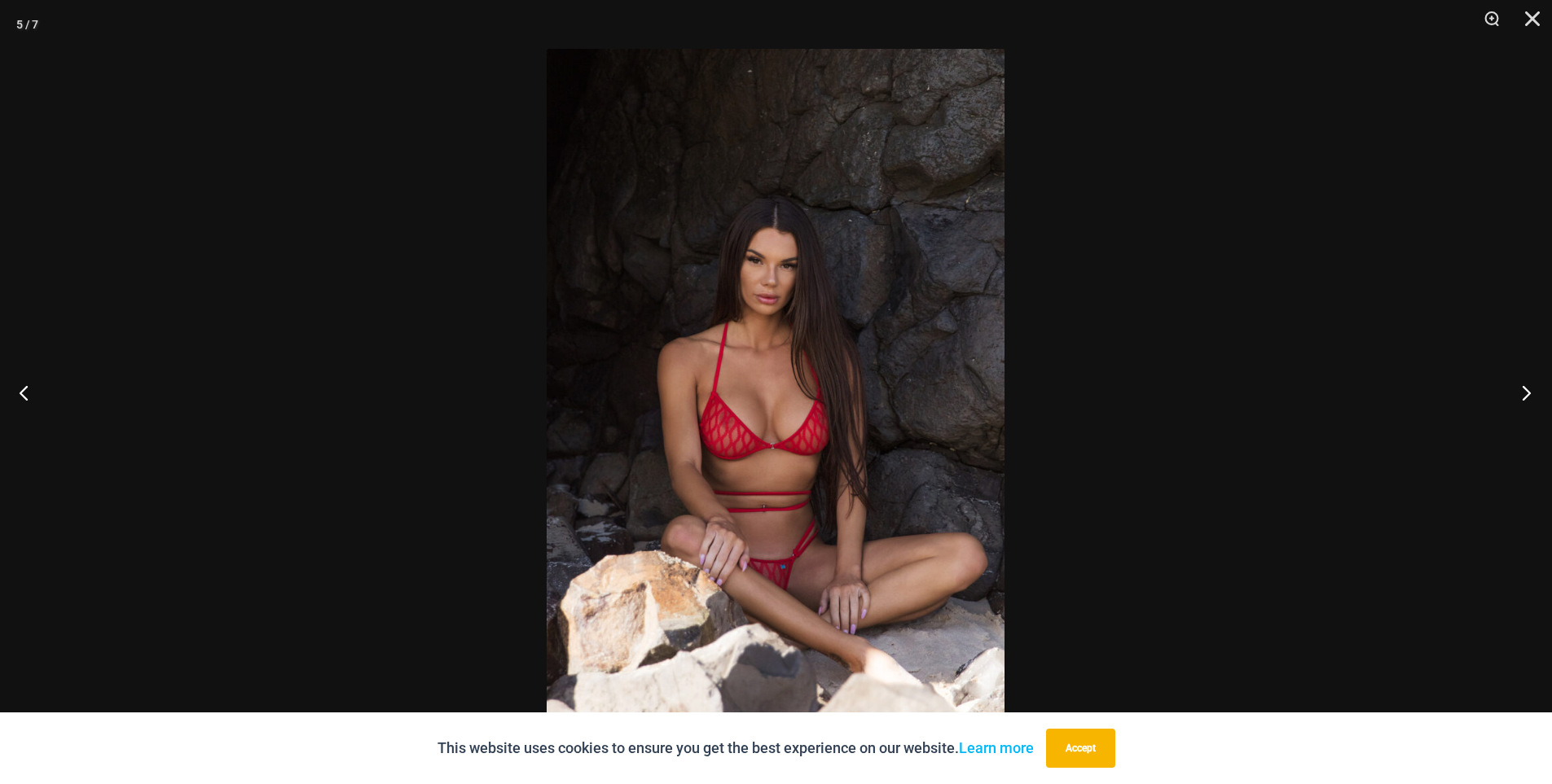
click at [1524, 395] on button "Next" at bounding box center [1522, 393] width 62 height 81
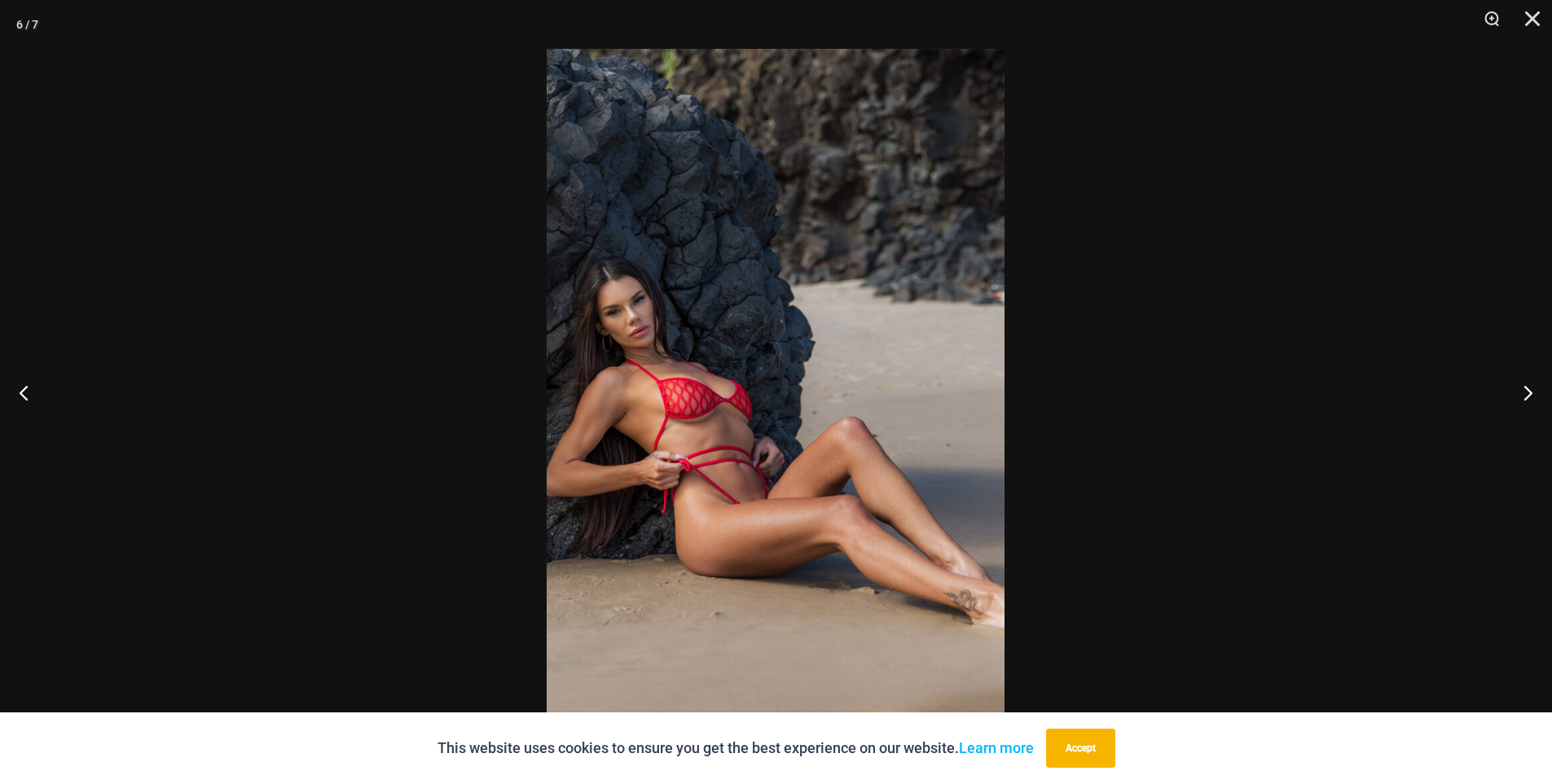
click at [861, 206] on img at bounding box center [776, 392] width 458 height 687
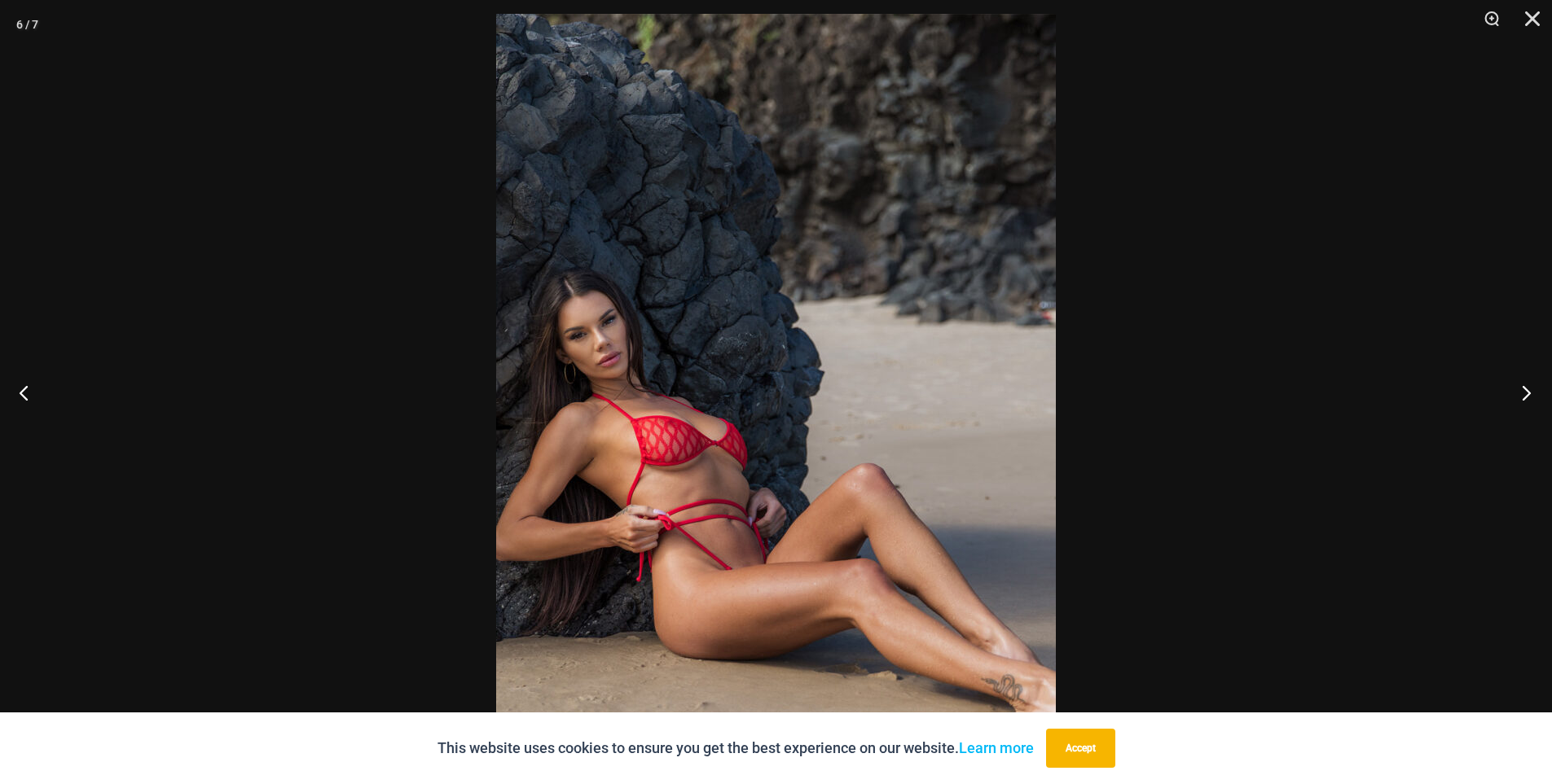
click at [1520, 387] on button "Next" at bounding box center [1522, 393] width 62 height 81
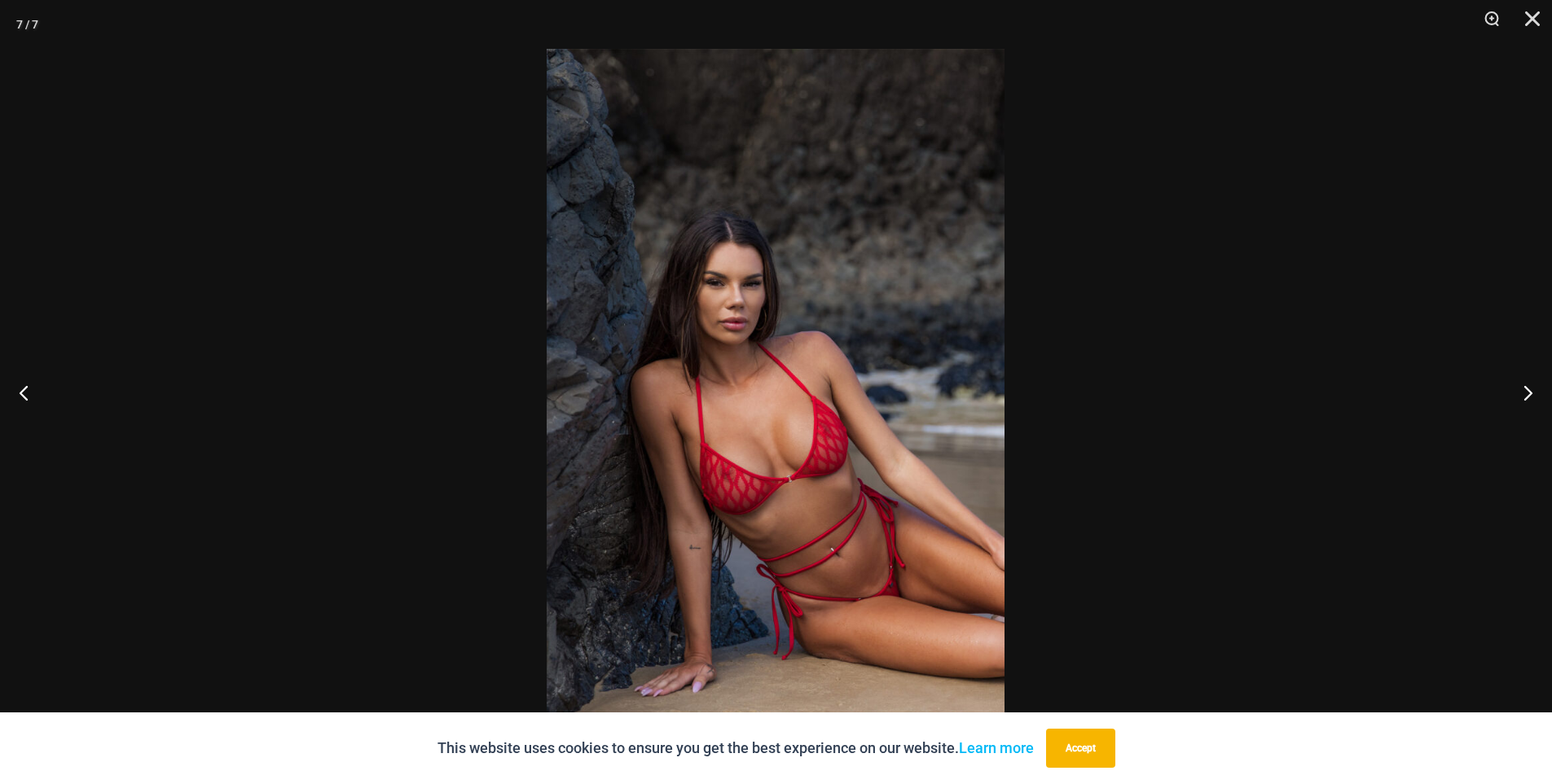
click at [912, 241] on img at bounding box center [776, 392] width 458 height 687
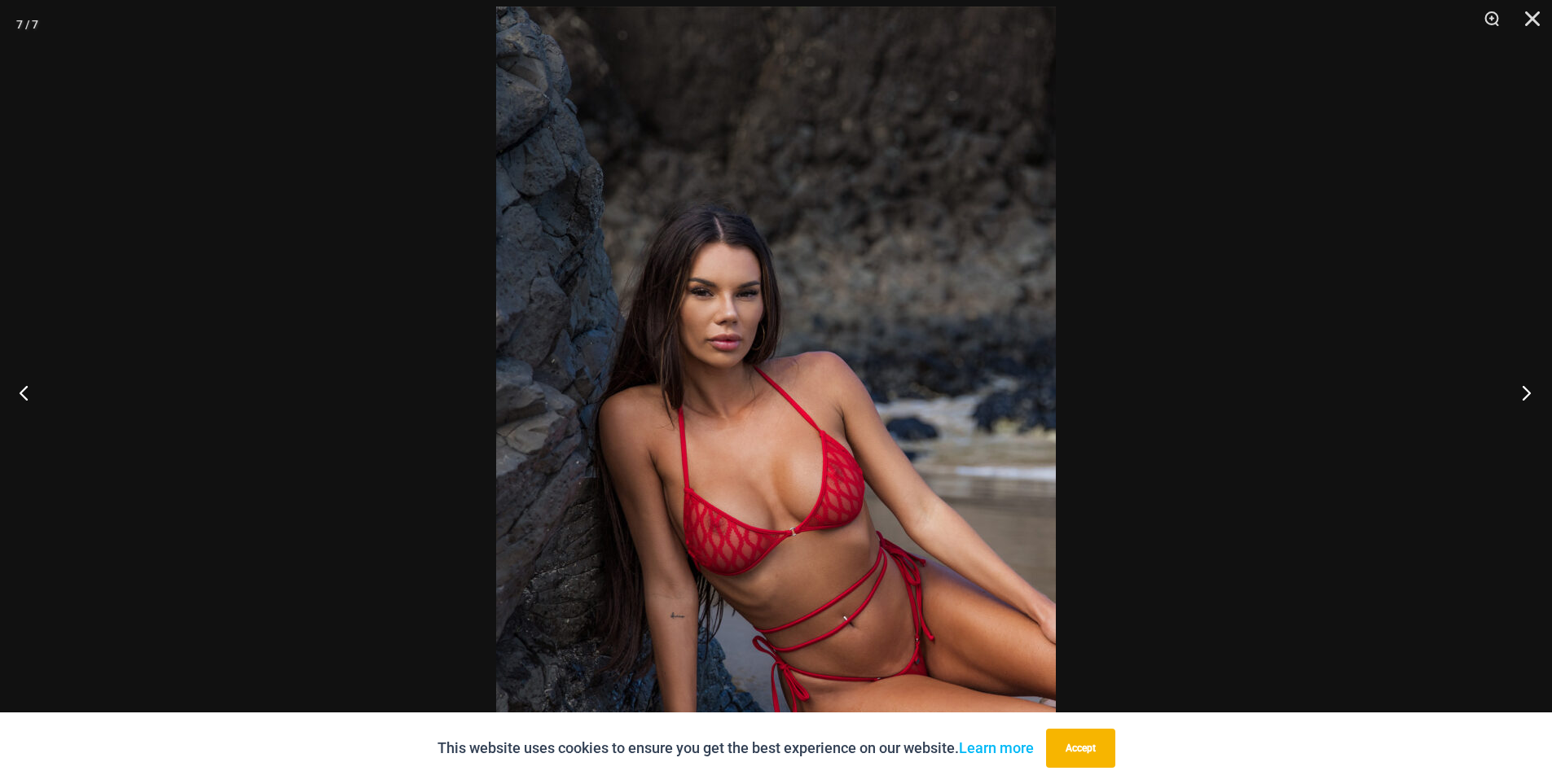
click at [1524, 396] on button "Next" at bounding box center [1522, 393] width 62 height 81
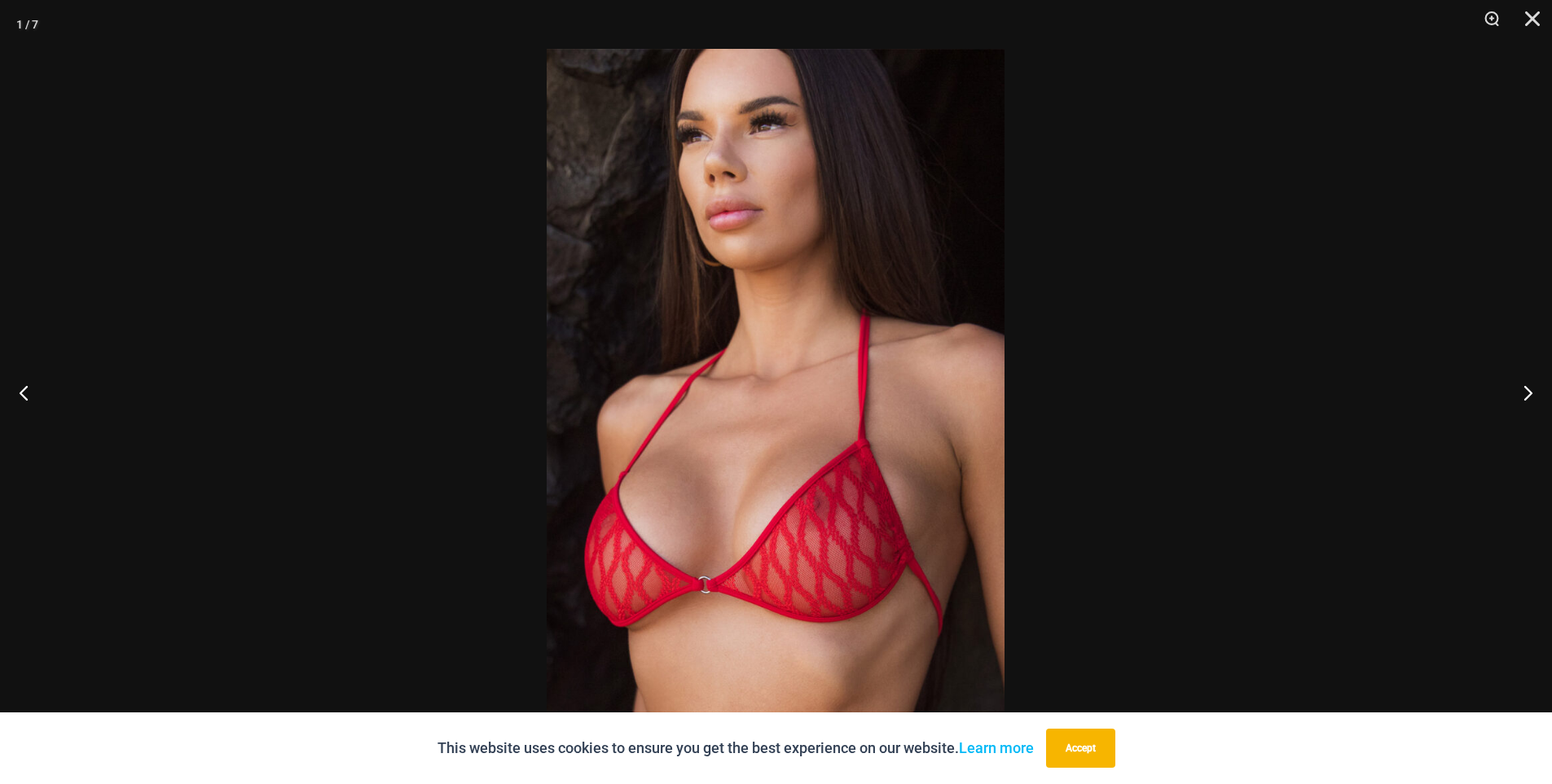
click at [941, 205] on img at bounding box center [776, 392] width 458 height 687
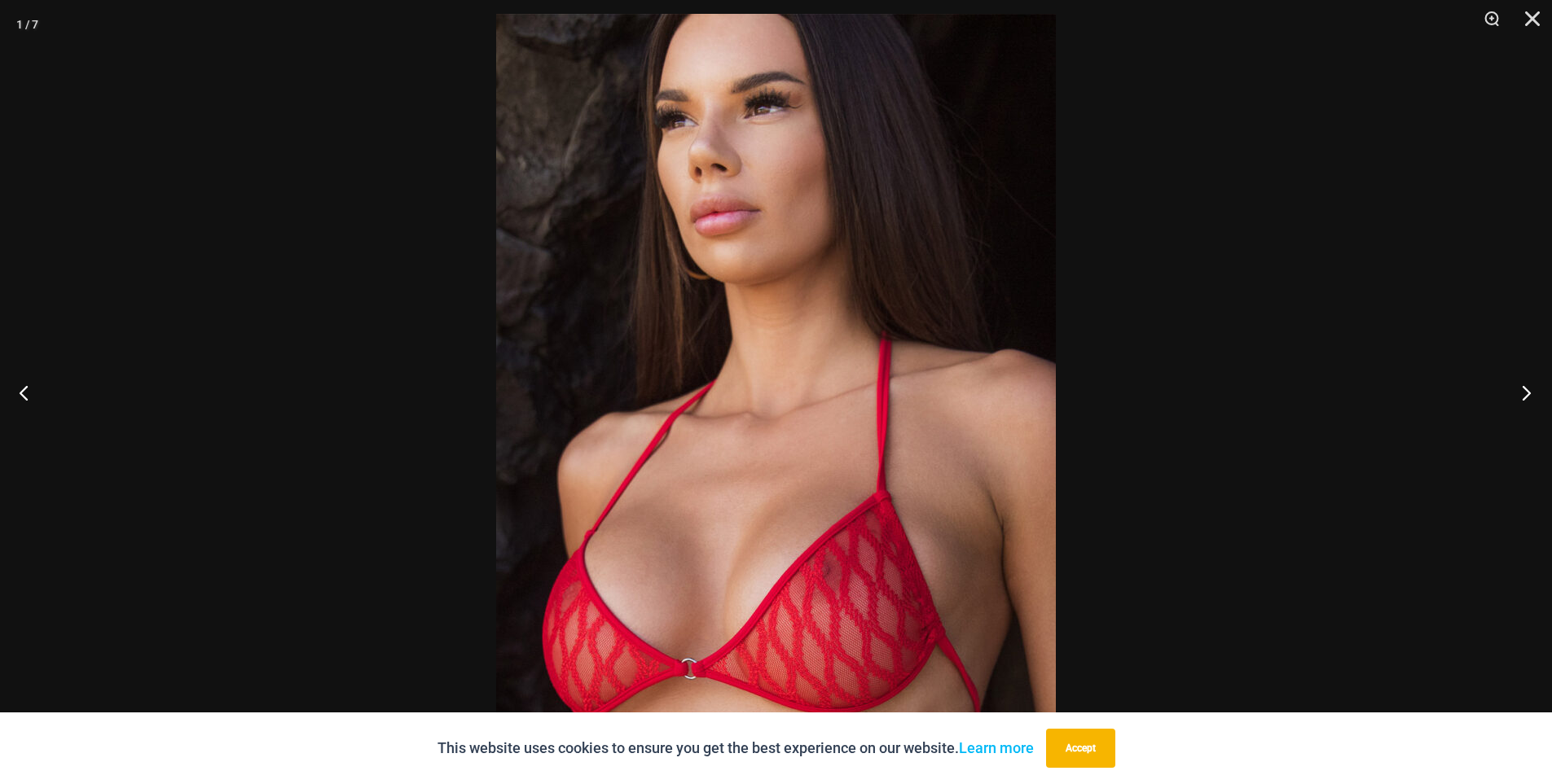
click at [1532, 389] on button "Next" at bounding box center [1522, 393] width 62 height 81
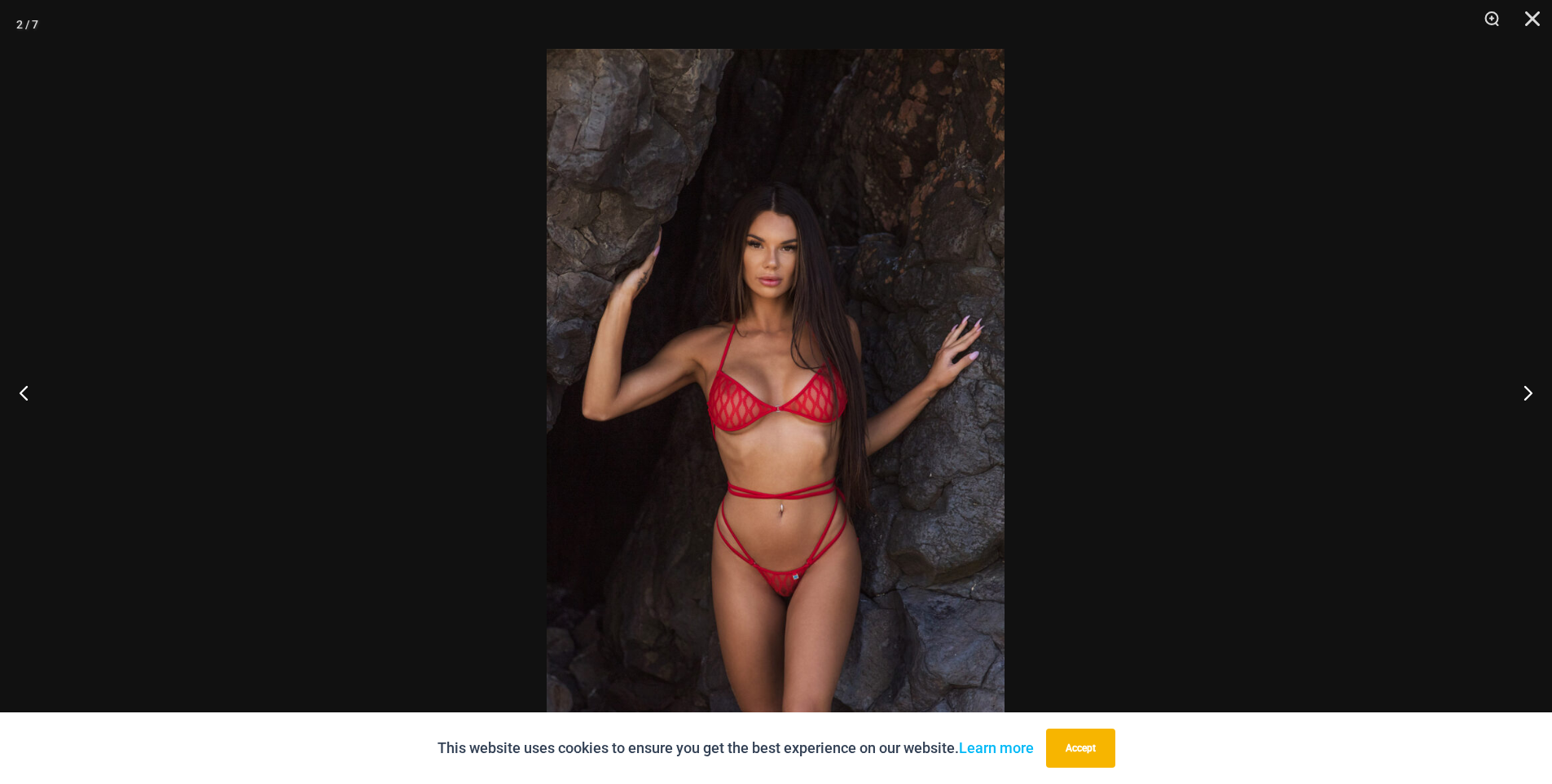
click at [840, 280] on img at bounding box center [776, 392] width 458 height 687
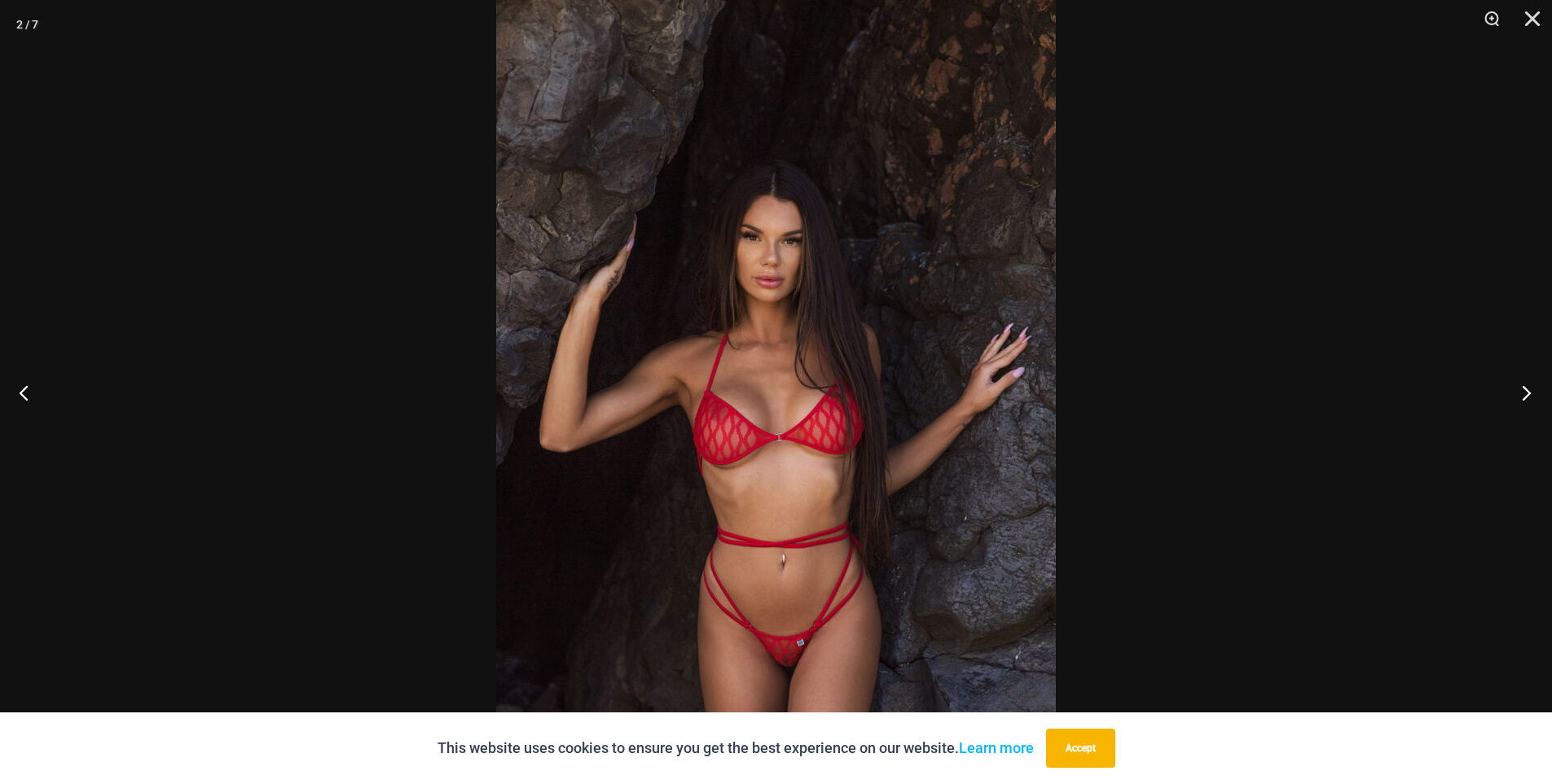
click at [1529, 393] on button "Next" at bounding box center [1522, 393] width 62 height 81
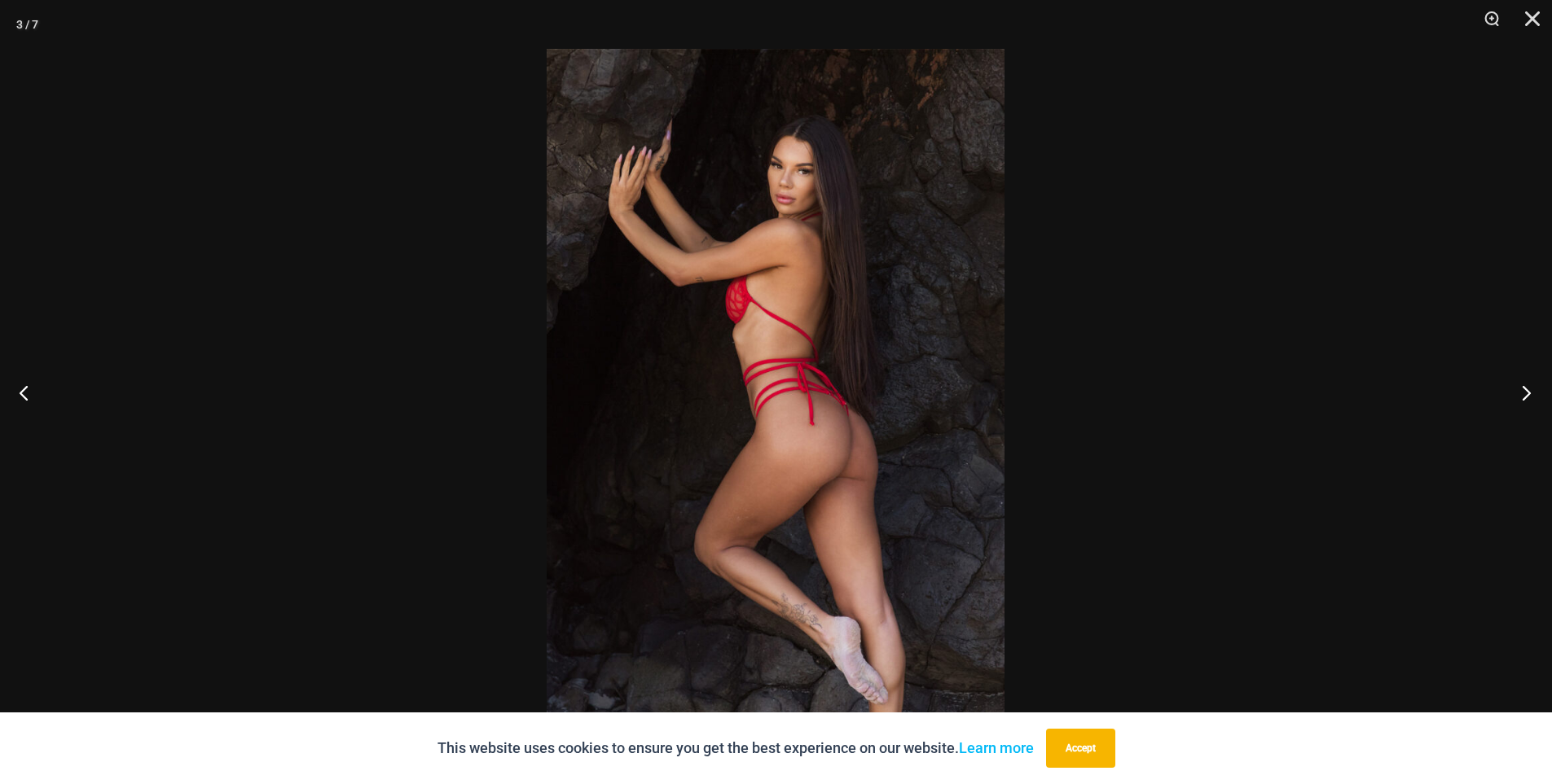
click at [1529, 393] on button "Next" at bounding box center [1522, 393] width 62 height 81
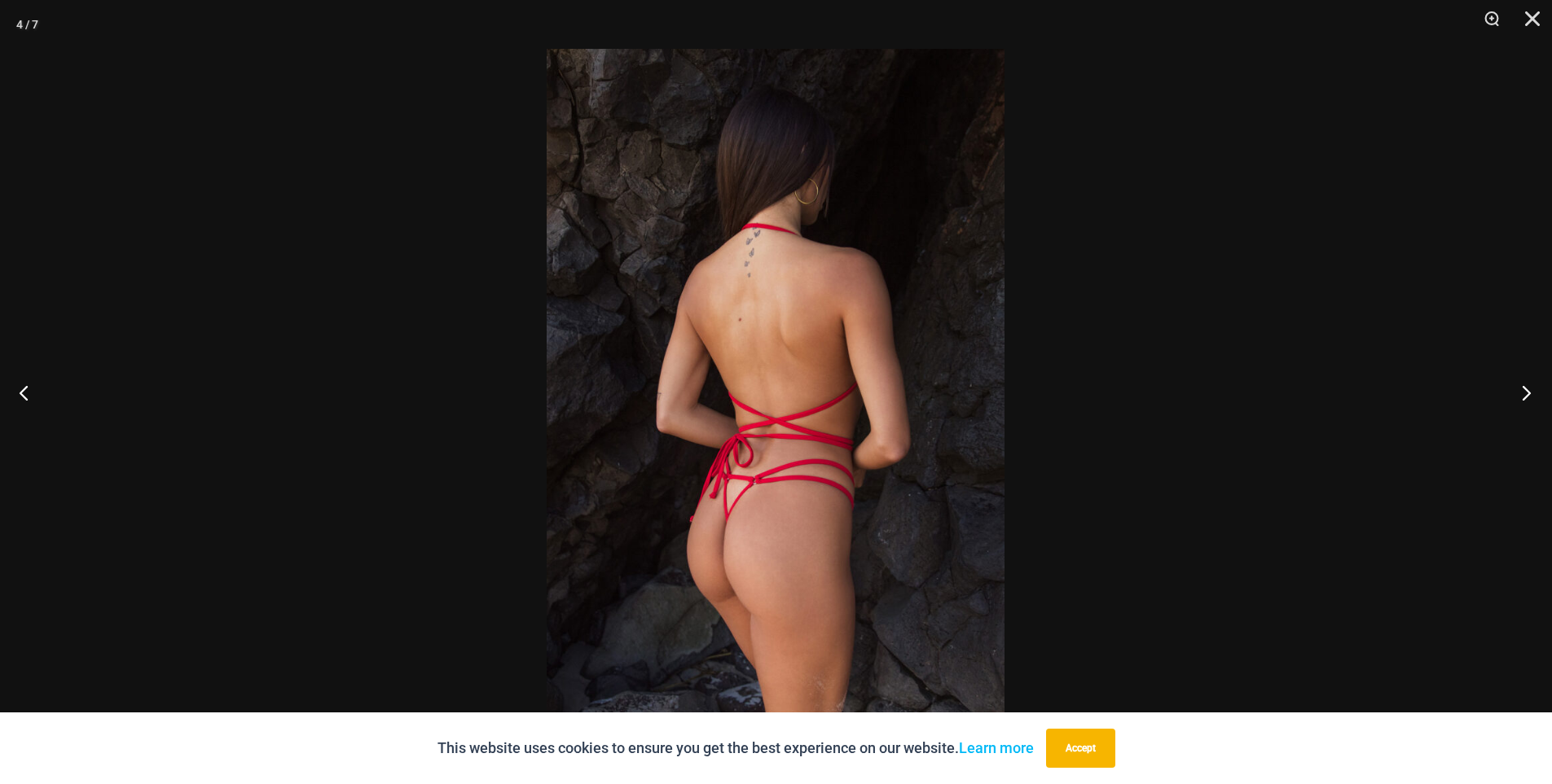
click at [1529, 393] on button "Next" at bounding box center [1522, 393] width 62 height 81
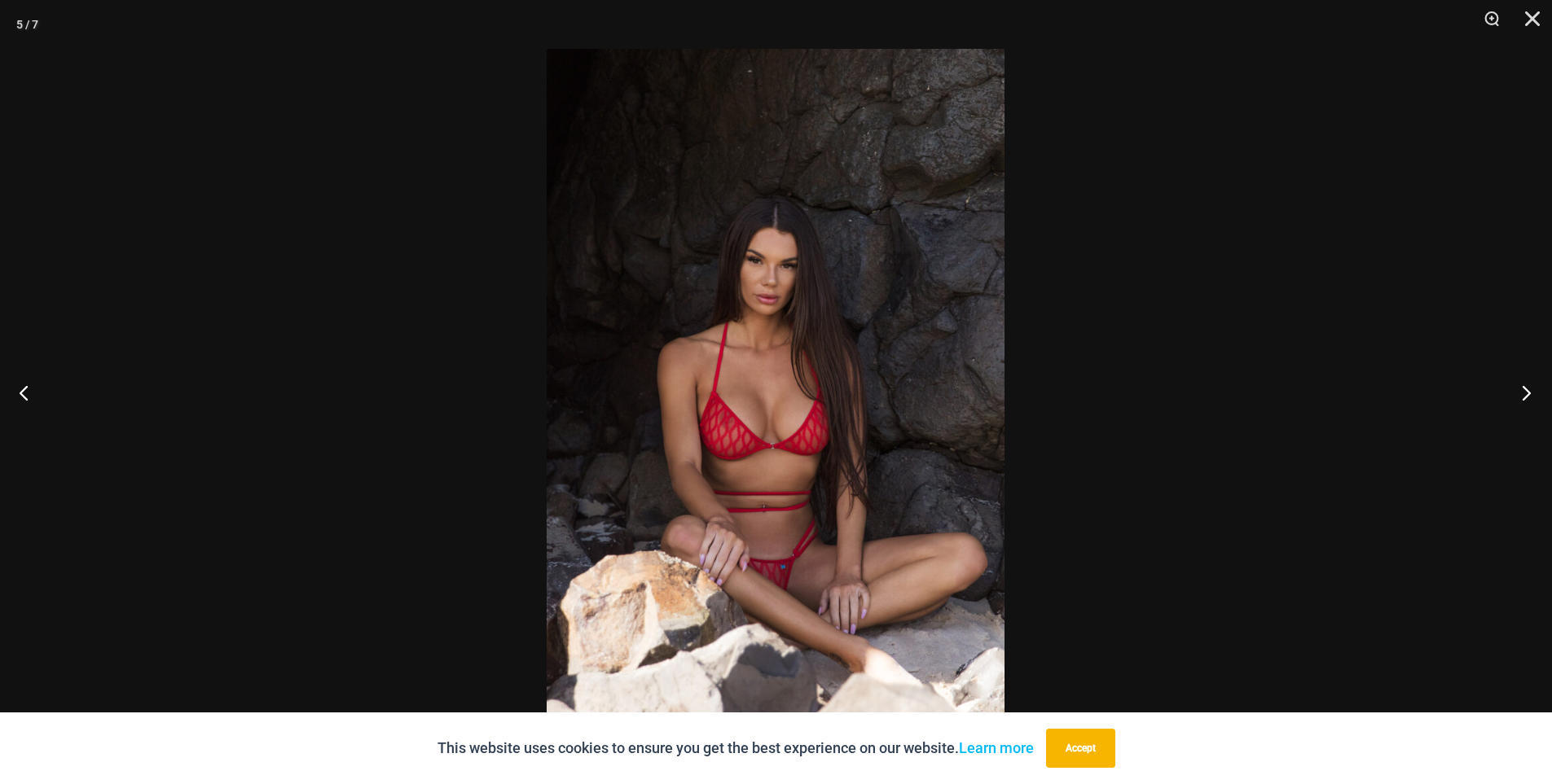
click at [1529, 393] on button "Next" at bounding box center [1522, 393] width 62 height 81
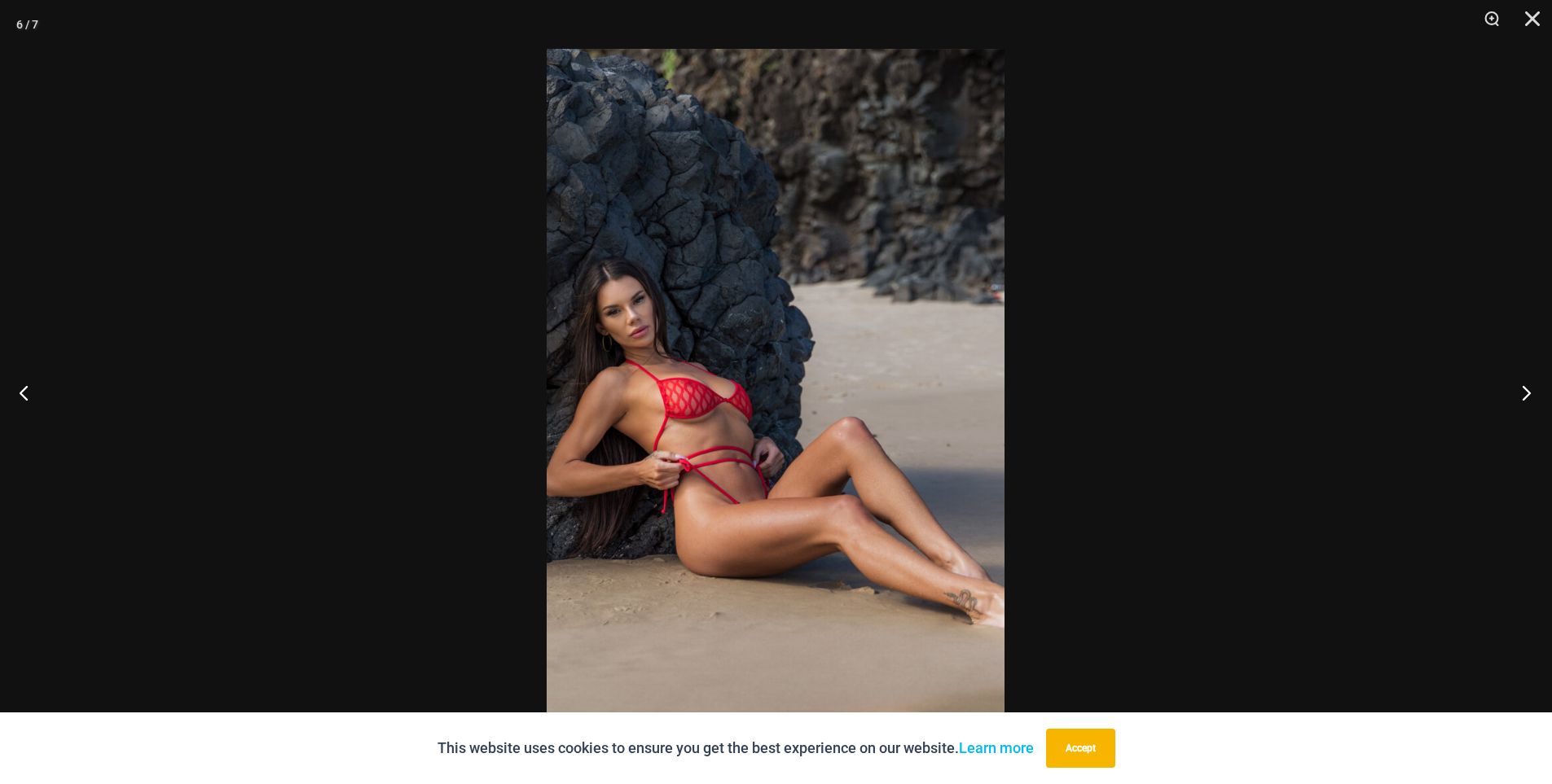
click at [1529, 393] on button "Next" at bounding box center [1522, 393] width 62 height 81
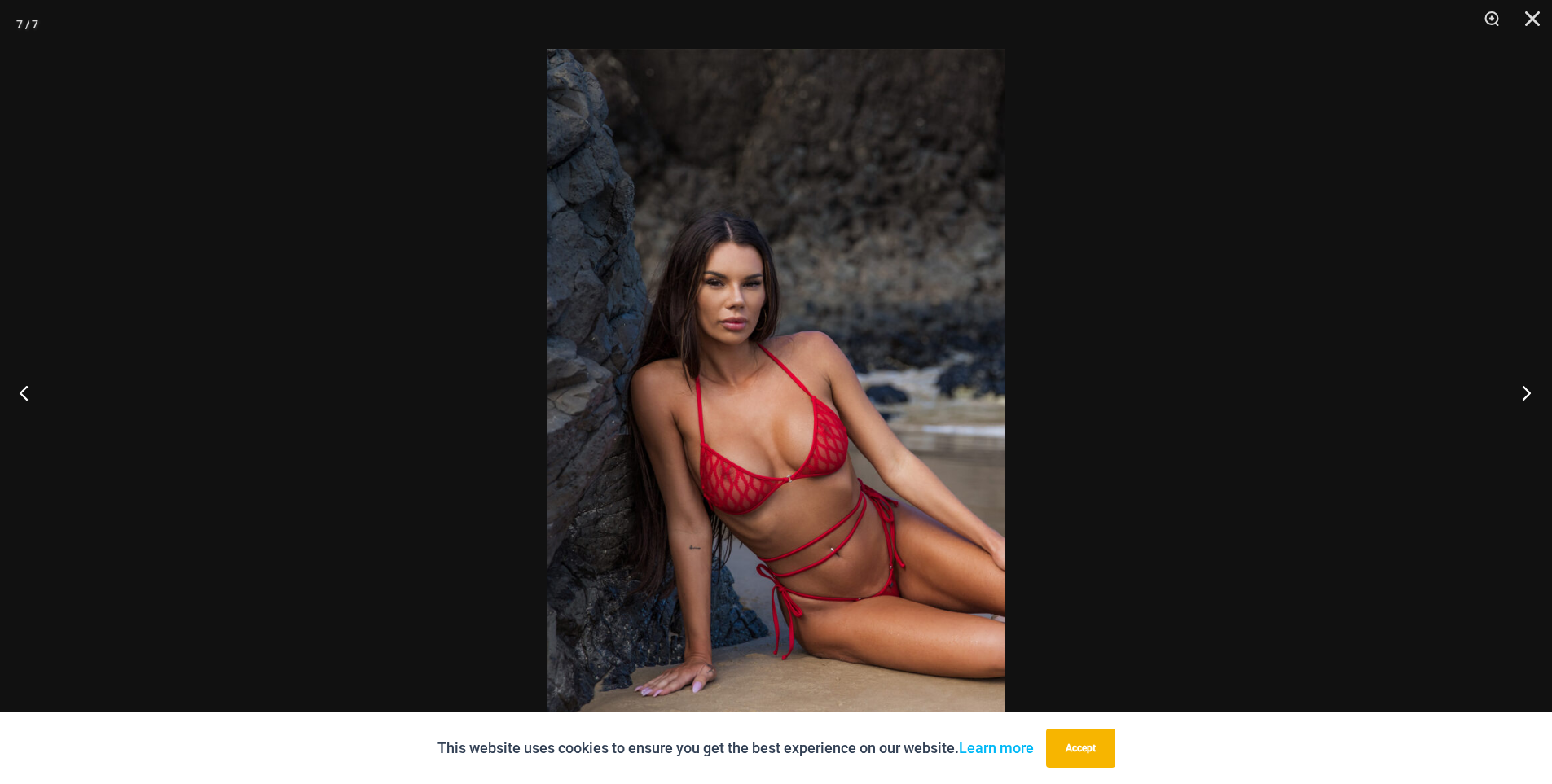
click at [1529, 393] on button "Next" at bounding box center [1522, 393] width 62 height 81
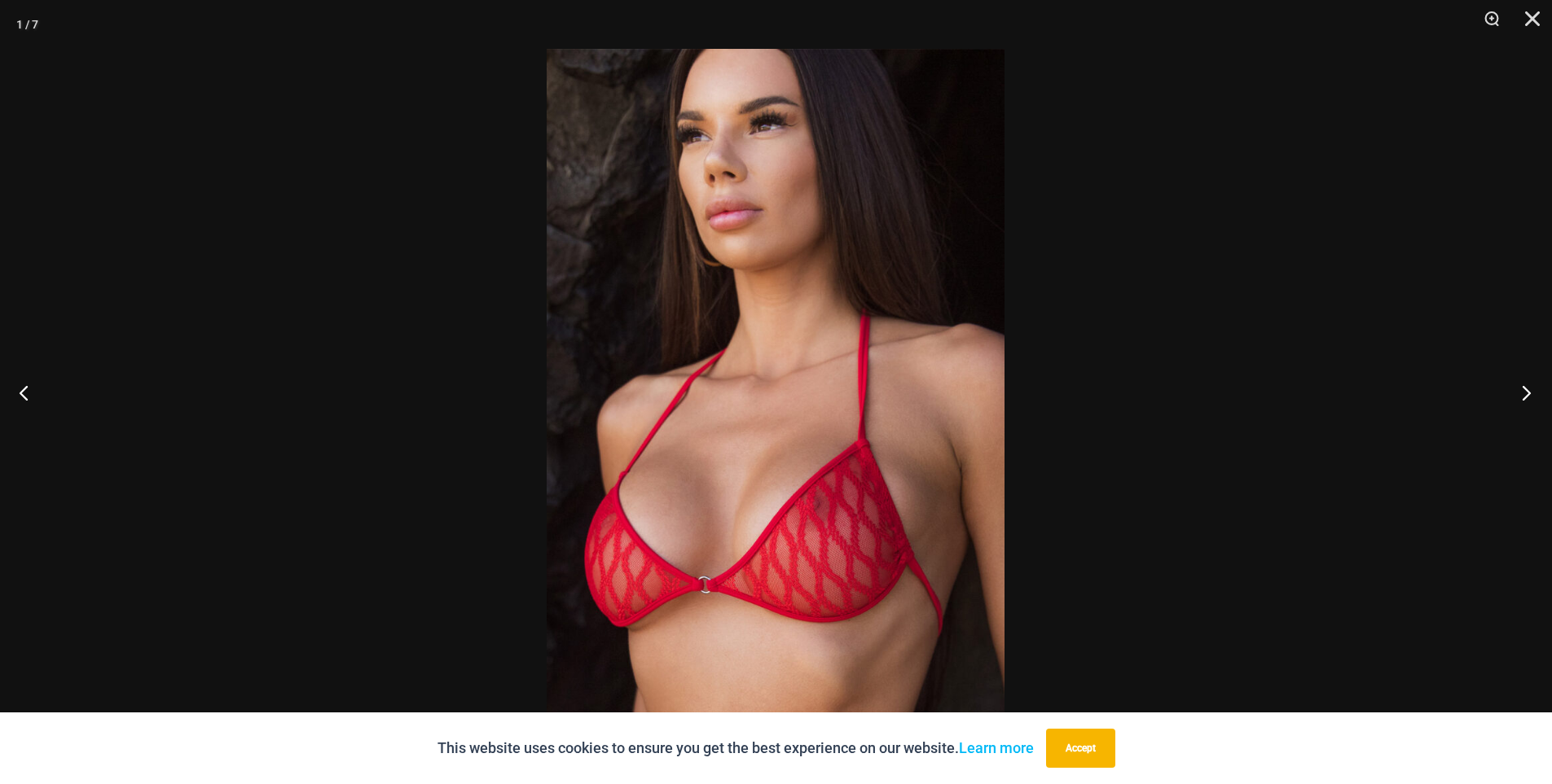
click at [1529, 393] on button "Next" at bounding box center [1522, 393] width 62 height 81
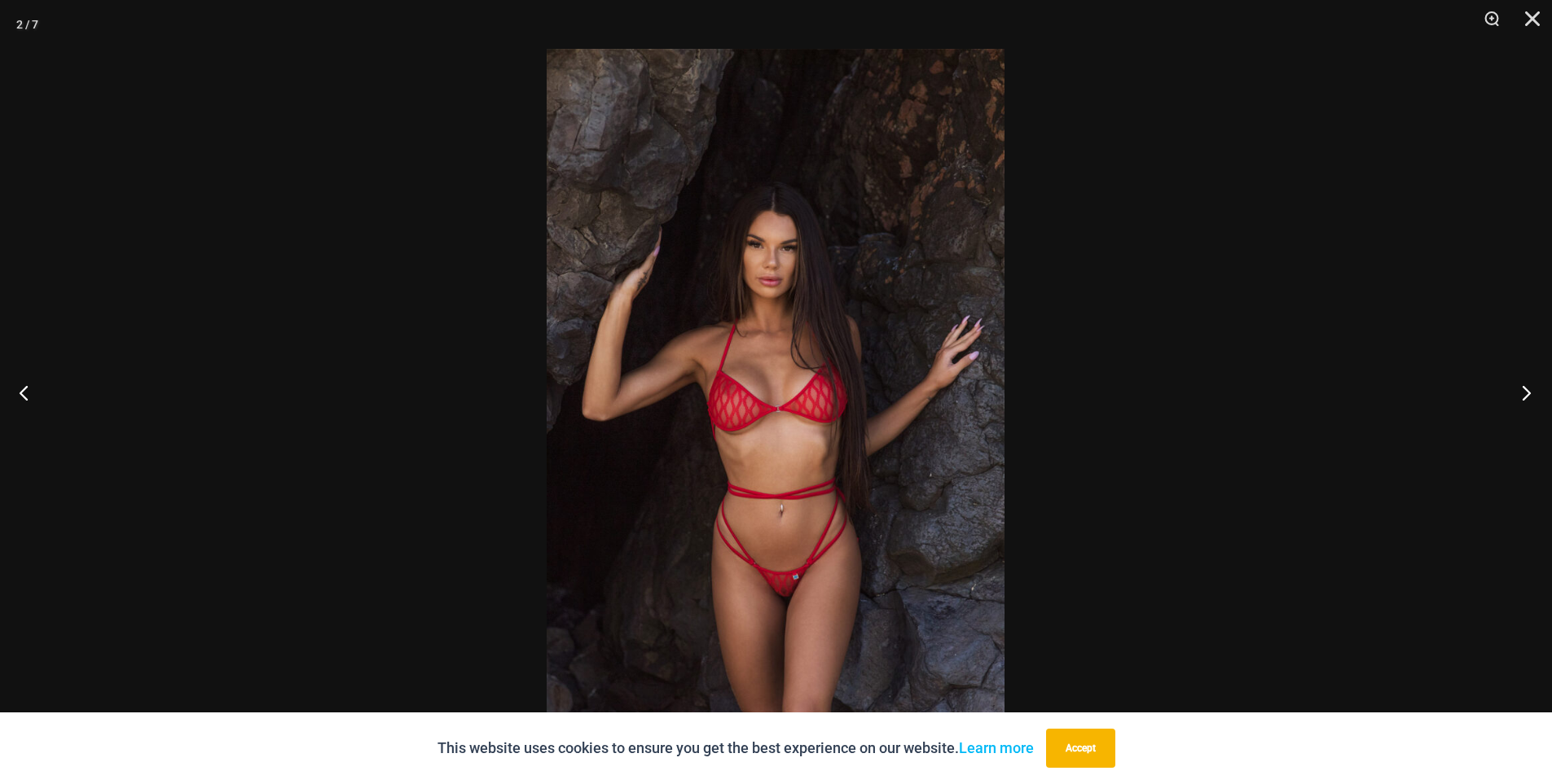
click at [1529, 393] on button "Next" at bounding box center [1522, 393] width 62 height 81
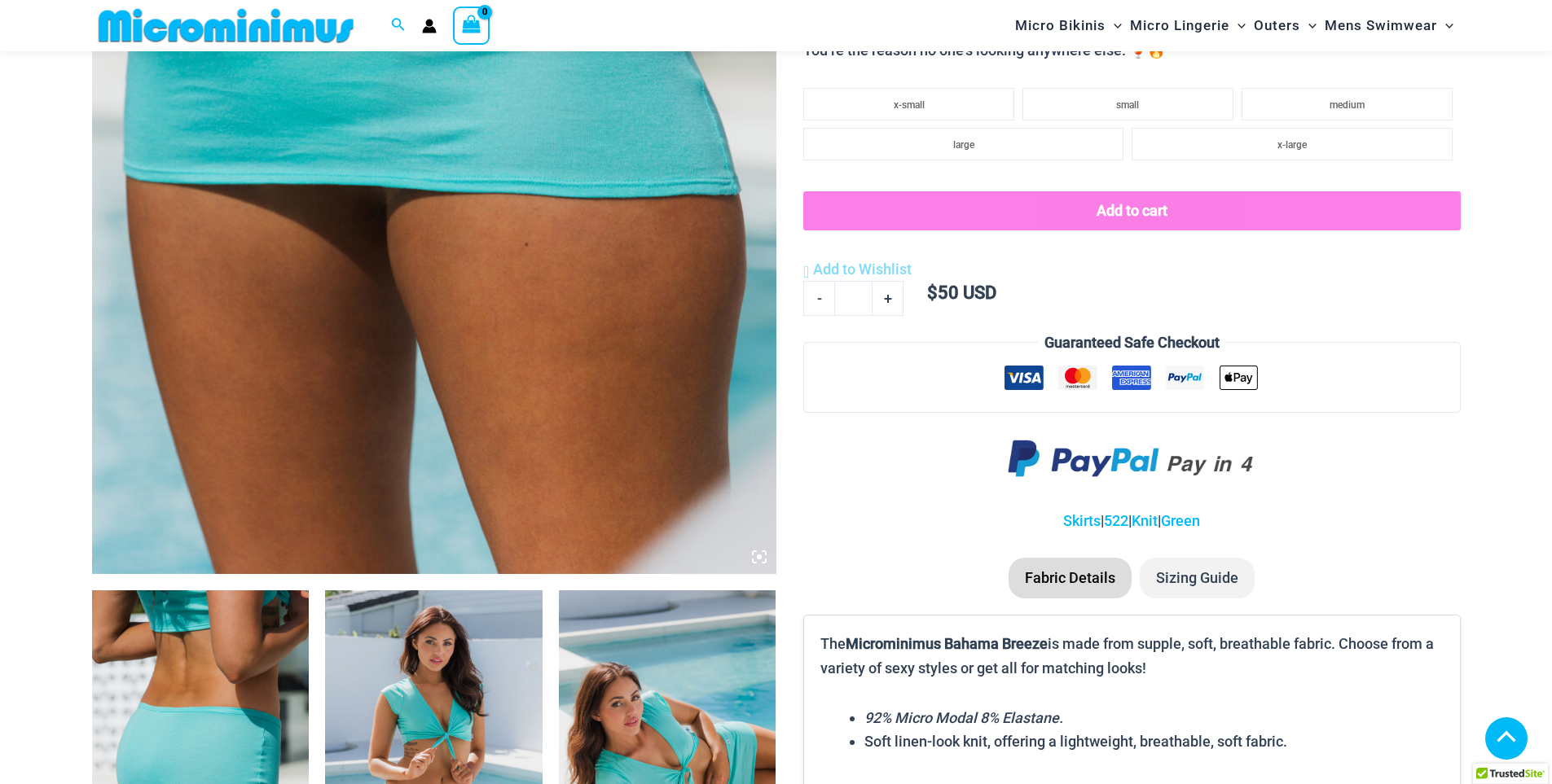
scroll to position [881, 0]
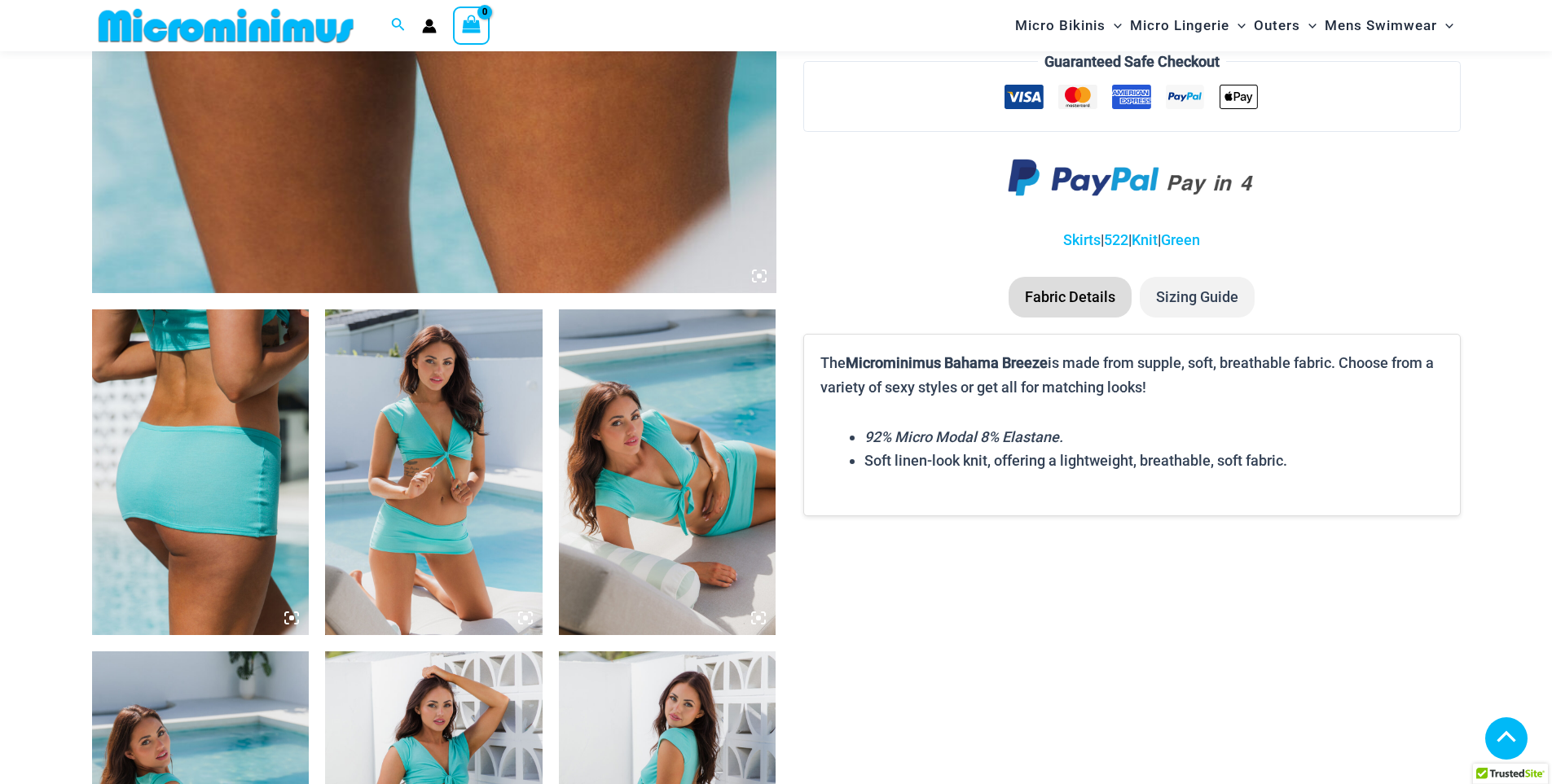
click at [234, 310] on img at bounding box center [201, 472] width 217 height 326
click at [292, 611] on icon at bounding box center [291, 618] width 15 height 15
click at [282, 416] on img at bounding box center [201, 472] width 217 height 326
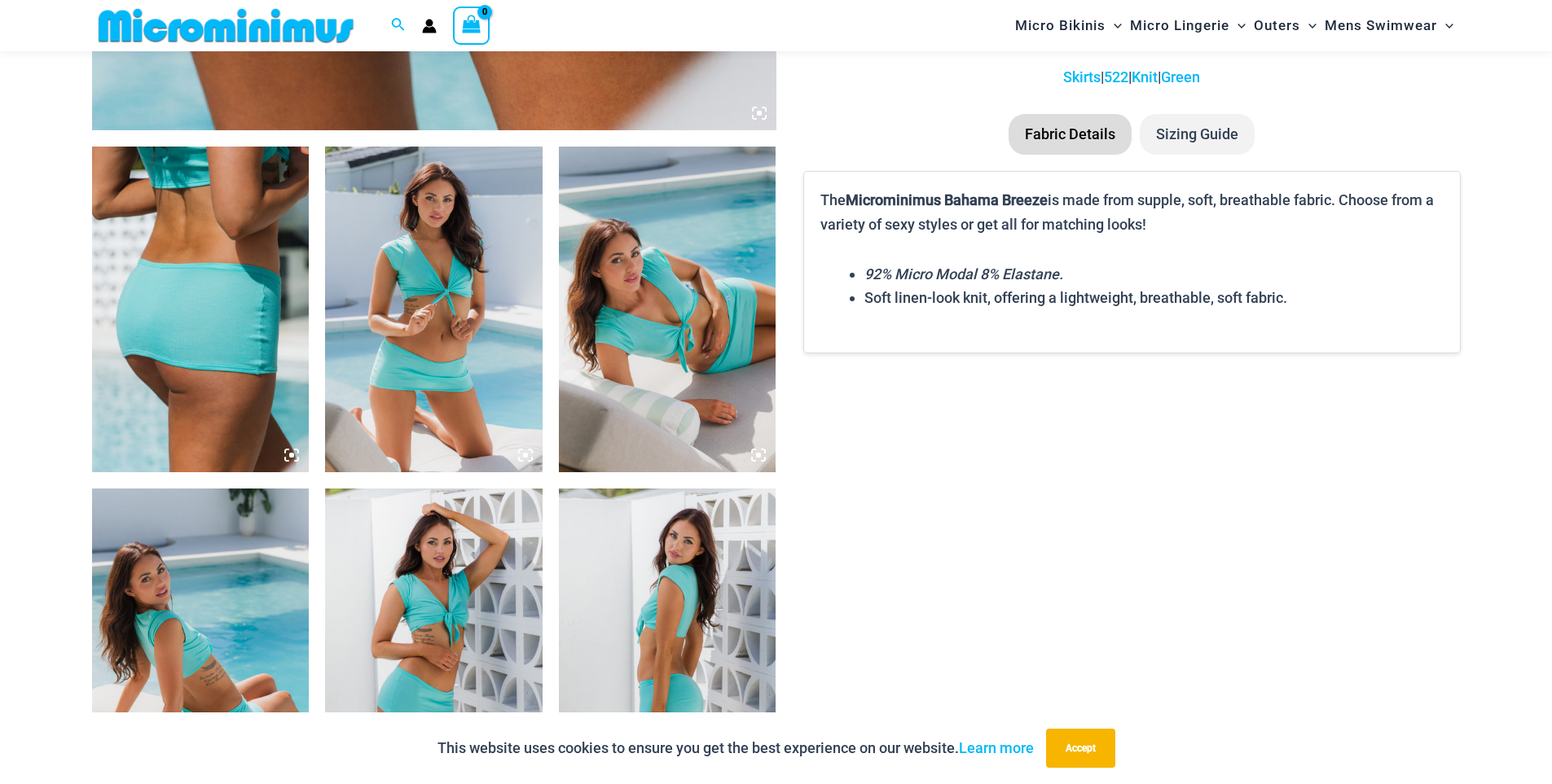
click at [203, 243] on img at bounding box center [201, 310] width 217 height 326
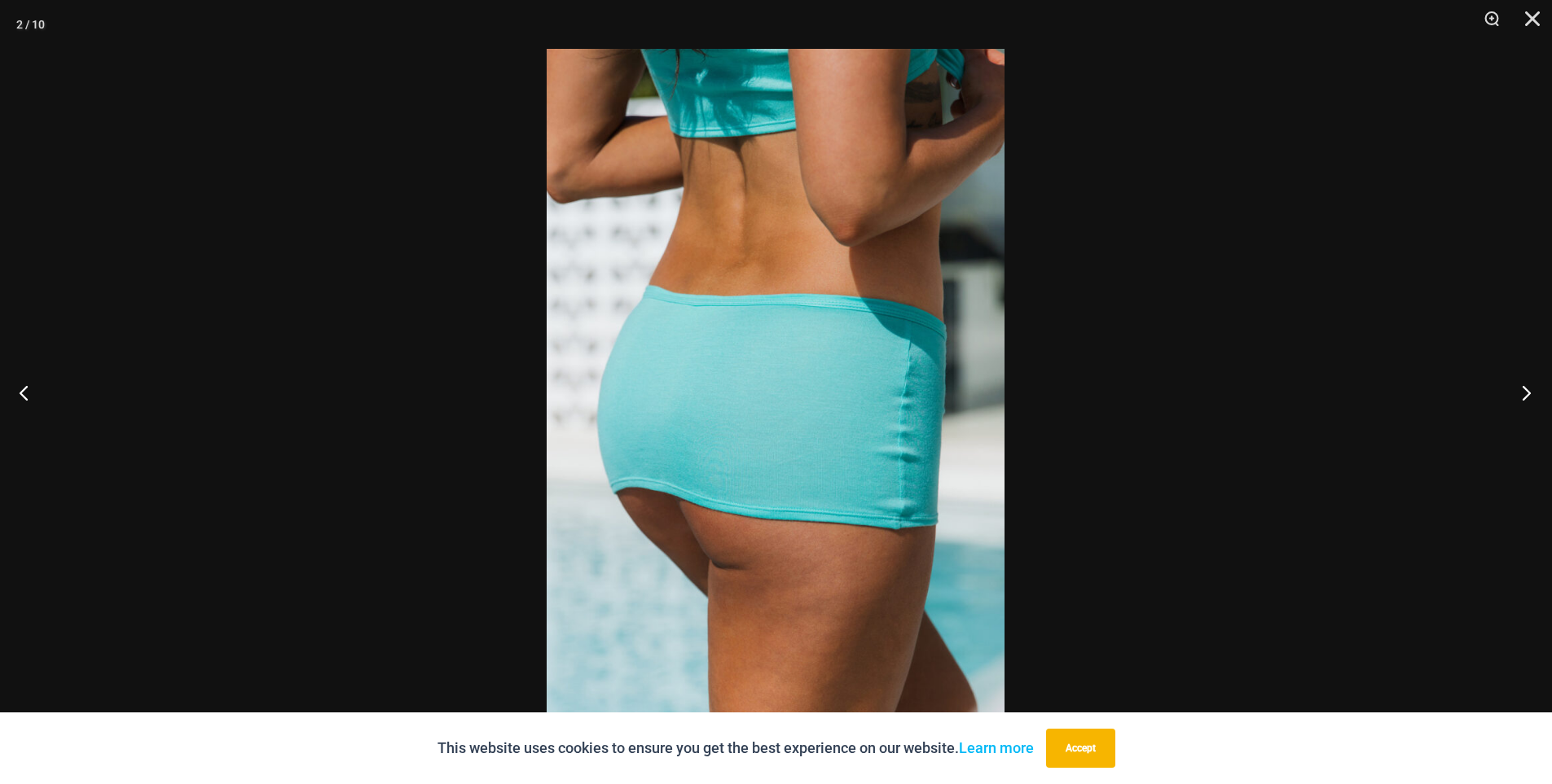
click at [1526, 392] on button "Next" at bounding box center [1522, 393] width 62 height 81
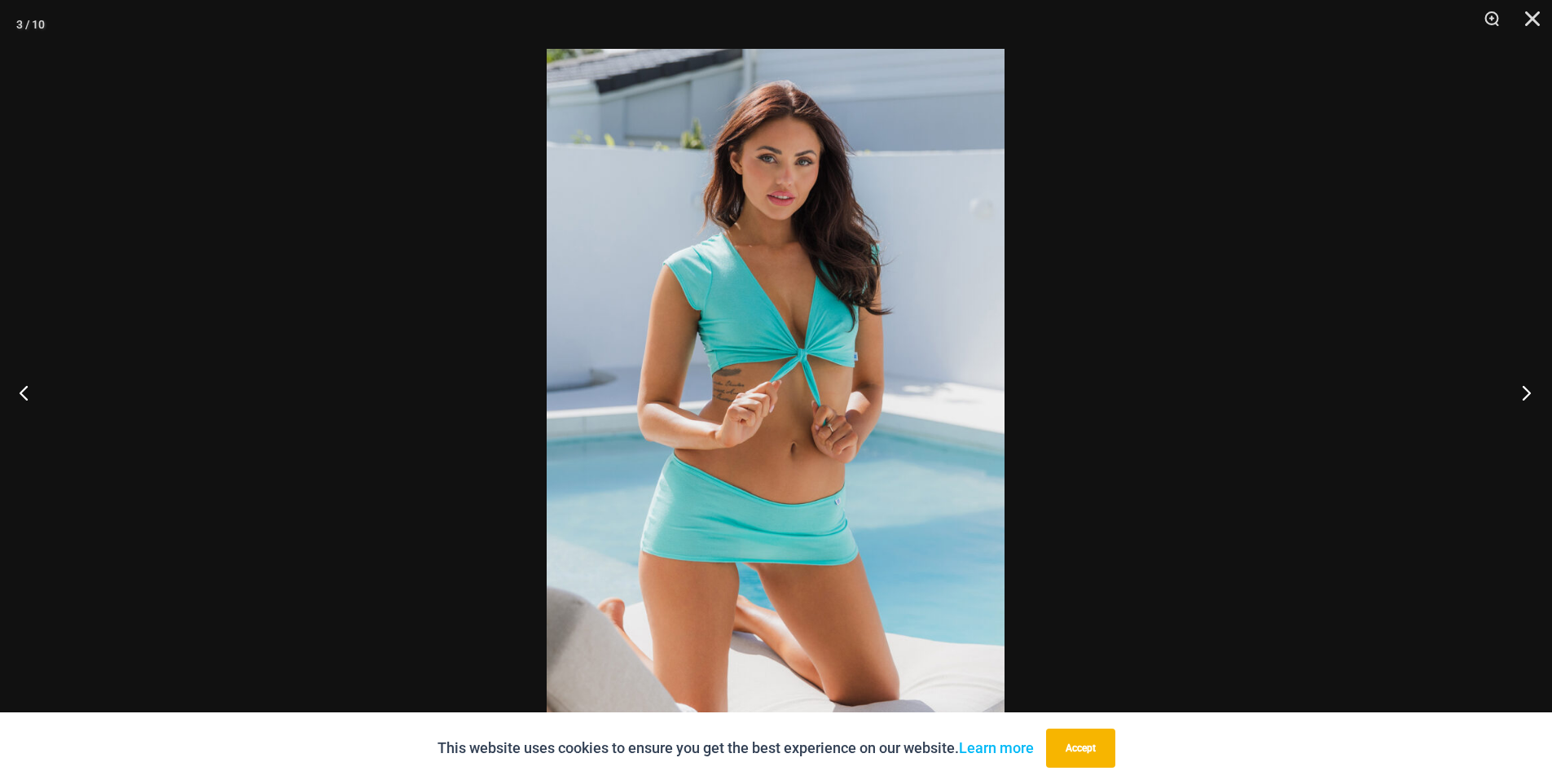
click at [1526, 392] on button "Next" at bounding box center [1522, 393] width 62 height 81
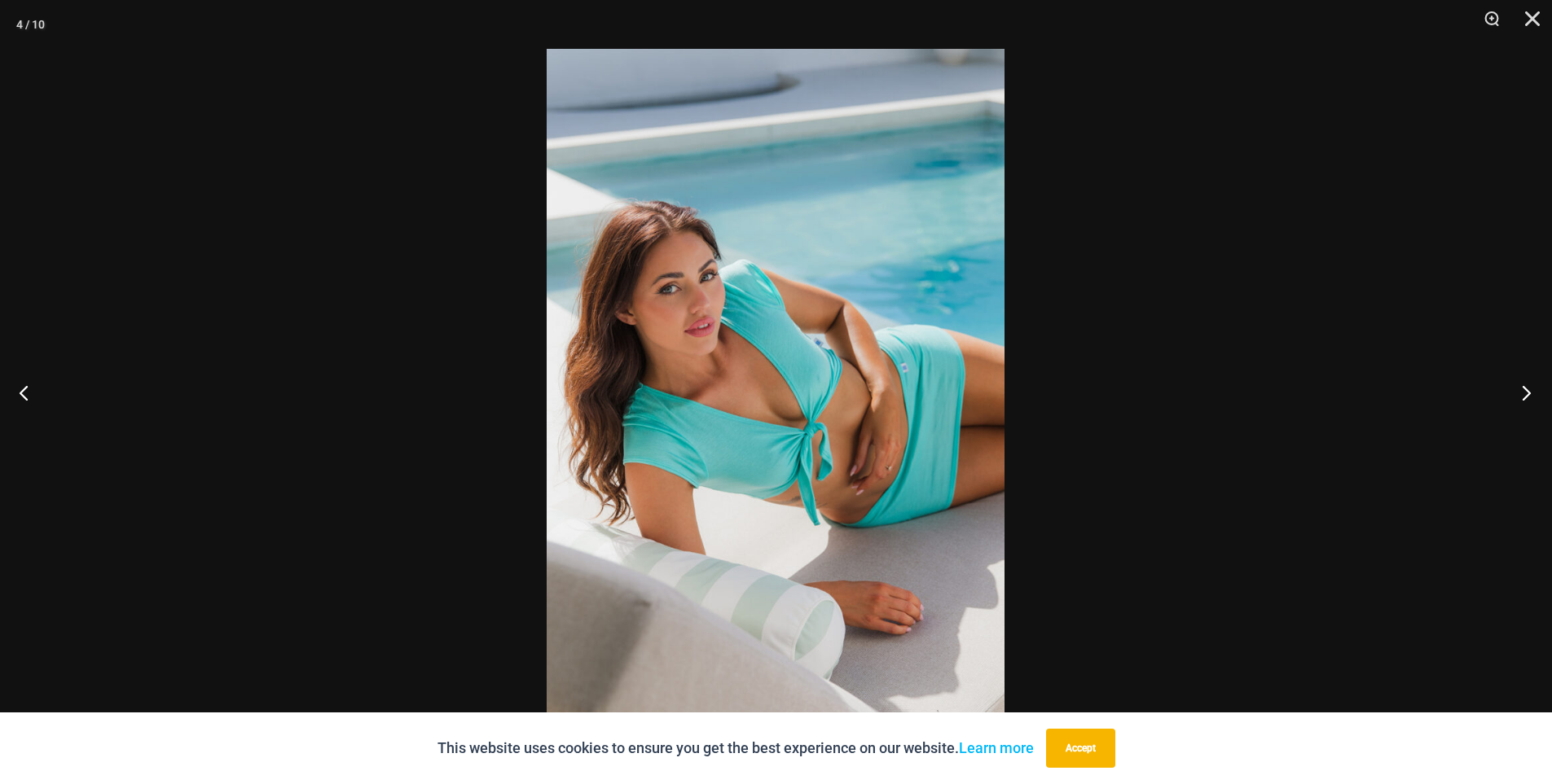
click at [1526, 392] on button "Next" at bounding box center [1522, 393] width 62 height 81
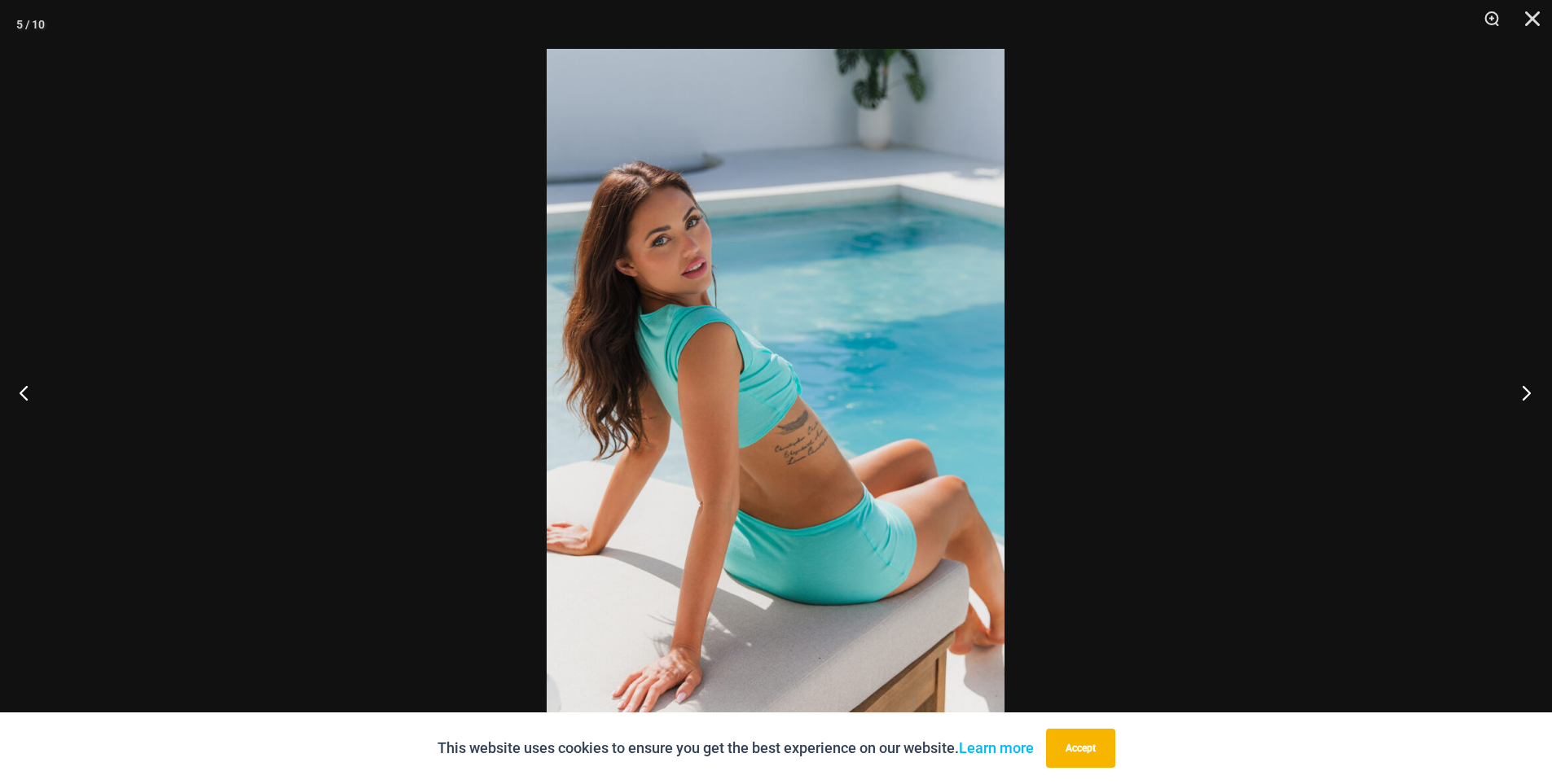
click at [1526, 392] on button "Next" at bounding box center [1522, 393] width 62 height 81
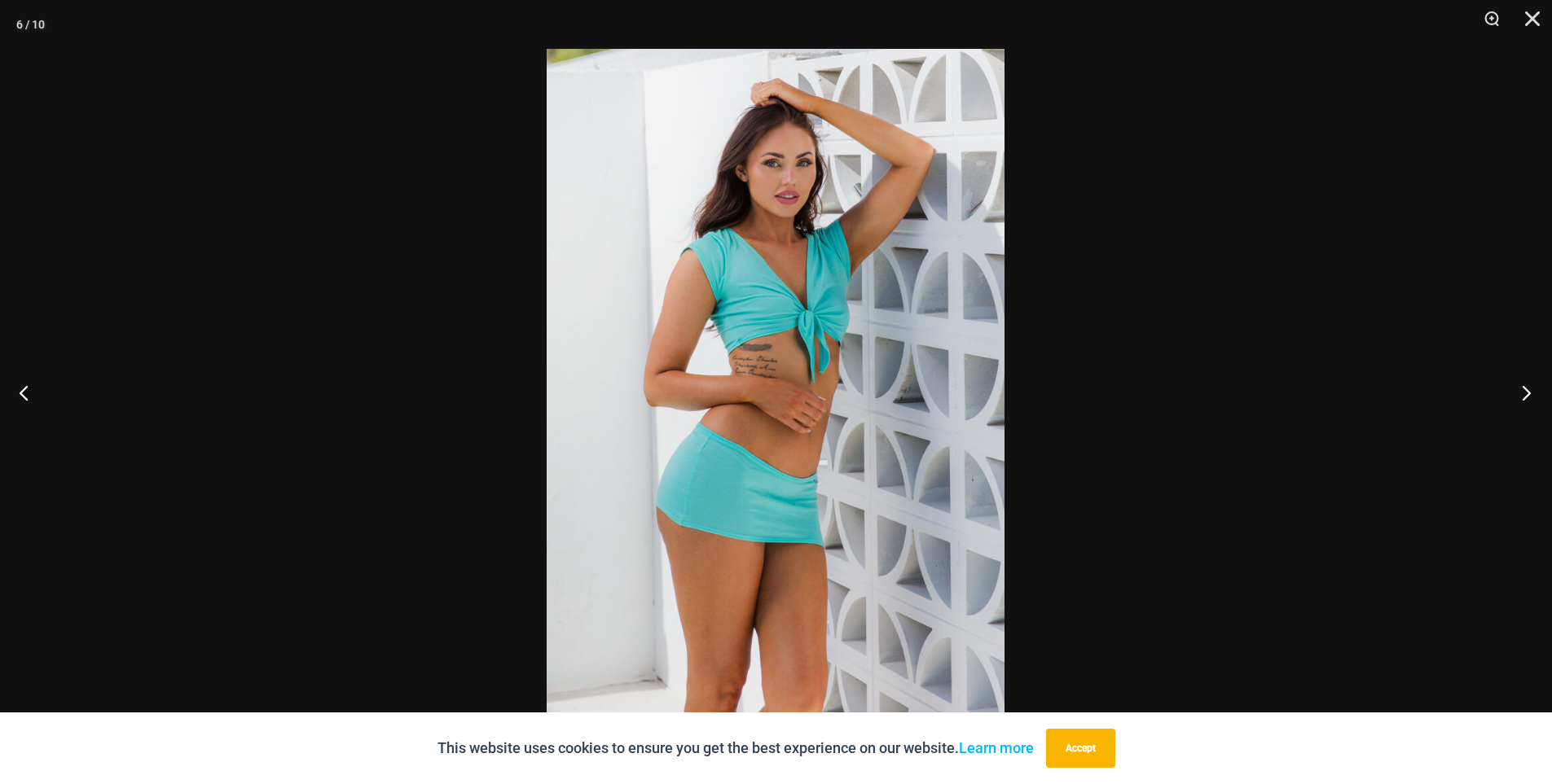
click at [1526, 392] on button "Next" at bounding box center [1522, 393] width 62 height 81
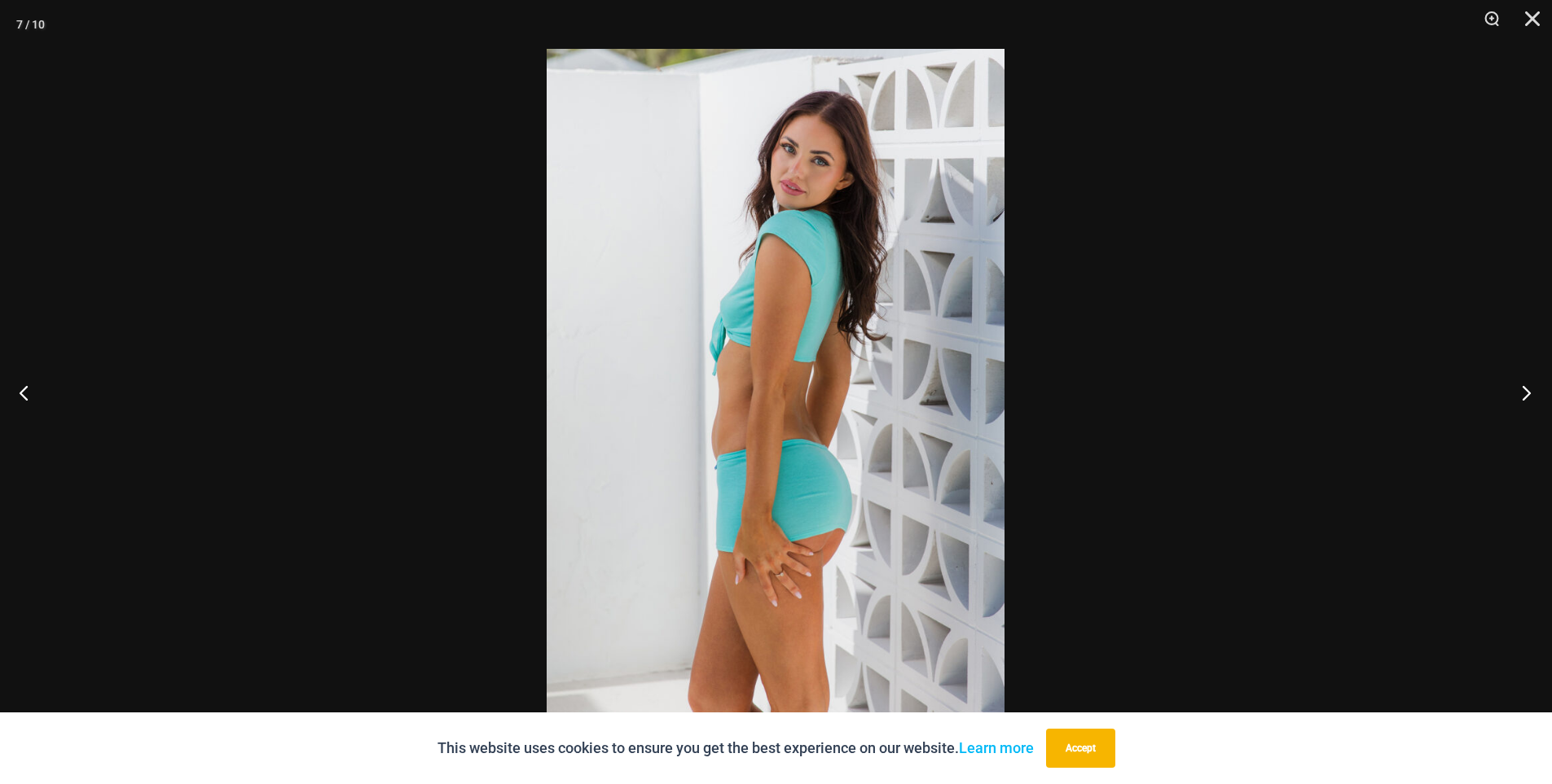
click at [1526, 392] on button "Next" at bounding box center [1522, 393] width 62 height 81
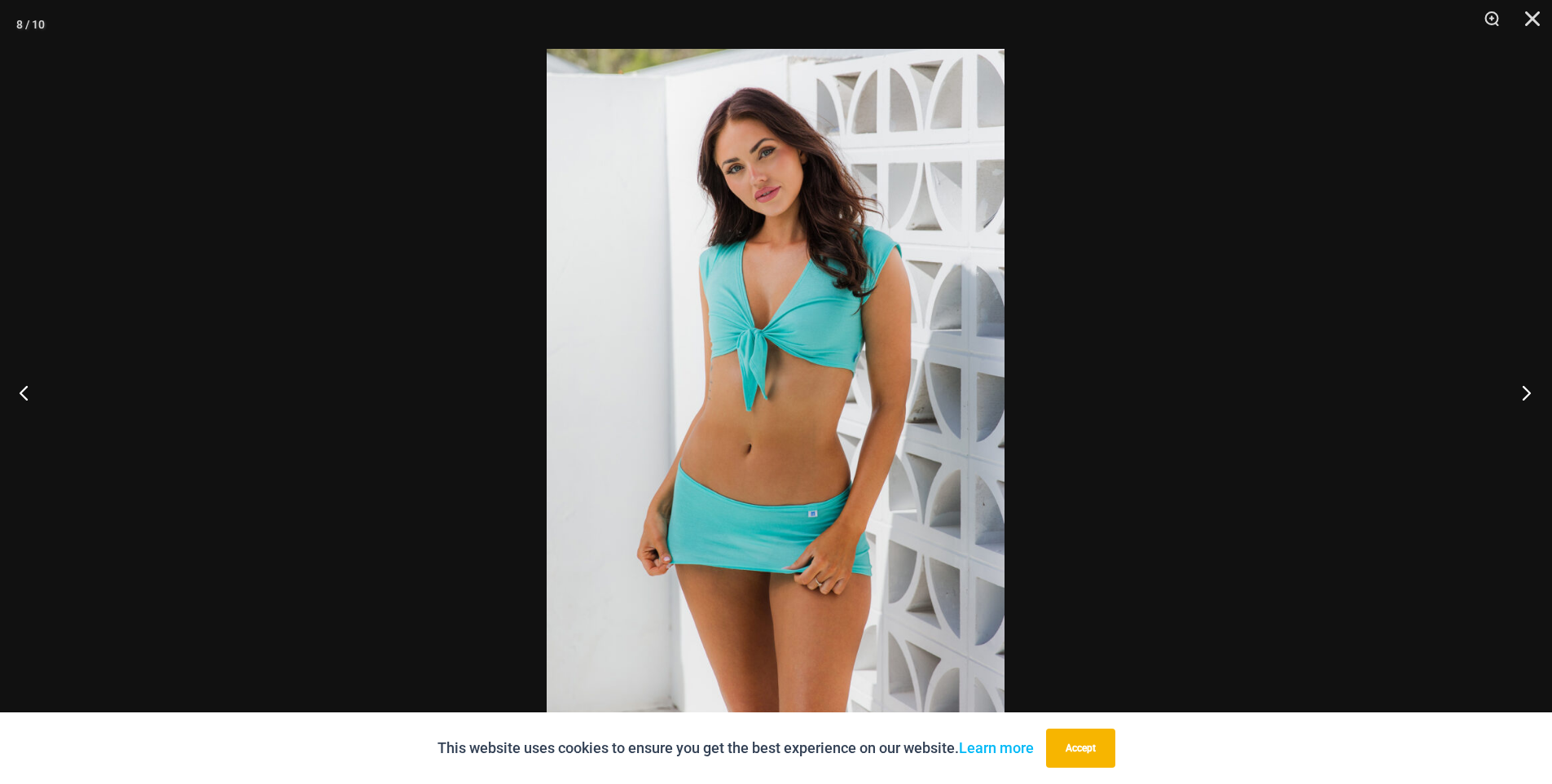
click at [1529, 392] on button "Next" at bounding box center [1522, 393] width 62 height 81
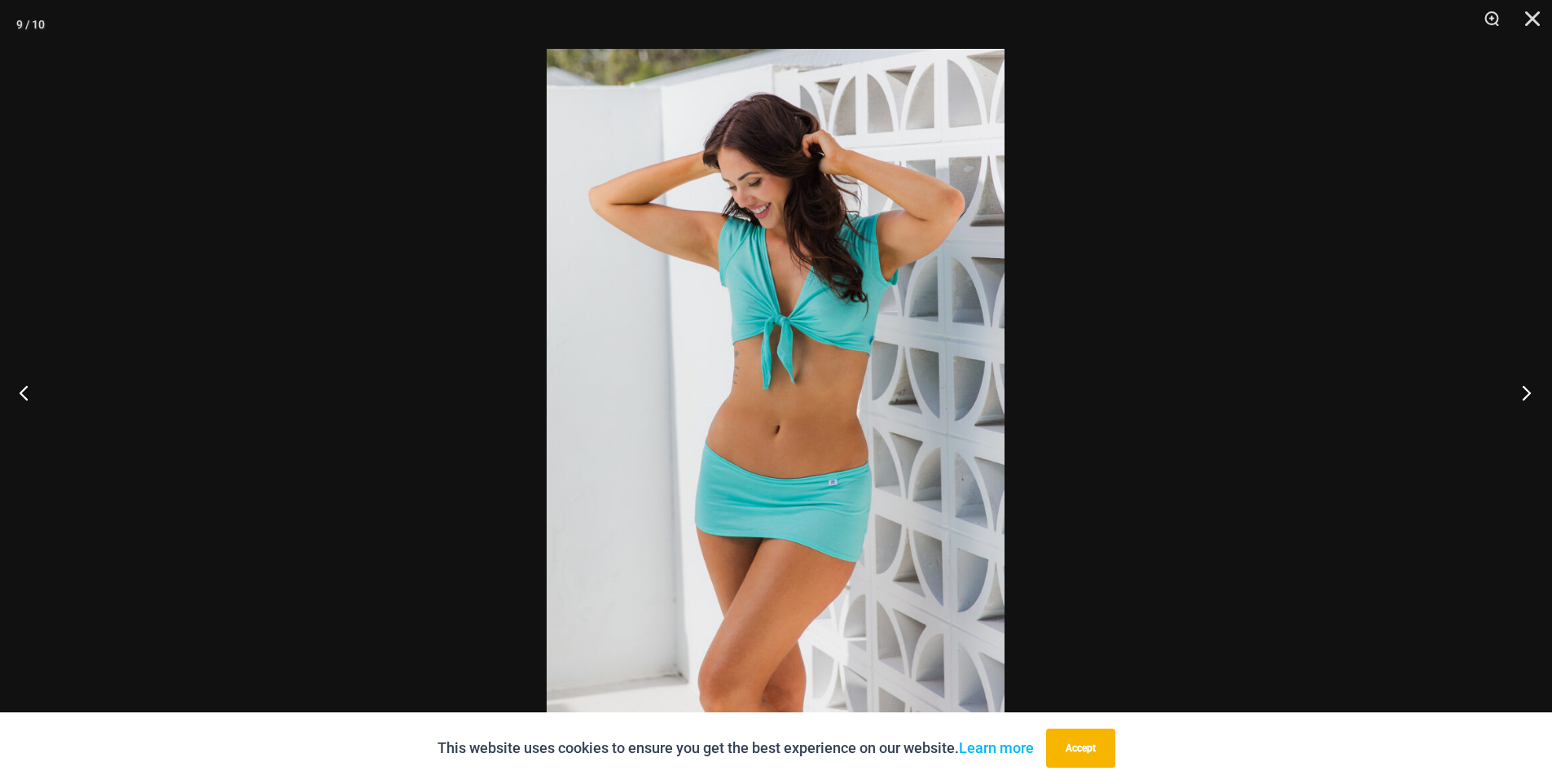
click at [1529, 392] on button "Next" at bounding box center [1522, 393] width 62 height 81
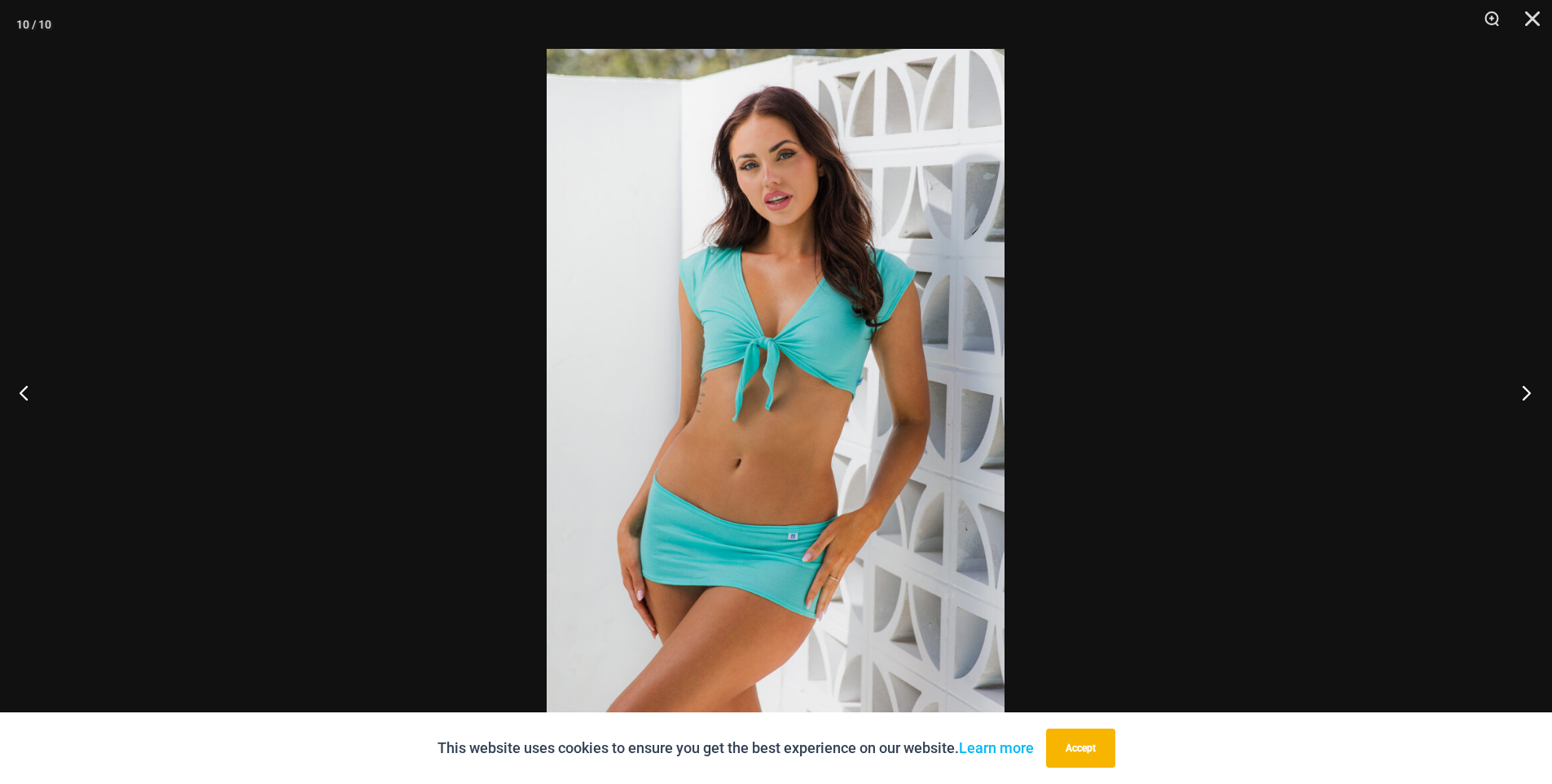
click at [1529, 392] on button "Next" at bounding box center [1522, 393] width 62 height 81
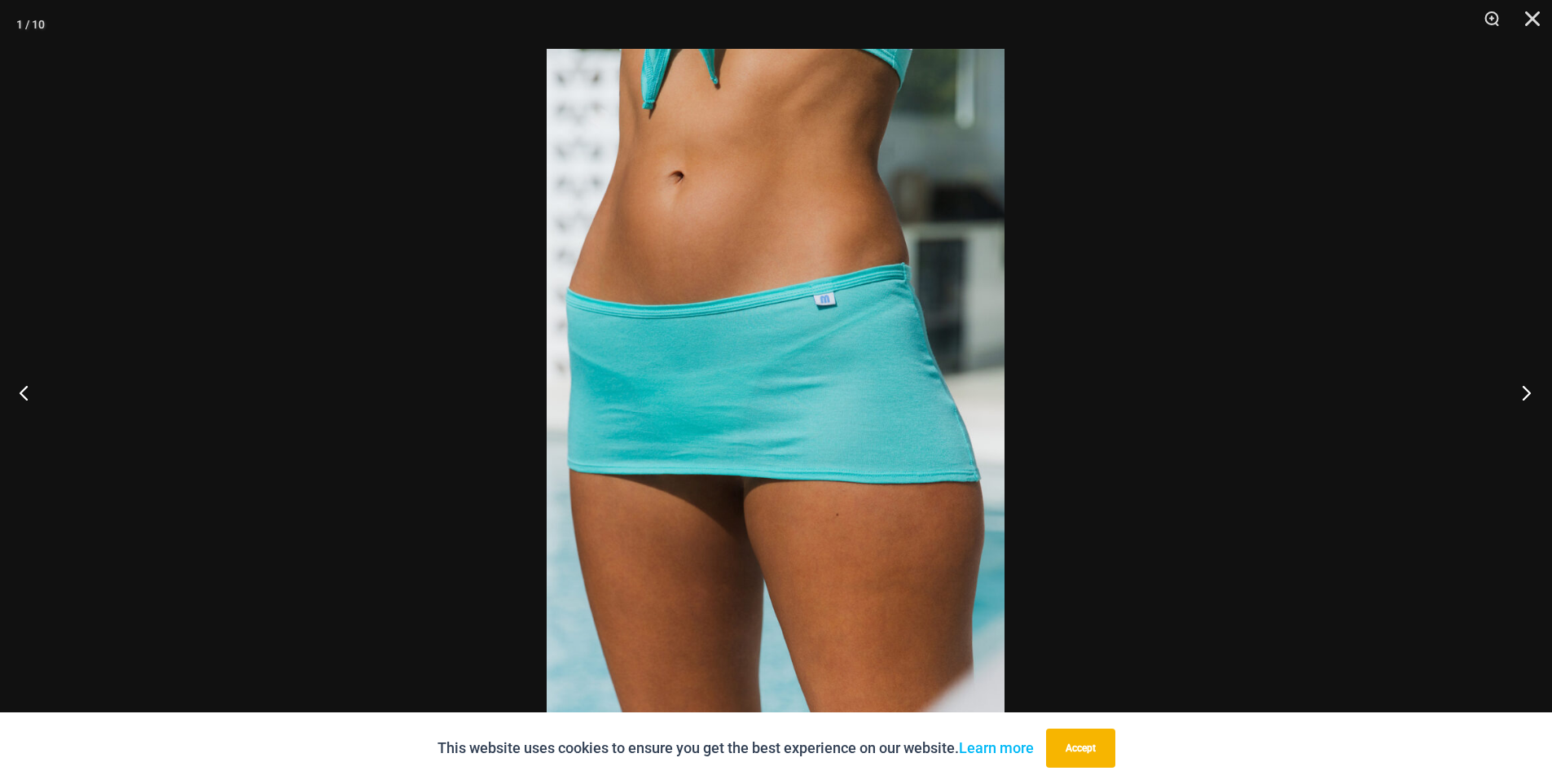
click at [1529, 392] on button "Next" at bounding box center [1522, 393] width 62 height 81
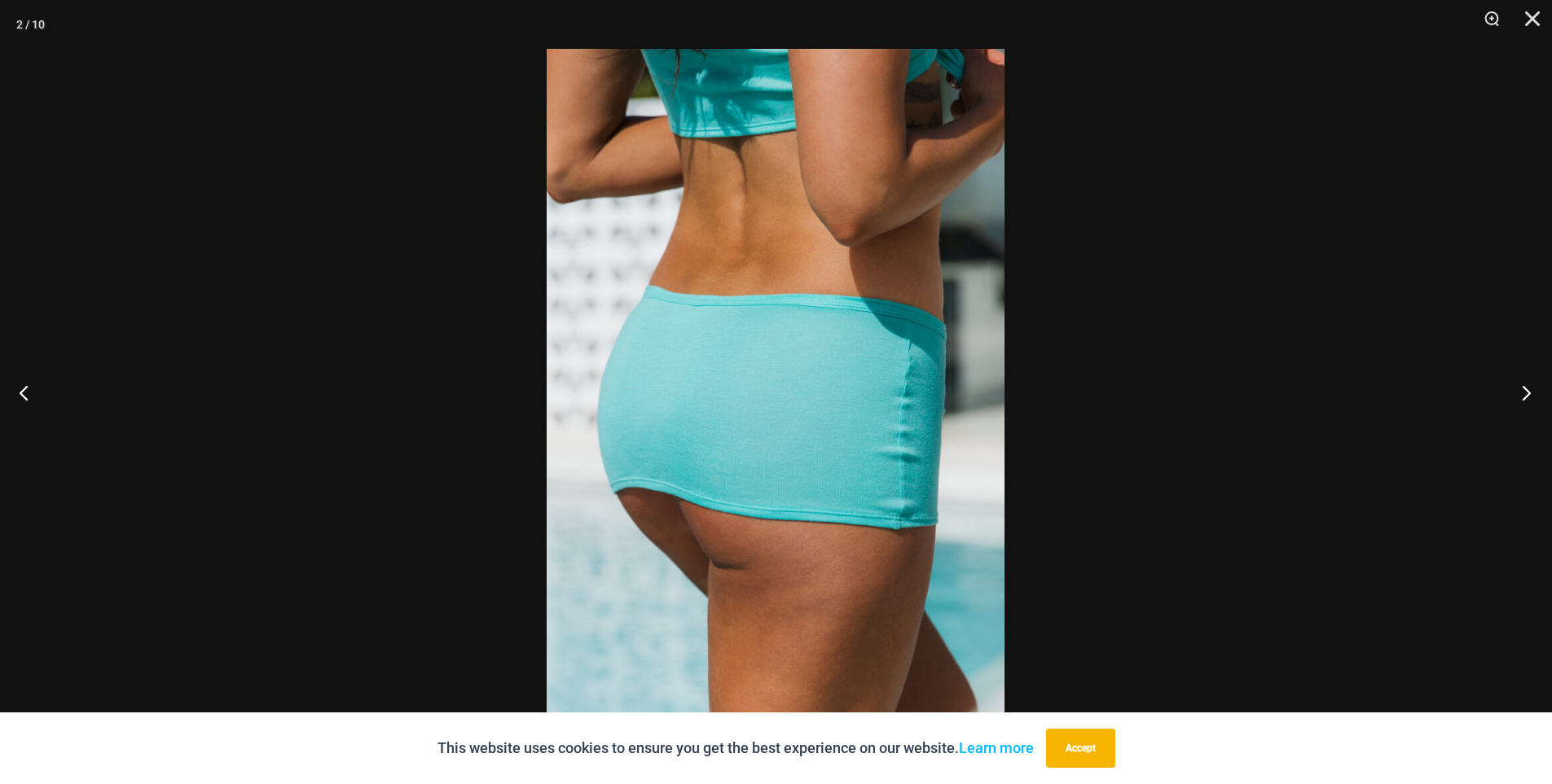
click at [1529, 392] on button "Next" at bounding box center [1522, 393] width 62 height 81
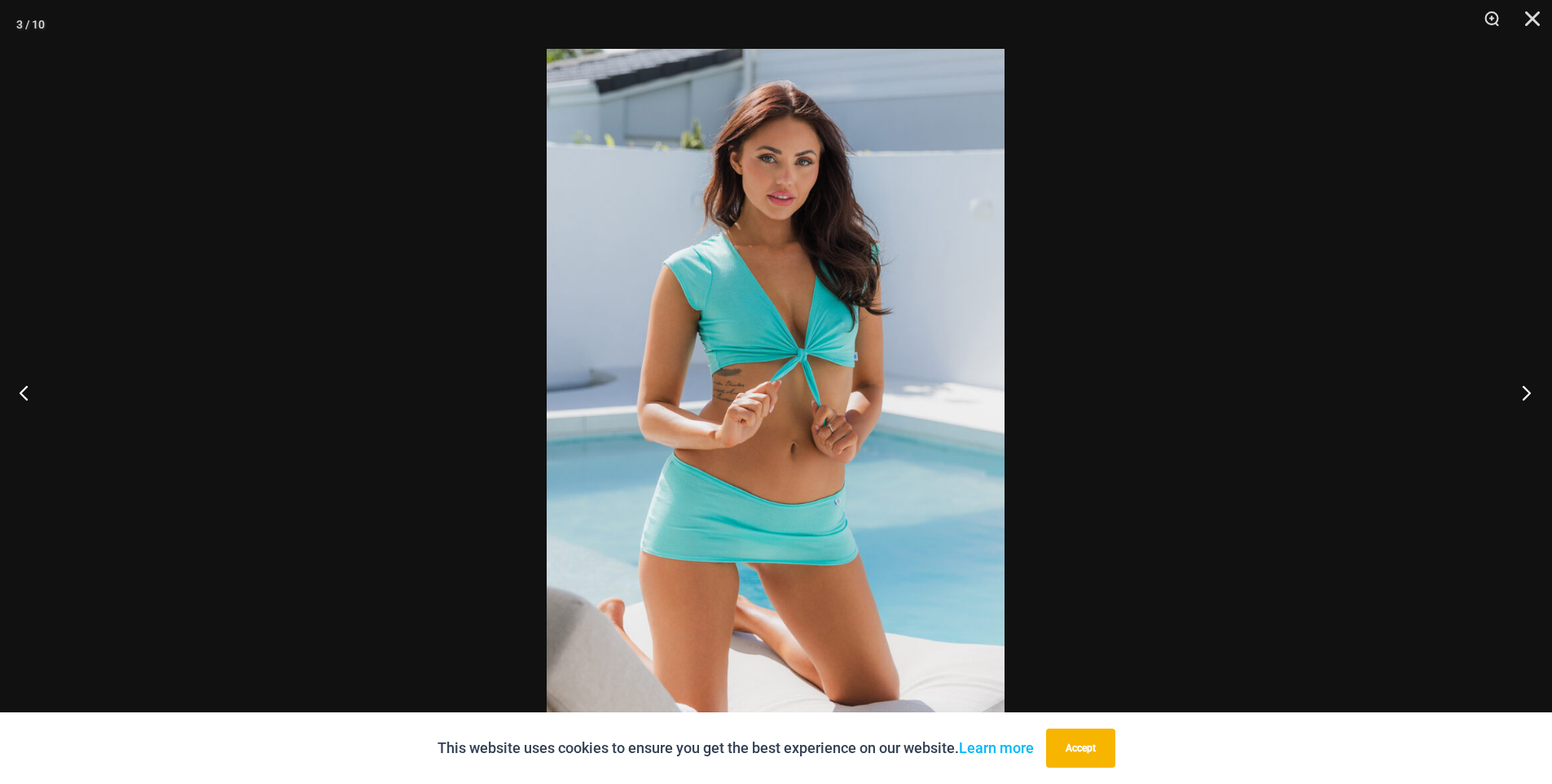
click at [1529, 392] on button "Next" at bounding box center [1522, 393] width 62 height 81
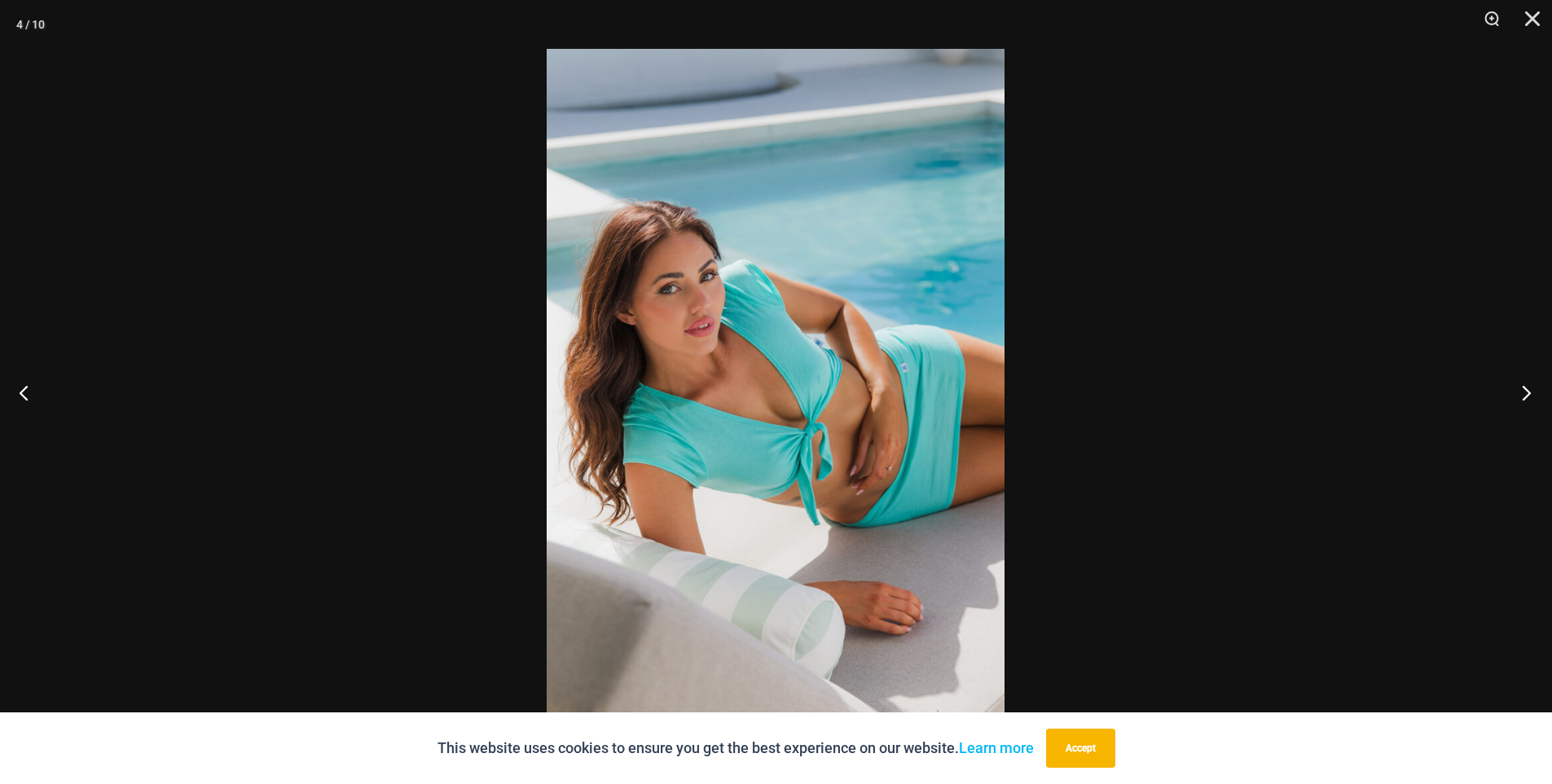
click at [1529, 392] on button "Next" at bounding box center [1522, 393] width 62 height 81
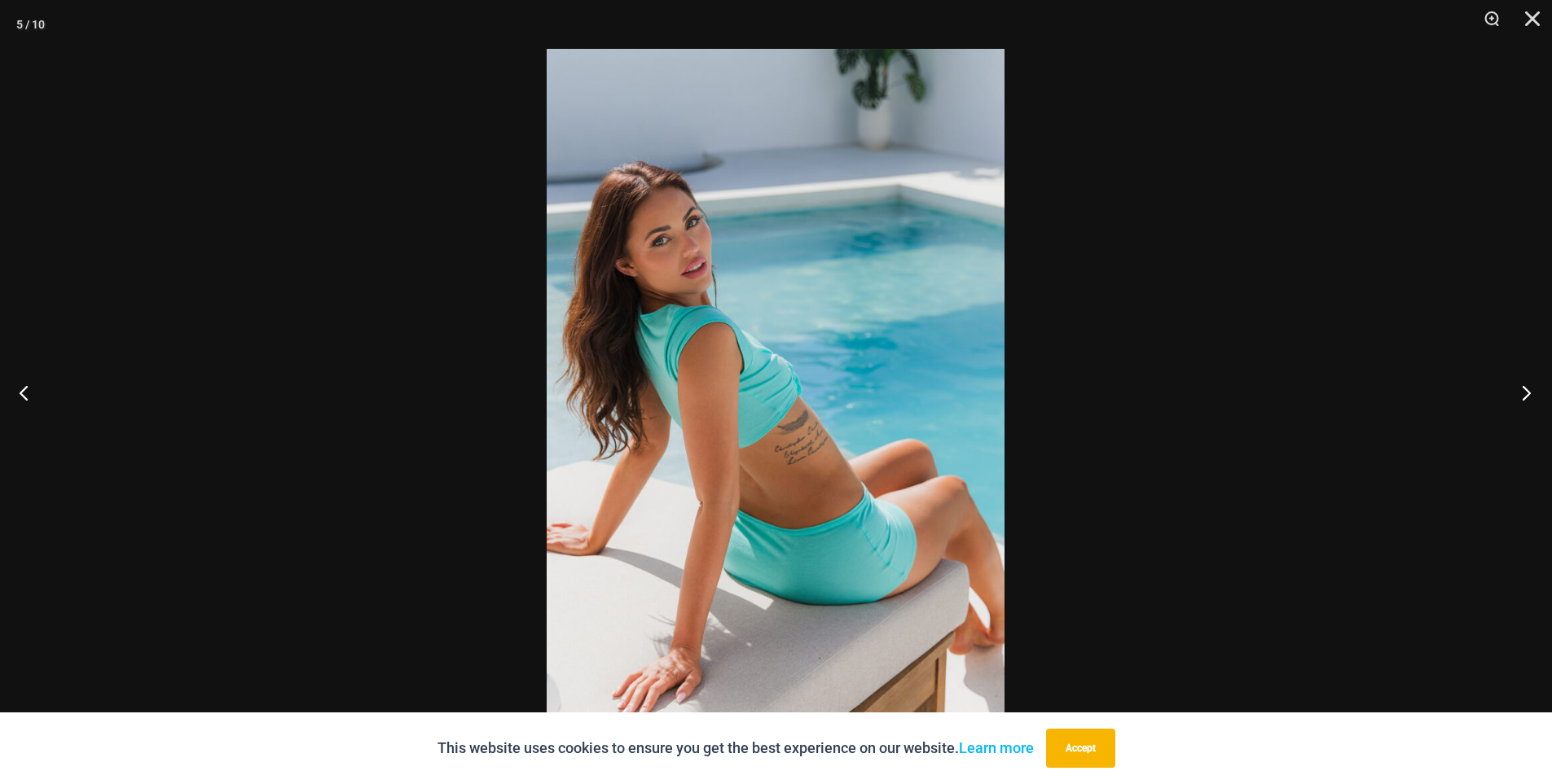
click at [1529, 392] on button "Next" at bounding box center [1522, 393] width 62 height 81
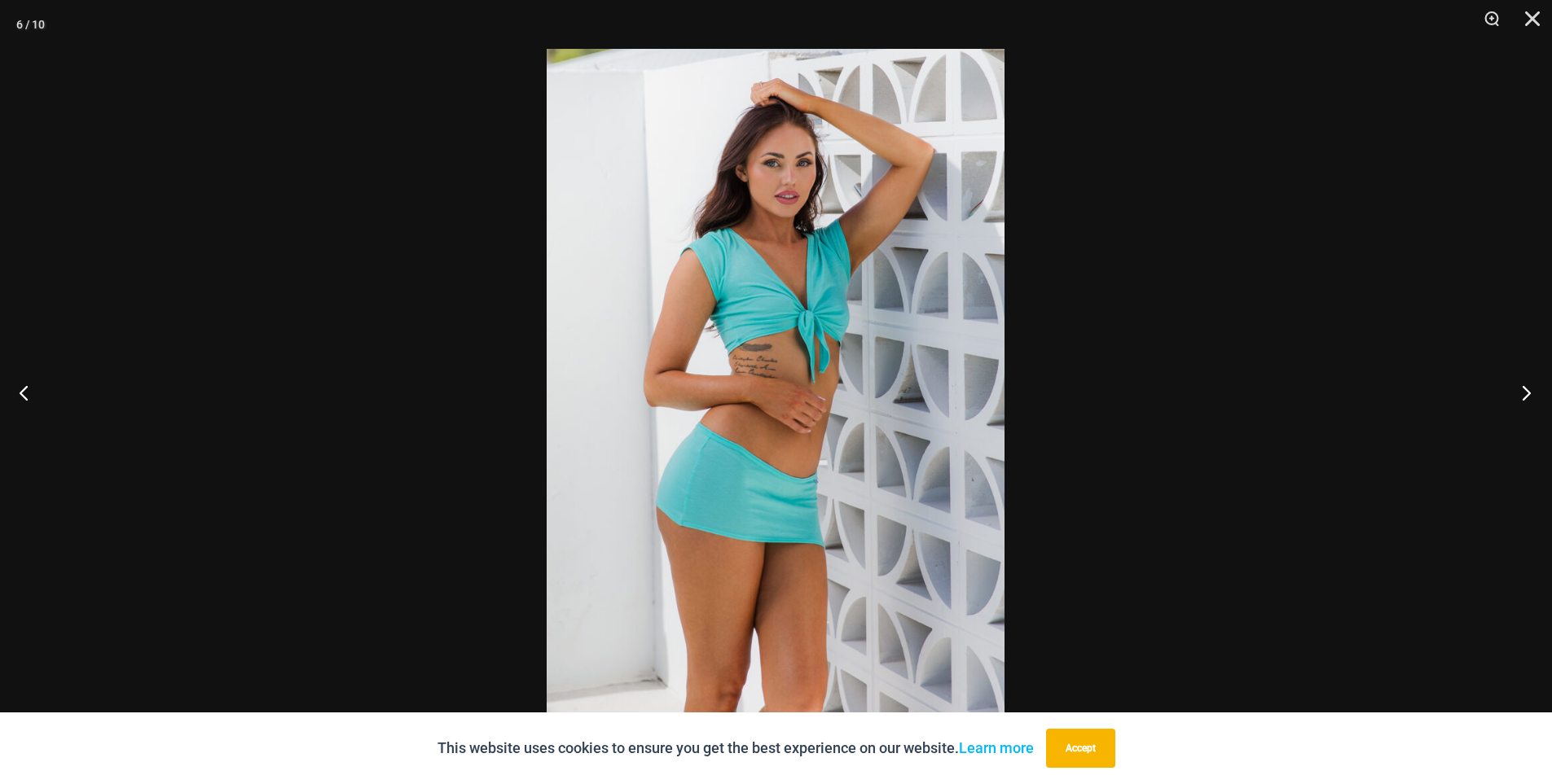
click at [1529, 392] on button "Next" at bounding box center [1522, 393] width 62 height 81
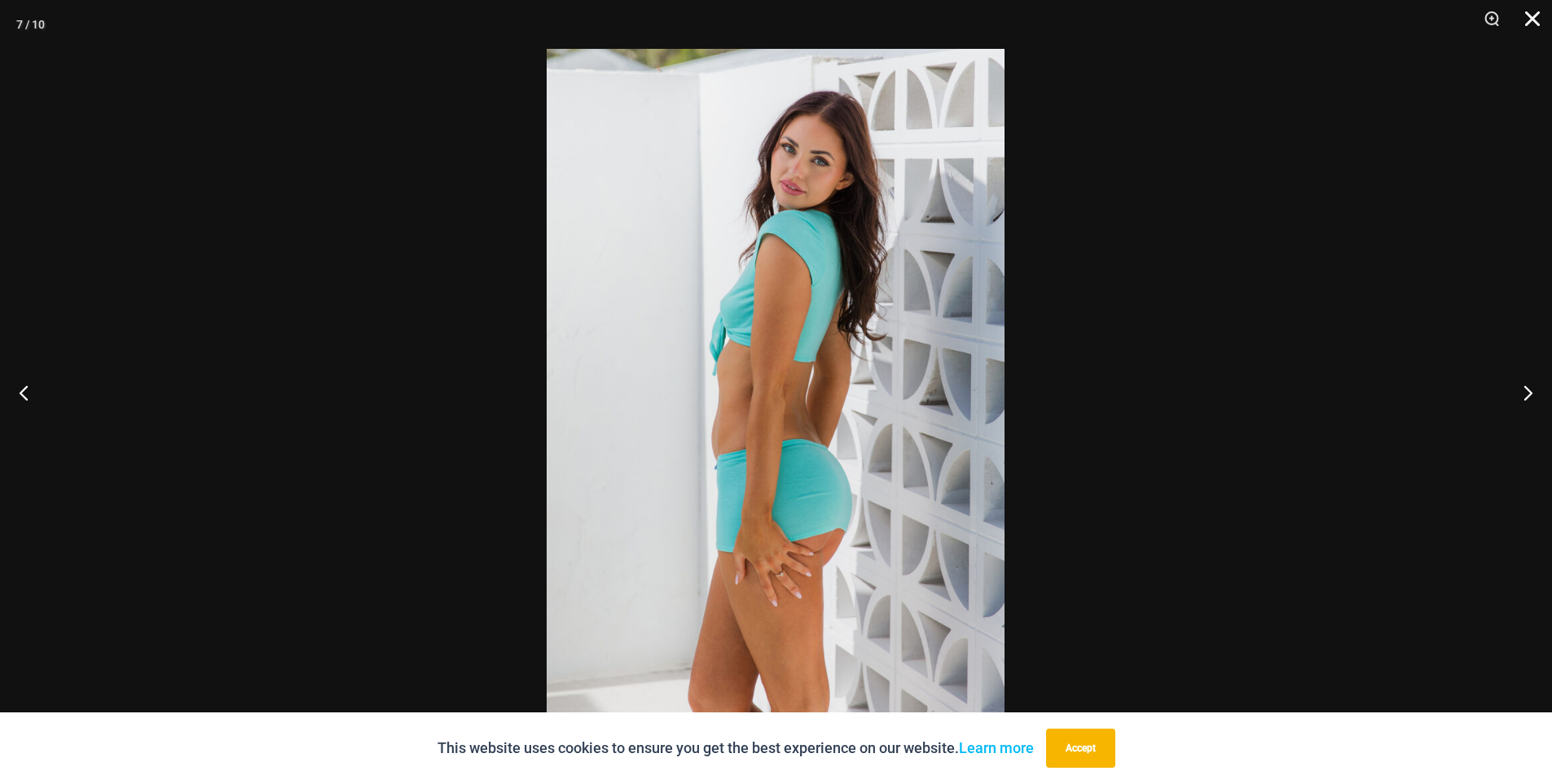
click at [1527, 24] on button "Close" at bounding box center [1526, 24] width 41 height 49
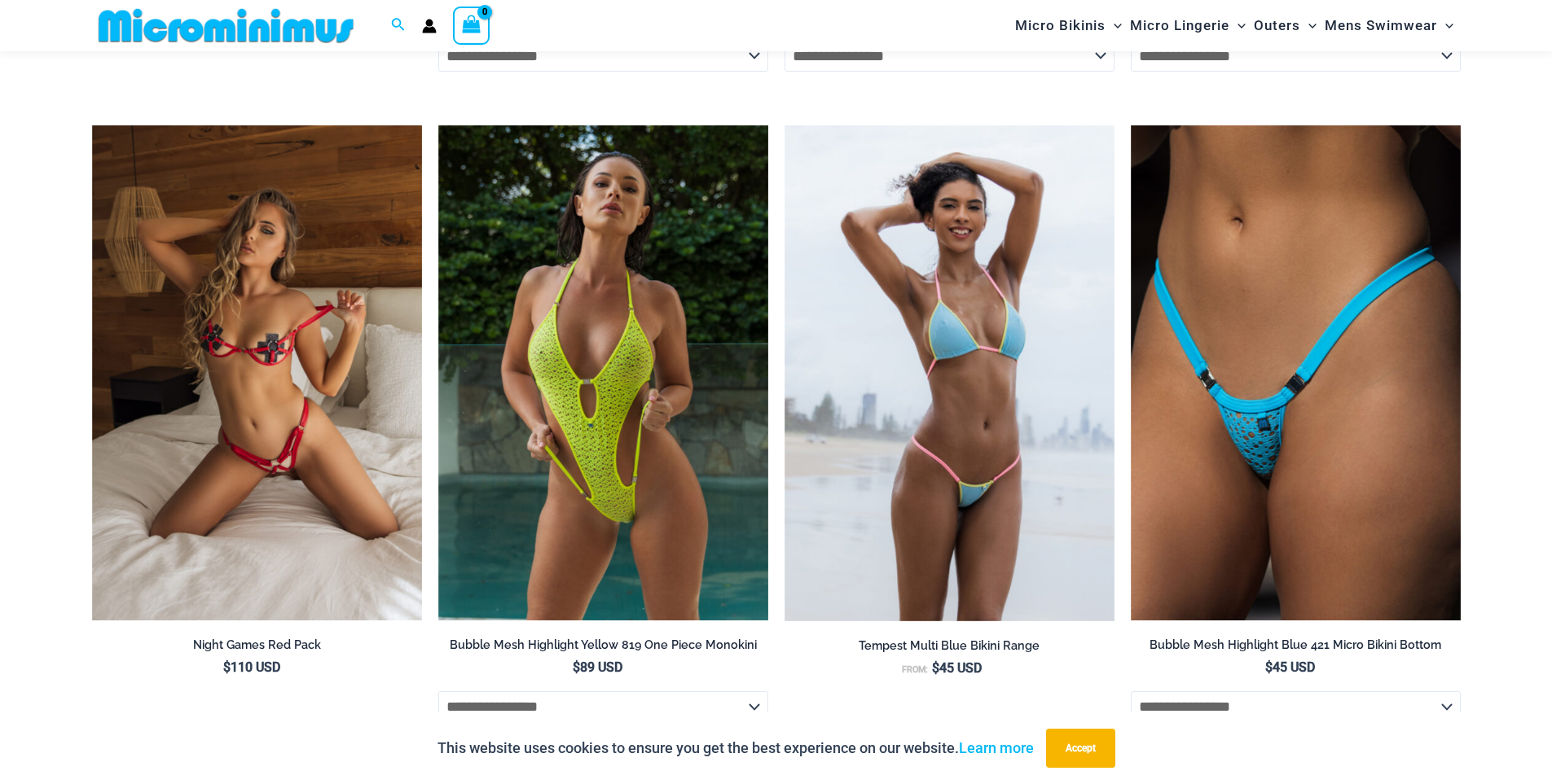
scroll to position [4790, 0]
